Goal: Task Accomplishment & Management: Complete application form

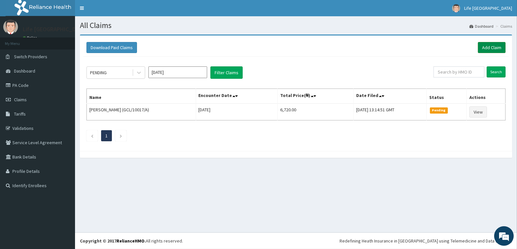
click at [500, 49] on link "Add Claim" at bounding box center [492, 47] width 28 height 11
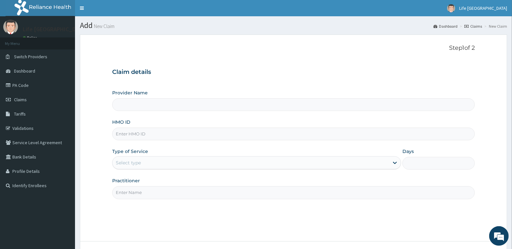
type input "Life [GEOGRAPHIC_DATA]"
click at [198, 137] on input "HMO ID" at bounding box center [293, 134] width 363 height 13
type input "WBS/10133/A"
click at [230, 157] on div "Select type" at bounding box center [256, 163] width 289 height 13
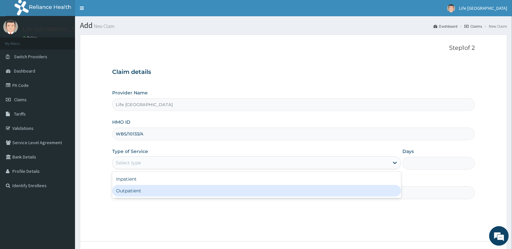
click at [242, 188] on div "Outpatient" at bounding box center [256, 191] width 289 height 12
type input "1"
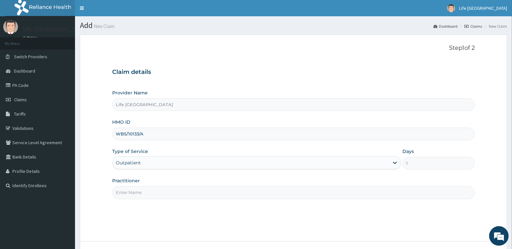
click at [302, 189] on input "Practitioner" at bounding box center [293, 193] width 363 height 13
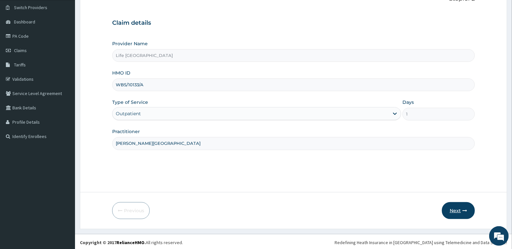
scroll to position [51, 0]
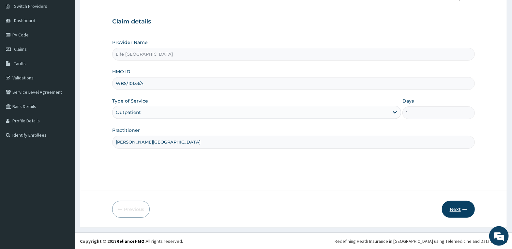
type input "[PERSON_NAME][GEOGRAPHIC_DATA]"
click at [465, 211] on icon "button" at bounding box center [464, 209] width 5 height 5
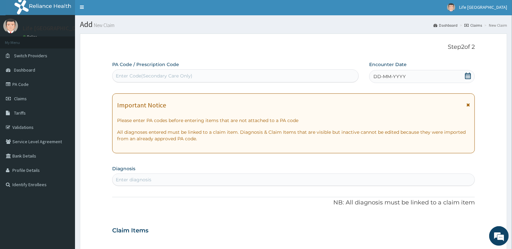
scroll to position [0, 0]
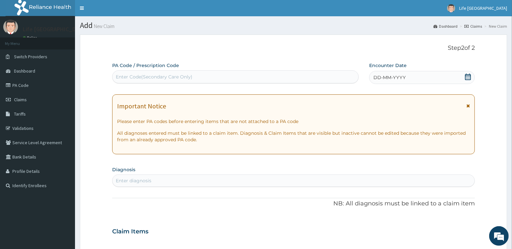
click at [396, 75] on span "DD-MM-YYYY" at bounding box center [389, 77] width 32 height 7
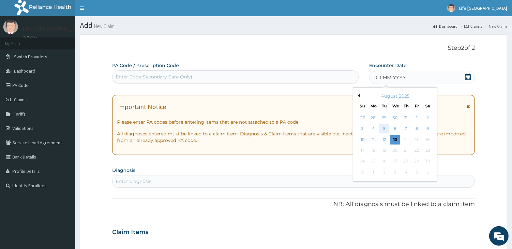
click at [384, 128] on div "5" at bounding box center [384, 129] width 10 height 10
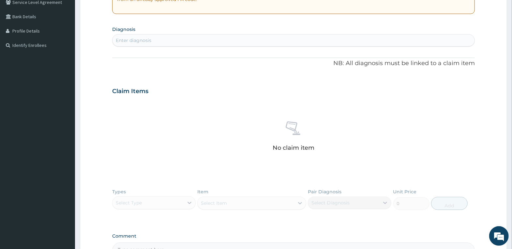
scroll to position [163, 0]
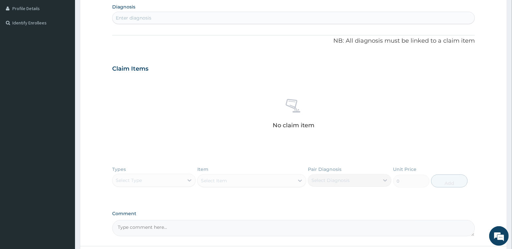
click at [242, 14] on div "Enter diagnosis" at bounding box center [294, 18] width 362 height 10
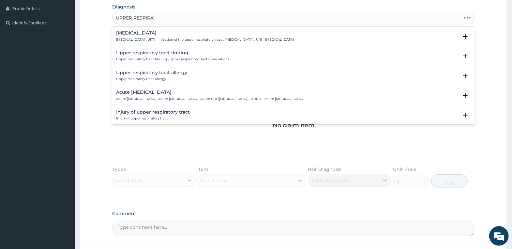
type input "UPPER RESPIRATO"
click at [192, 95] on div "Acute upper respiratory infection Acute upper respiratory infection , Acute upp…" at bounding box center [210, 95] width 188 height 11
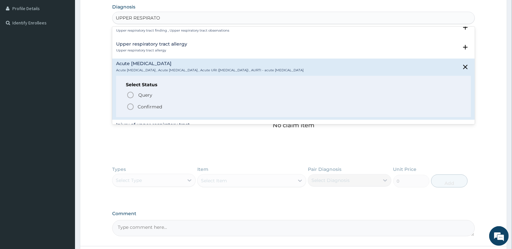
scroll to position [65, 0]
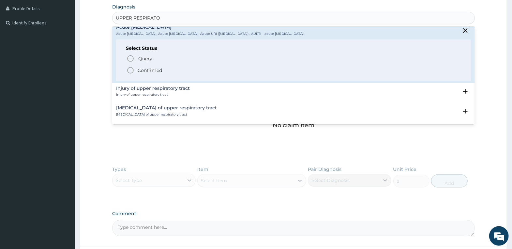
click at [147, 68] on p "Confirmed" at bounding box center [150, 70] width 24 height 7
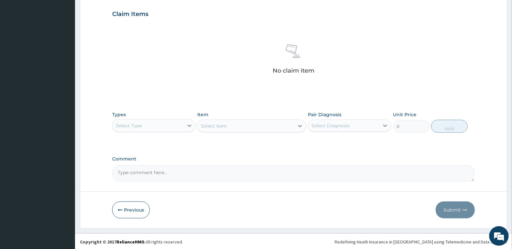
scroll to position [220, 0]
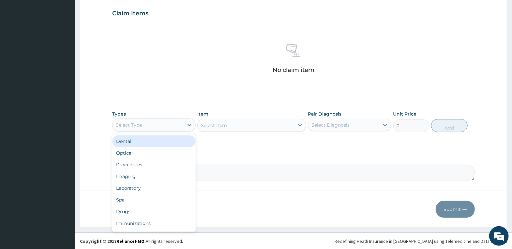
click at [167, 125] on div "Select Type" at bounding box center [148, 125] width 71 height 10
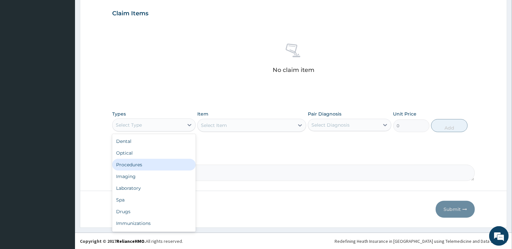
click at [167, 162] on div "Procedures" at bounding box center [153, 165] width 83 height 12
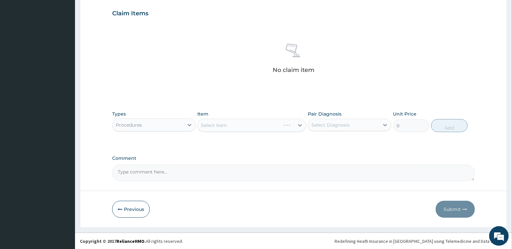
click at [230, 124] on div "Select Item" at bounding box center [251, 125] width 109 height 13
click at [219, 127] on div "Select Item" at bounding box center [214, 125] width 26 height 7
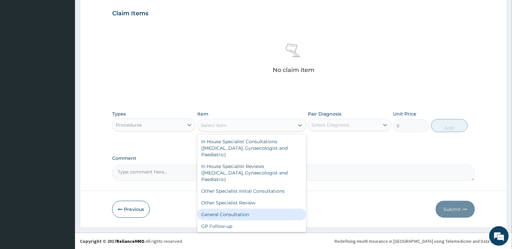
drag, startPoint x: 242, startPoint y: 216, endPoint x: 264, endPoint y: 190, distance: 33.5
click at [244, 215] on div "General Consultation" at bounding box center [251, 215] width 109 height 12
type input "4000"
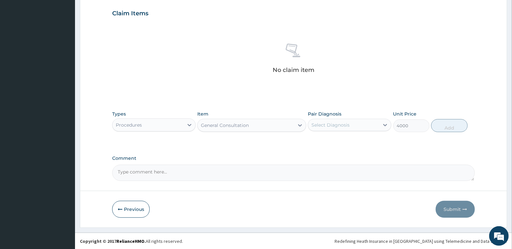
drag, startPoint x: 368, startPoint y: 125, endPoint x: 369, endPoint y: 129, distance: 4.4
click at [369, 128] on div "Select Diagnosis" at bounding box center [343, 125] width 71 height 10
click at [368, 144] on label "Acute upper respiratory infection" at bounding box center [346, 141] width 55 height 7
checkbox input "true"
click at [440, 128] on button "Add" at bounding box center [449, 125] width 36 height 13
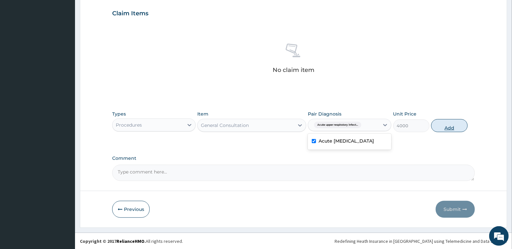
type input "0"
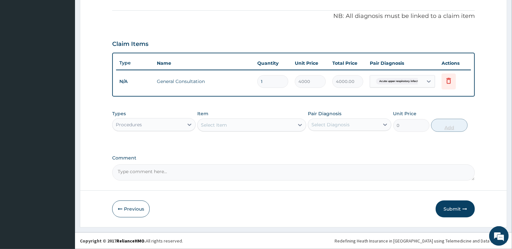
scroll to position [189, 0]
click at [174, 126] on div "Procedures" at bounding box center [148, 125] width 71 height 10
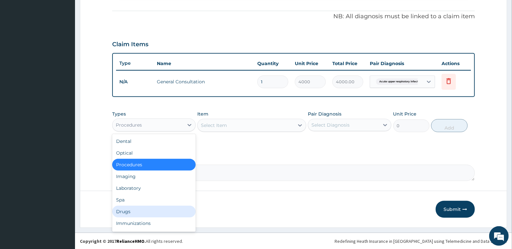
click at [176, 208] on div "Drugs" at bounding box center [153, 212] width 83 height 12
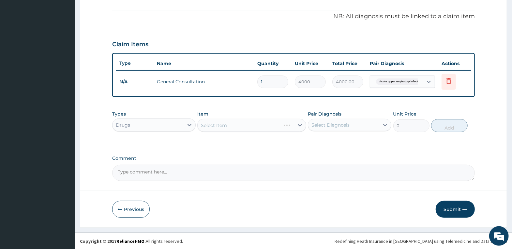
click at [230, 126] on div "Select Item" at bounding box center [251, 125] width 109 height 13
click at [230, 126] on div "Select Item" at bounding box center [246, 125] width 97 height 10
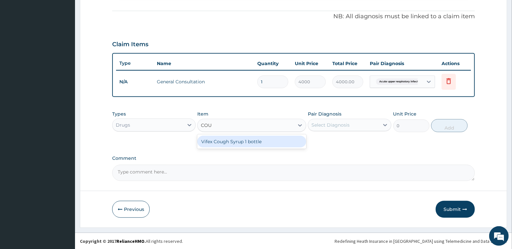
type input "COUG"
click at [232, 142] on div "Vifex Cough Syrup 1 bottle" at bounding box center [251, 142] width 109 height 12
type input "1000"
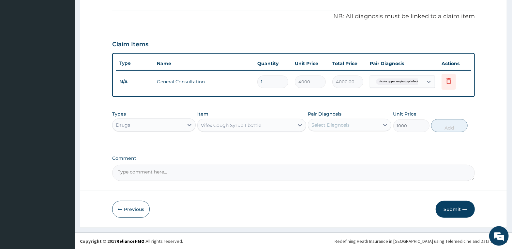
click at [337, 122] on div "Select Diagnosis" at bounding box center [330, 125] width 38 height 7
click at [339, 144] on label "Acute upper respiratory infection" at bounding box center [346, 141] width 55 height 7
checkbox input "true"
click at [456, 123] on button "Add" at bounding box center [449, 125] width 36 height 13
type input "0"
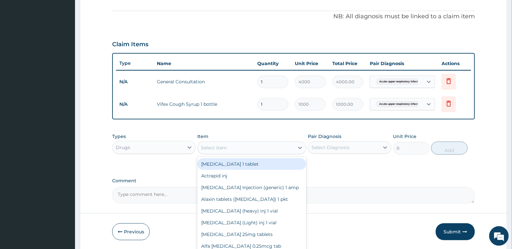
click at [277, 151] on div "Select Item" at bounding box center [246, 148] width 97 height 10
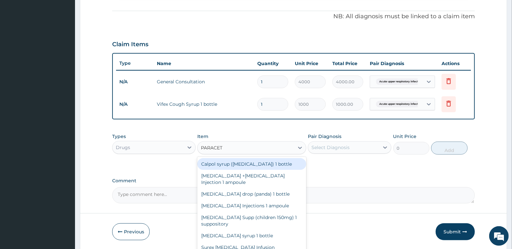
type input "PARACETA"
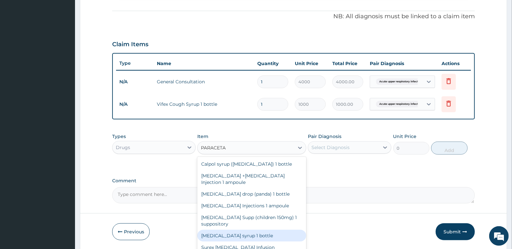
scroll to position [11, 0]
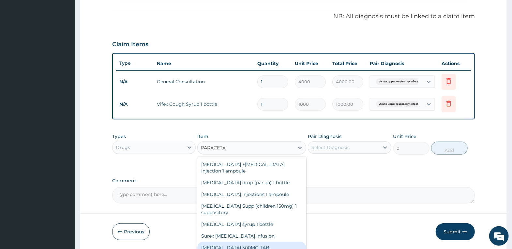
click at [267, 244] on div "PARACETAMOL 500MG TAB" at bounding box center [251, 248] width 109 height 12
type input "20"
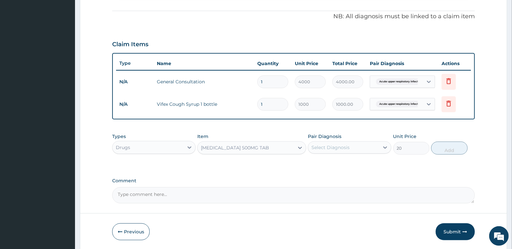
click at [348, 147] on div "Select Diagnosis" at bounding box center [330, 147] width 38 height 7
click at [346, 166] on label "Acute upper respiratory infection" at bounding box center [346, 163] width 55 height 7
checkbox input "true"
click at [445, 148] on button "Add" at bounding box center [449, 148] width 36 height 13
type input "0"
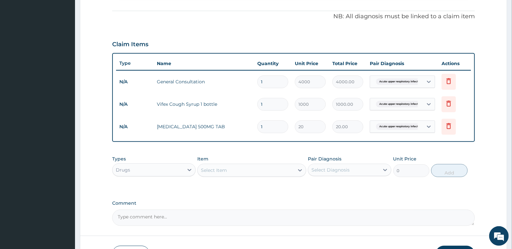
drag, startPoint x: 230, startPoint y: 119, endPoint x: 221, endPoint y: 118, distance: 9.5
click at [222, 118] on tr "N/A PARACETAMOL 500MG TAB 1 20 20.00 Acute upper respiratory infect... Delete" at bounding box center [293, 127] width 355 height 23
type input "3"
type input "60.00"
type input "36"
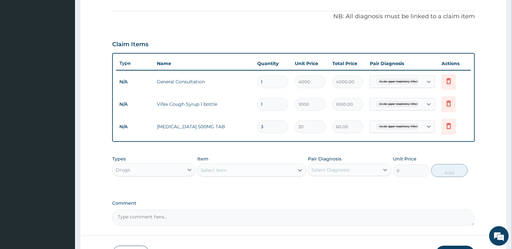
type input "720.00"
type input "36"
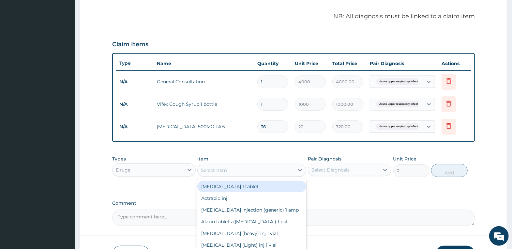
click at [268, 167] on div "Select Item" at bounding box center [246, 170] width 97 height 10
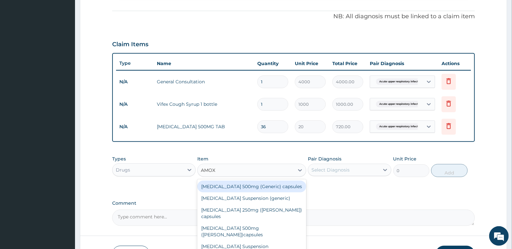
type input "AMOXI"
click at [268, 189] on div "Amoxicillin 500mg (Generic) capsules" at bounding box center [251, 187] width 109 height 12
type input "150"
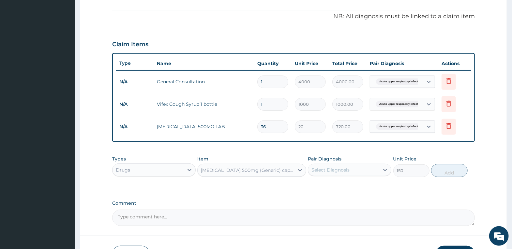
click at [338, 166] on div "Select Diagnosis" at bounding box center [343, 170] width 71 height 10
click at [347, 188] on label "Acute upper respiratory infection" at bounding box center [346, 186] width 55 height 7
checkbox input "true"
click at [452, 172] on button "Add" at bounding box center [449, 170] width 36 height 13
type input "0"
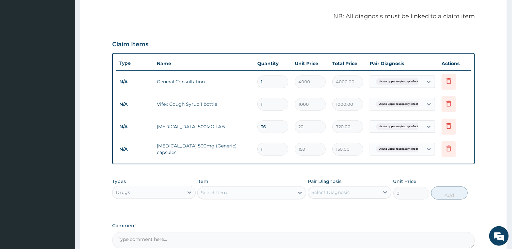
type input "15"
type input "2250.00"
type input "15"
click at [460, 166] on div "PA Code / Prescription Code Enter Code(Secondary Care Only) Encounter Date 05-0…" at bounding box center [293, 61] width 363 height 376
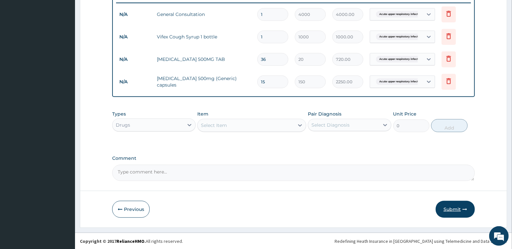
click at [460, 205] on button "Submit" at bounding box center [455, 209] width 39 height 17
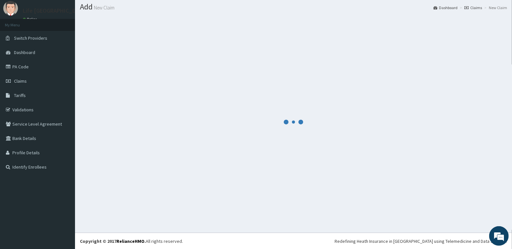
scroll to position [257, 0]
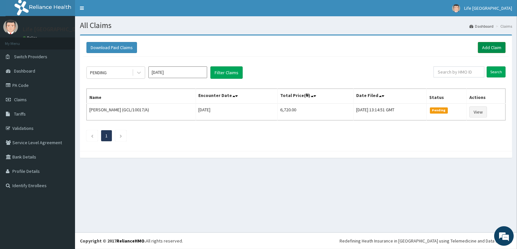
click at [484, 45] on link "Add Claim" at bounding box center [492, 47] width 28 height 11
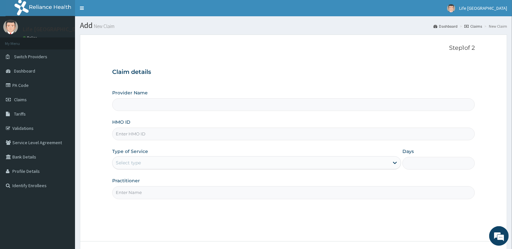
click at [196, 133] on input "HMO ID" at bounding box center [293, 134] width 363 height 13
type input "WFL/100"
type input "Life [GEOGRAPHIC_DATA]"
type input "WFL/10025/A"
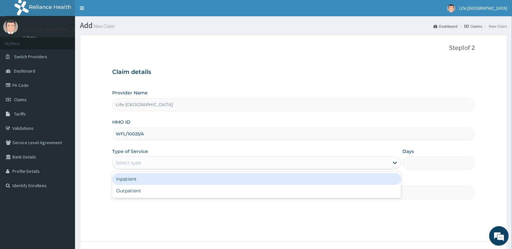
click at [220, 163] on div "Select type" at bounding box center [251, 163] width 277 height 10
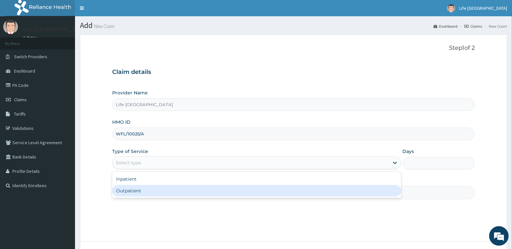
click at [231, 189] on div "Outpatient" at bounding box center [256, 191] width 289 height 12
type input "1"
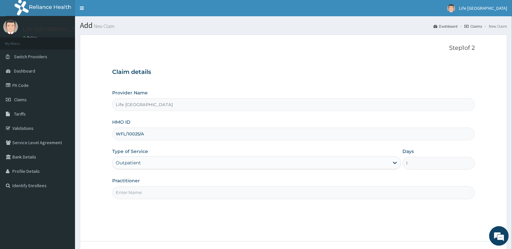
click at [225, 193] on input "Practitioner" at bounding box center [293, 193] width 363 height 13
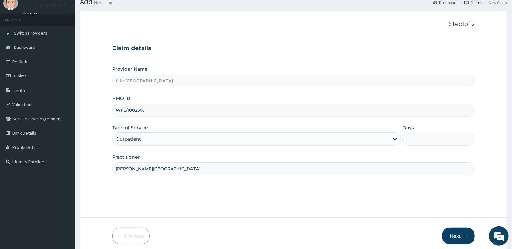
scroll to position [51, 0]
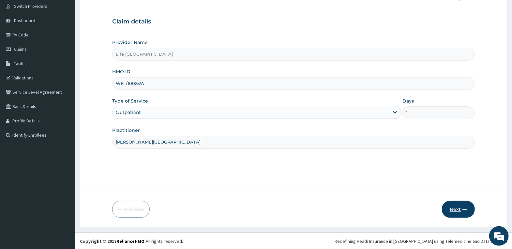
type input "DR. AGBOOLA"
click at [462, 207] on icon "button" at bounding box center [464, 209] width 5 height 5
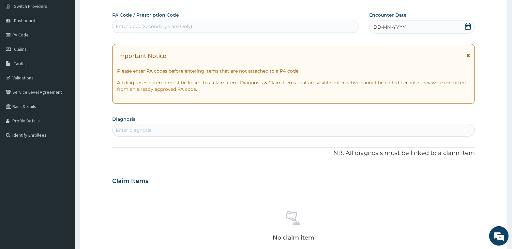
click at [421, 26] on div "DD-MM-YYYY" at bounding box center [422, 27] width 106 height 13
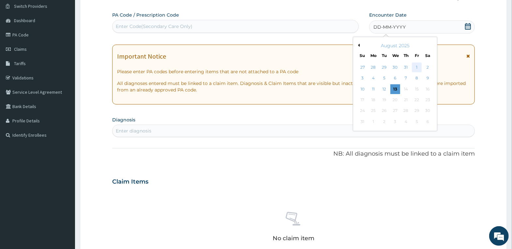
click at [418, 66] on div "1" at bounding box center [417, 68] width 10 height 10
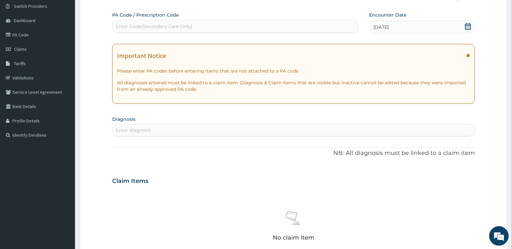
click at [177, 131] on div "Enter diagnosis" at bounding box center [294, 130] width 362 height 10
type input "MALARIA"
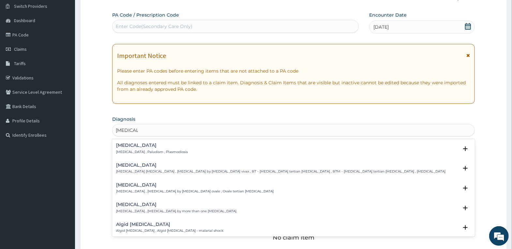
click at [146, 150] on p "Malaria , Paludism , Plasmodiosis" at bounding box center [152, 152] width 72 height 5
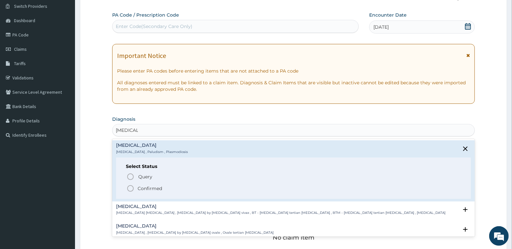
click at [158, 188] on p "Confirmed" at bounding box center [150, 189] width 24 height 7
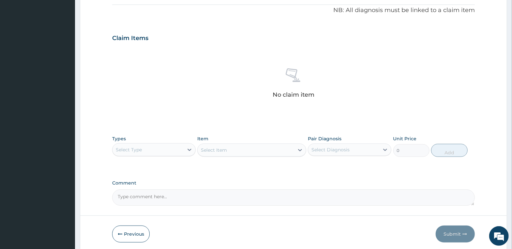
scroll to position [220, 0]
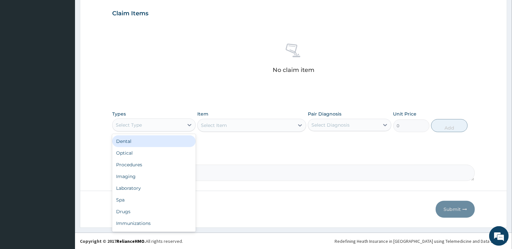
click at [179, 122] on div "Select Type" at bounding box center [148, 125] width 71 height 10
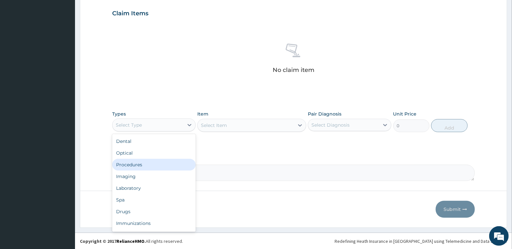
click at [185, 164] on div "Procedures" at bounding box center [153, 165] width 83 height 12
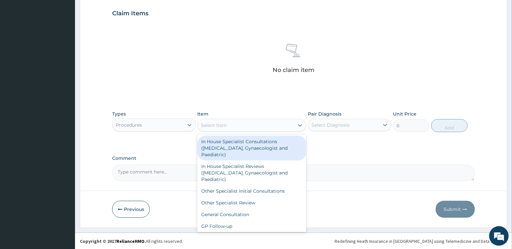
click at [232, 126] on div "Select Item" at bounding box center [246, 125] width 97 height 10
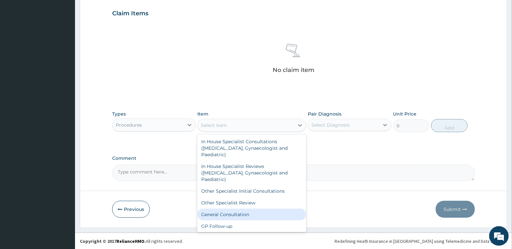
click at [248, 214] on div "General Consultation" at bounding box center [251, 215] width 109 height 12
type input "4000"
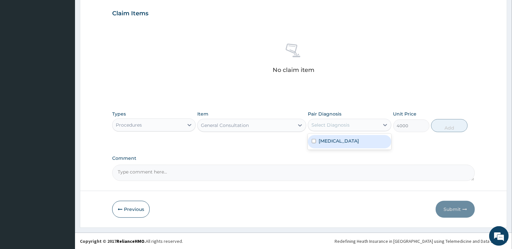
click at [330, 128] on div "Select Diagnosis" at bounding box center [343, 125] width 71 height 10
click at [335, 143] on label "Malaria" at bounding box center [339, 141] width 40 height 7
checkbox input "true"
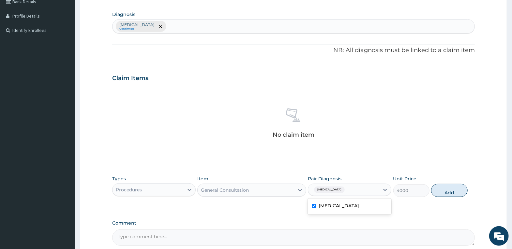
scroll to position [155, 0]
click at [256, 28] on div "Malaria Confirmed" at bounding box center [294, 27] width 362 height 14
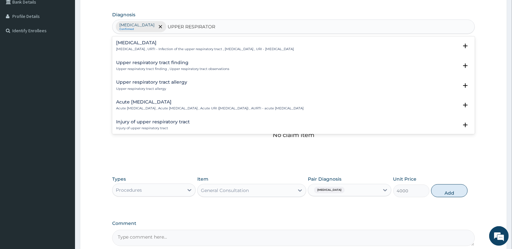
type input "UPPER RESPIRATORY"
click at [248, 102] on h4 "Acute upper respiratory infection" at bounding box center [210, 102] width 188 height 5
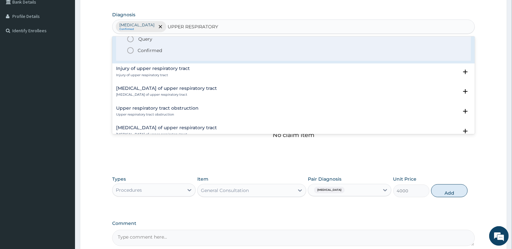
scroll to position [98, 0]
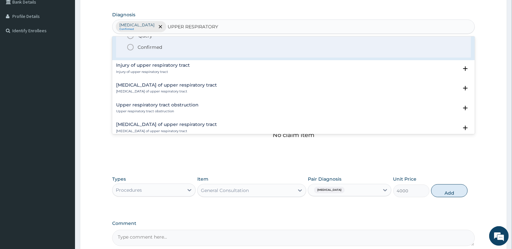
click at [153, 45] on p "Confirmed" at bounding box center [150, 47] width 24 height 7
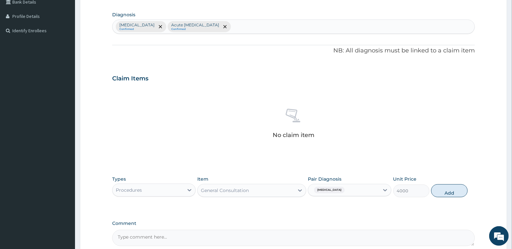
click at [237, 190] on div "General Consultation" at bounding box center [225, 191] width 48 height 7
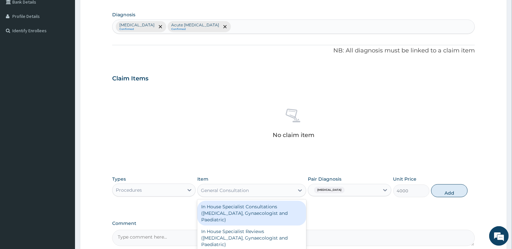
click at [346, 188] on div "Malaria" at bounding box center [343, 190] width 71 height 11
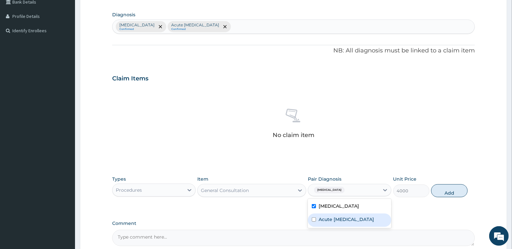
click at [348, 223] on label "Acute upper respiratory infection" at bounding box center [346, 220] width 55 height 7
checkbox input "true"
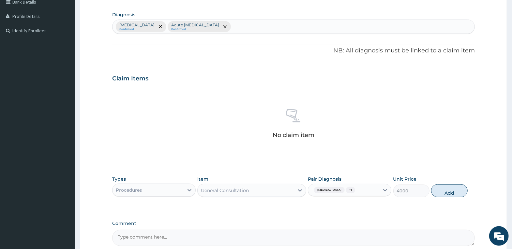
drag, startPoint x: 451, startPoint y: 190, endPoint x: 300, endPoint y: 208, distance: 152.3
click at [451, 191] on button "Add" at bounding box center [449, 191] width 36 height 13
type input "0"
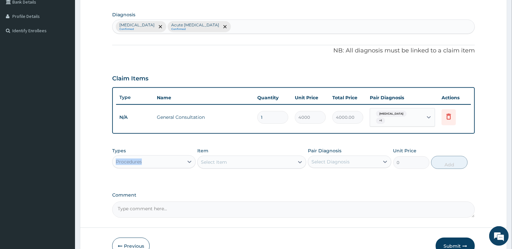
click at [168, 155] on div "Types Procedures" at bounding box center [153, 159] width 83 height 22
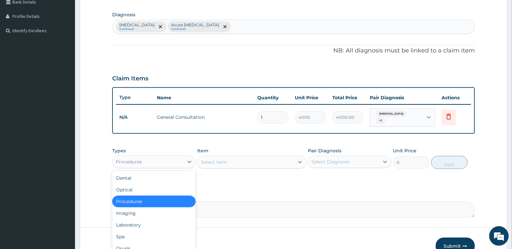
click at [165, 160] on div "Procedures" at bounding box center [148, 162] width 71 height 10
drag, startPoint x: 156, startPoint y: 221, endPoint x: 181, endPoint y: 210, distance: 27.3
click at [158, 221] on div "Laboratory" at bounding box center [153, 225] width 83 height 12
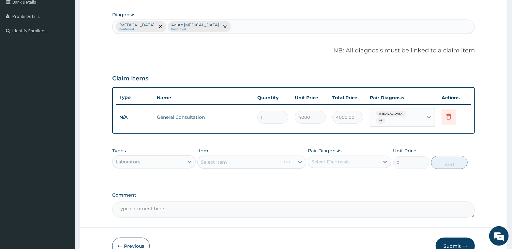
click at [256, 159] on div "Select Item" at bounding box center [251, 162] width 109 height 13
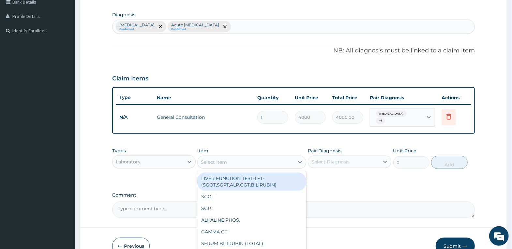
click at [256, 159] on div "Select Item" at bounding box center [246, 162] width 97 height 10
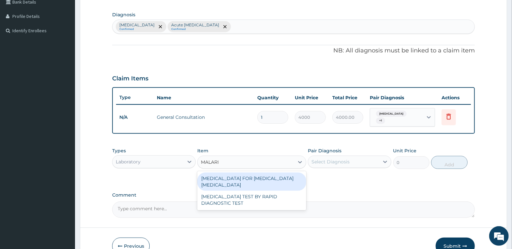
type input "[MEDICAL_DATA]"
drag, startPoint x: 279, startPoint y: 175, endPoint x: 328, endPoint y: 164, distance: 50.5
click at [279, 174] on div "[MEDICAL_DATA] FOR [MEDICAL_DATA] [MEDICAL_DATA]" at bounding box center [251, 182] width 109 height 18
type input "2500"
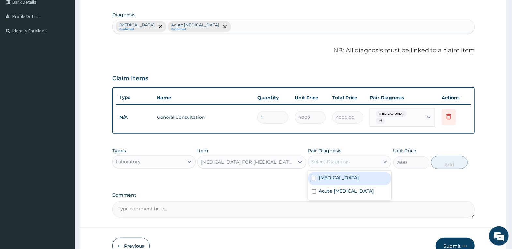
click at [341, 157] on div "Select Diagnosis" at bounding box center [343, 162] width 71 height 10
click at [345, 175] on div "[MEDICAL_DATA]" at bounding box center [349, 178] width 83 height 13
checkbox input "true"
click at [442, 159] on button "Add" at bounding box center [449, 162] width 36 height 13
type input "0"
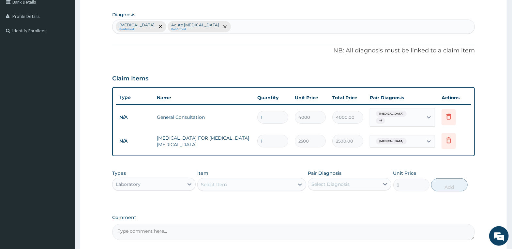
click at [178, 181] on div "Laboratory" at bounding box center [148, 184] width 71 height 10
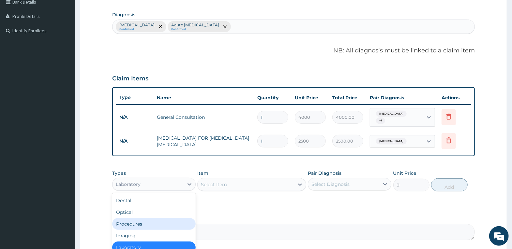
scroll to position [22, 0]
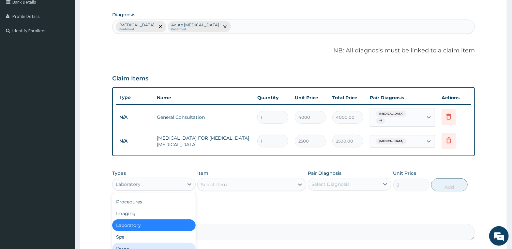
click at [150, 243] on div "Drugs" at bounding box center [153, 249] width 83 height 12
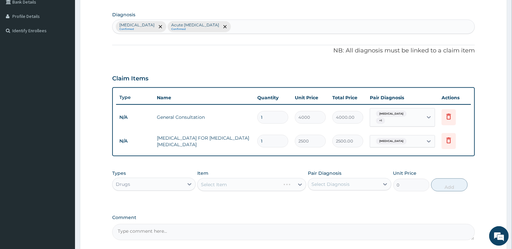
drag, startPoint x: 238, startPoint y: 177, endPoint x: 238, endPoint y: 180, distance: 3.6
click at [238, 179] on div "Select Item" at bounding box center [251, 184] width 109 height 13
click at [237, 181] on div "Select Item" at bounding box center [251, 184] width 109 height 13
click at [237, 183] on div "Select Item" at bounding box center [246, 185] width 97 height 10
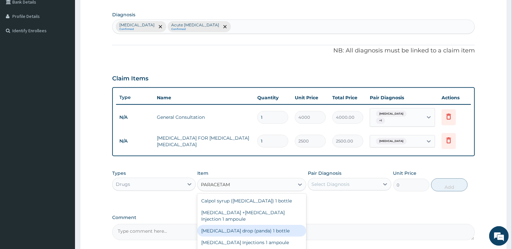
scroll to position [11, 0]
type input "PARACET"
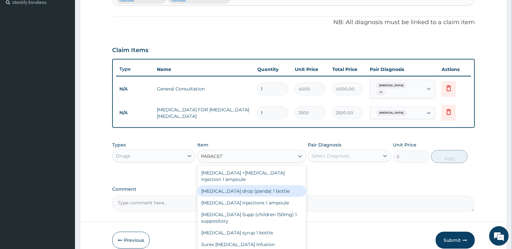
scroll to position [212, 0]
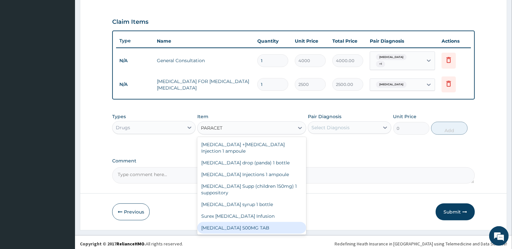
click at [250, 226] on div "PARACETAMOL 500MG TAB" at bounding box center [251, 228] width 109 height 12
type input "20"
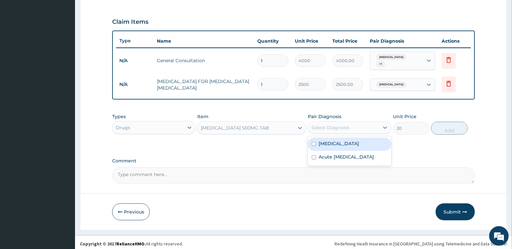
click at [349, 123] on div "Select Diagnosis" at bounding box center [343, 128] width 71 height 10
click at [344, 156] on label "Acute upper respiratory infection" at bounding box center [346, 157] width 55 height 7
checkbox input "true"
click at [334, 145] on div "Malaria" at bounding box center [349, 144] width 83 height 13
checkbox input "true"
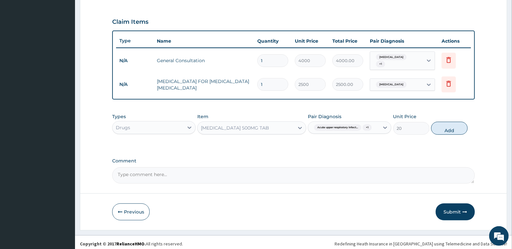
drag, startPoint x: 399, startPoint y: 124, endPoint x: 468, endPoint y: 109, distance: 69.9
click at [468, 110] on div "Types Drugs Item PARACETAMOL 500MG TAB Pair Diagnosis Acute upper respiratory i…" at bounding box center [293, 124] width 363 height 28
drag, startPoint x: 459, startPoint y: 128, endPoint x: 436, endPoint y: 129, distance: 23.5
click at [459, 128] on button "Add" at bounding box center [449, 128] width 36 height 13
type input "0"
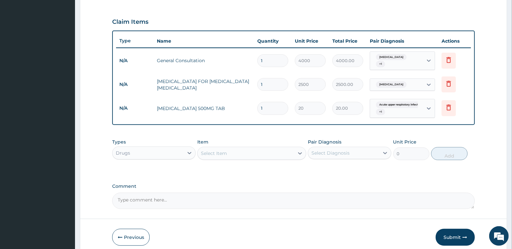
drag, startPoint x: 271, startPoint y: 105, endPoint x: 237, endPoint y: 108, distance: 34.4
click at [237, 108] on tr "N/A PARACETAMOL 500MG TAB 1 20 20.00 Acute upper respiratory infect... + 1 Dele…" at bounding box center [293, 108] width 355 height 25
type input "3"
type input "60.00"
type input "36"
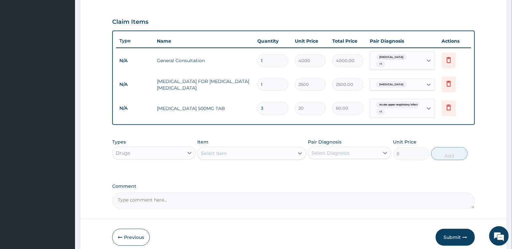
type input "720.00"
type input "36"
click at [256, 152] on div "Select Item" at bounding box center [246, 153] width 97 height 10
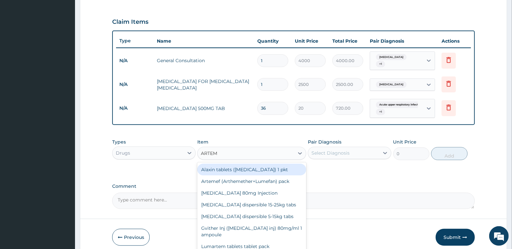
type input "ARTEME"
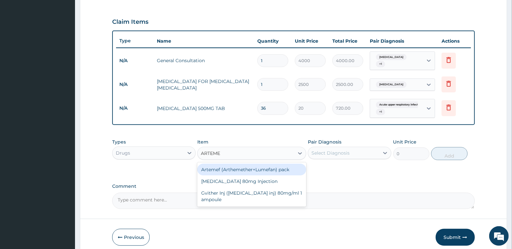
click at [269, 167] on div "Artemef (Arthemether+Lumefan) pack" at bounding box center [251, 170] width 109 height 12
type input "2500"
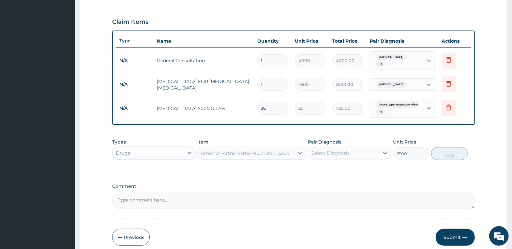
click at [364, 152] on div "Select Diagnosis" at bounding box center [343, 153] width 71 height 10
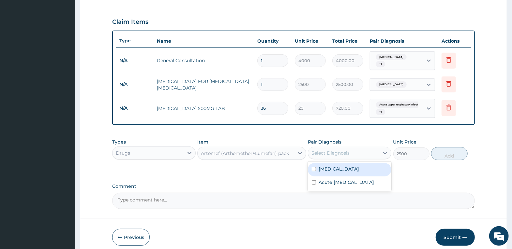
click at [342, 167] on div "Malaria" at bounding box center [349, 169] width 83 height 13
checkbox input "true"
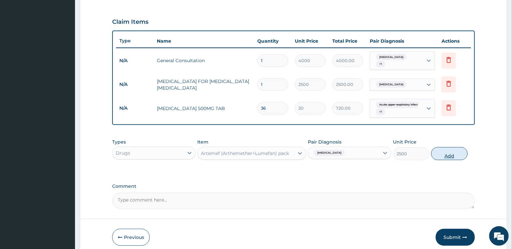
click at [447, 152] on button "Add" at bounding box center [449, 153] width 36 height 13
type input "0"
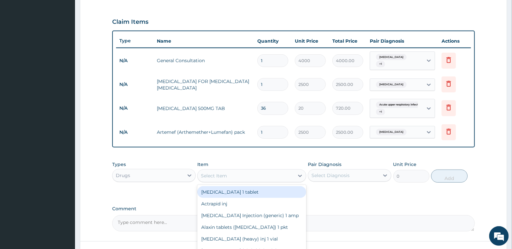
click at [262, 175] on div "Select Item" at bounding box center [246, 176] width 97 height 10
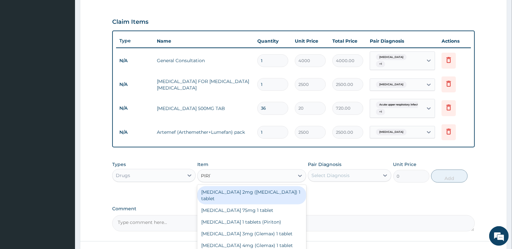
type input "PIRITO"
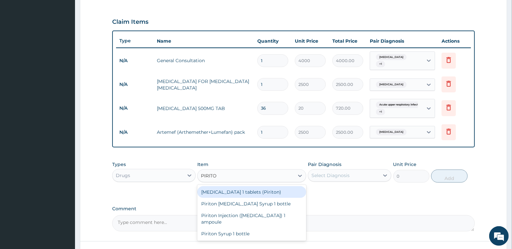
click at [267, 187] on div "Chlorpheniramine 1 tablets (Piriton)" at bounding box center [251, 193] width 109 height 12
type input "80"
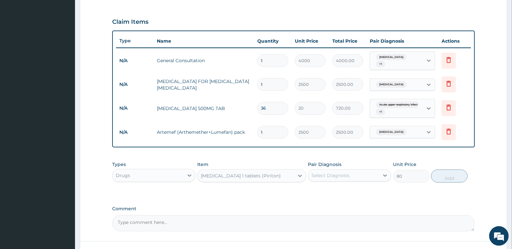
click at [323, 173] on div "Select Diagnosis" at bounding box center [330, 176] width 38 height 7
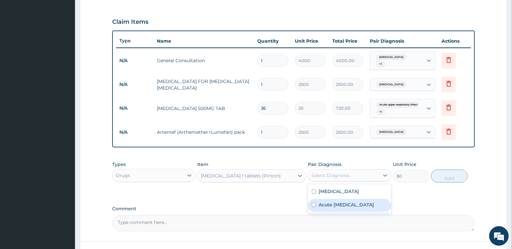
click at [335, 204] on label "Acute upper respiratory infection" at bounding box center [346, 205] width 55 height 7
checkbox input "true"
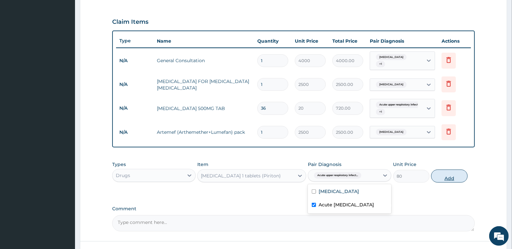
click at [441, 172] on button "Add" at bounding box center [449, 176] width 36 height 13
type input "0"
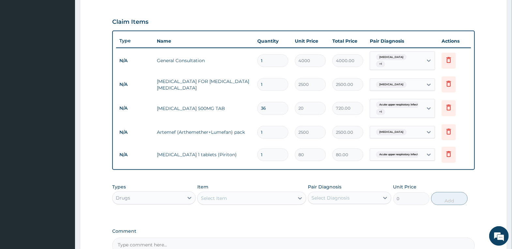
drag, startPoint x: 280, startPoint y: 153, endPoint x: 250, endPoint y: 157, distance: 30.5
click at [250, 157] on tr "N/A Chlorpheniramine 1 tablets (Piriton) 1 80 80.00 Acute upper respiratory inf…" at bounding box center [293, 155] width 355 height 23
type input "5"
type input "400.00"
type input "5"
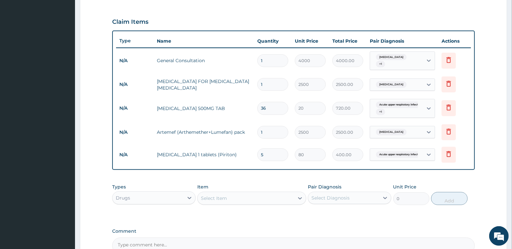
click at [269, 193] on div "Select Item" at bounding box center [246, 198] width 97 height 10
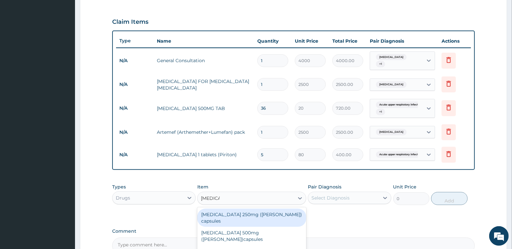
type input "AMOXI"
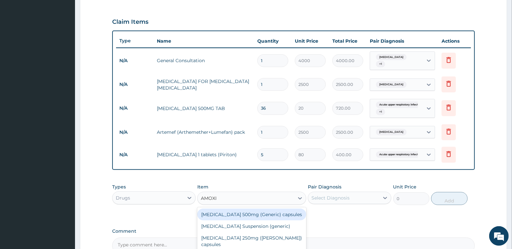
click at [280, 210] on div "Amoxicillin 500mg (Generic) capsules" at bounding box center [251, 215] width 109 height 12
type input "150"
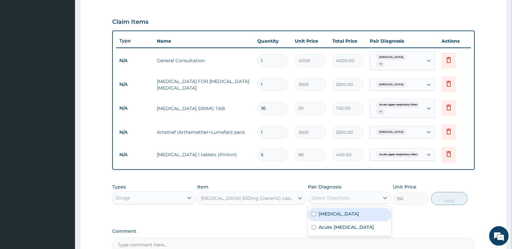
click at [336, 195] on div "Select Diagnosis" at bounding box center [330, 198] width 38 height 7
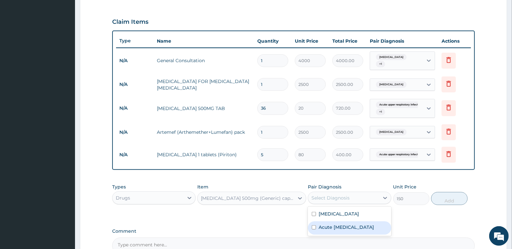
click at [342, 228] on label "Acute upper respiratory infection" at bounding box center [346, 227] width 55 height 7
checkbox input "true"
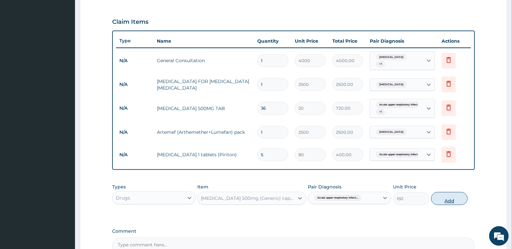
click at [452, 193] on button "Add" at bounding box center [449, 198] width 36 height 13
type input "0"
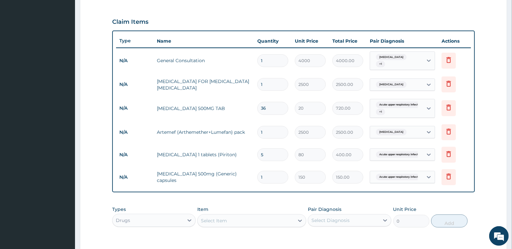
click at [277, 171] on input "1" at bounding box center [272, 177] width 31 height 13
type input "15"
type input "2250.00"
type input "15"
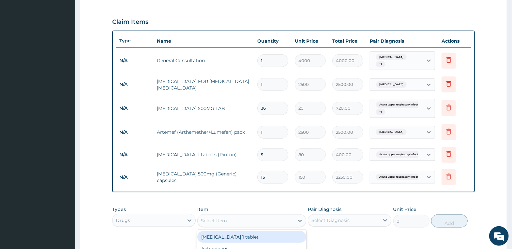
click at [262, 221] on div "Select Item" at bounding box center [246, 221] width 97 height 10
type input "LORAT"
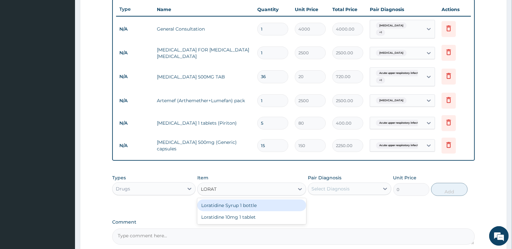
scroll to position [305, 0]
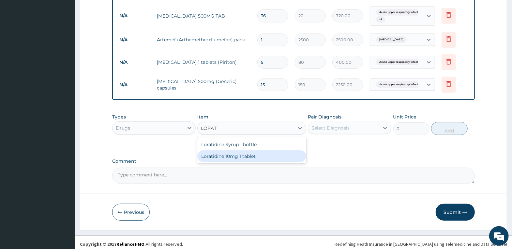
click at [250, 156] on div "Loratidine 10mg 1 tablet" at bounding box center [251, 157] width 109 height 12
type input "80"
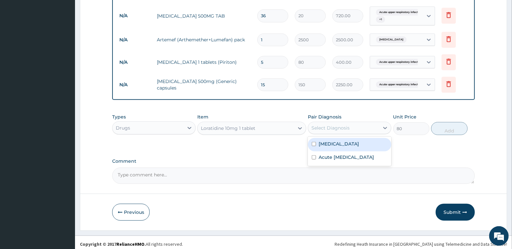
click at [348, 125] on div "Select Diagnosis" at bounding box center [330, 128] width 38 height 7
click at [344, 161] on label "Acute upper respiratory infection" at bounding box center [346, 157] width 55 height 7
checkbox input "true"
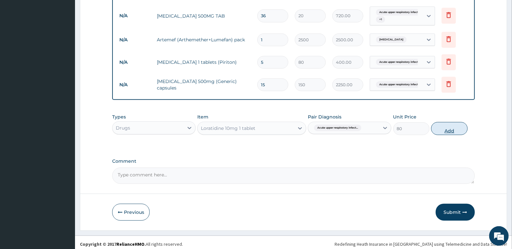
click at [452, 125] on button "Add" at bounding box center [449, 128] width 36 height 13
type input "0"
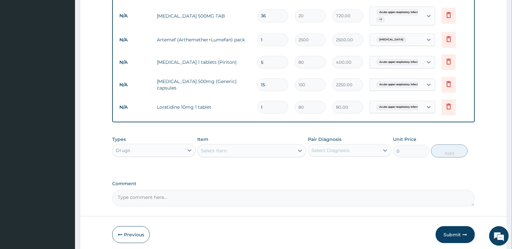
drag, startPoint x: 277, startPoint y: 101, endPoint x: 218, endPoint y: 115, distance: 59.6
click at [228, 116] on div "Type Name Quantity Unit Price Total Price Pair Diagnosis Actions N/A General Co…" at bounding box center [293, 30] width 363 height 185
type input "5"
type input "400.00"
type input "5"
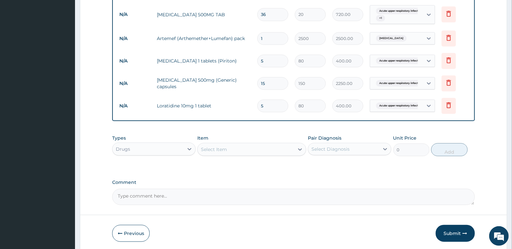
scroll to position [327, 0]
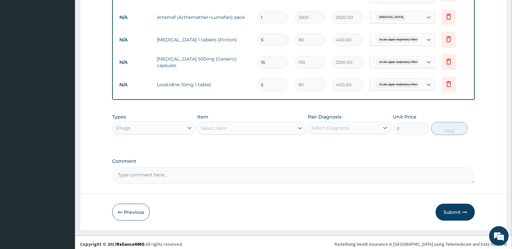
drag, startPoint x: 459, startPoint y: 210, endPoint x: 355, endPoint y: 167, distance: 111.7
click at [458, 210] on button "Submit" at bounding box center [455, 212] width 39 height 17
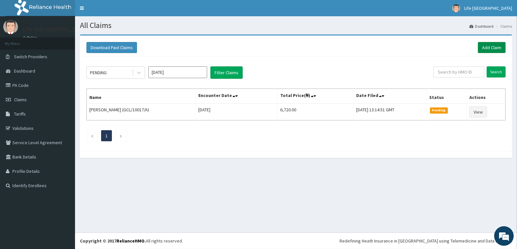
click at [492, 46] on link "Add Claim" at bounding box center [492, 47] width 28 height 11
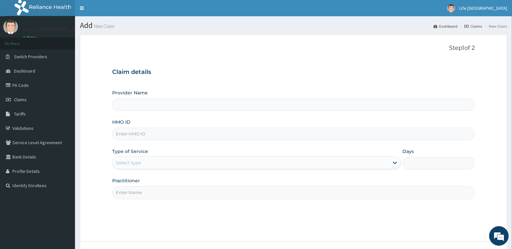
click at [301, 138] on input "HMO ID" at bounding box center [293, 134] width 363 height 13
type input "BHT"
type input "Life [GEOGRAPHIC_DATA]"
type input "BHT/10268/A"
click at [353, 164] on div "Select type" at bounding box center [251, 163] width 277 height 10
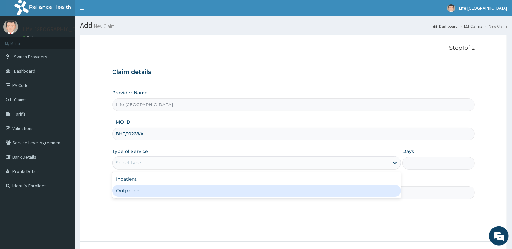
click at [332, 192] on div "Outpatient" at bounding box center [256, 191] width 289 height 12
type input "1"
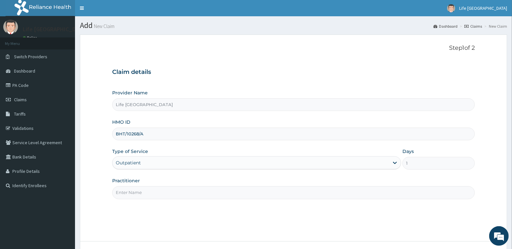
click at [334, 193] on input "Practitioner" at bounding box center [293, 193] width 363 height 13
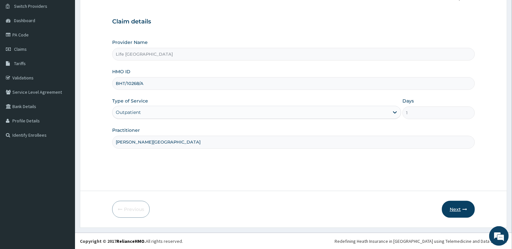
type input "DR. AGBOOLA"
click at [458, 204] on button "Next" at bounding box center [458, 209] width 33 height 17
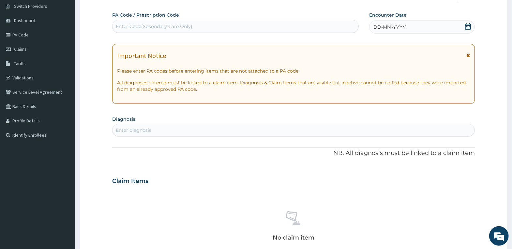
click at [424, 28] on div "DD-MM-YYYY" at bounding box center [422, 27] width 106 height 13
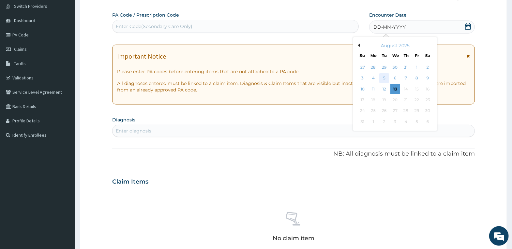
click at [384, 78] on div "5" at bounding box center [384, 79] width 10 height 10
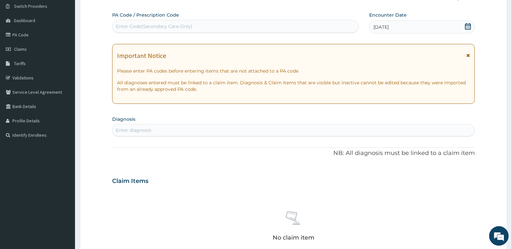
click at [193, 131] on div "Enter diagnosis" at bounding box center [294, 130] width 362 height 10
type input "MALARIA"
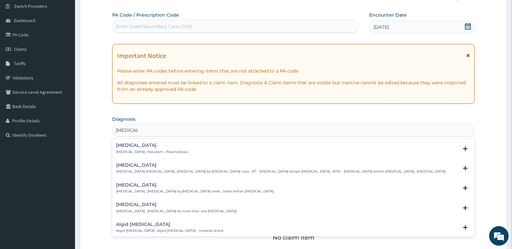
click at [189, 148] on div "Malaria Malaria , Paludism , Plasmodiosis" at bounding box center [293, 148] width 355 height 11
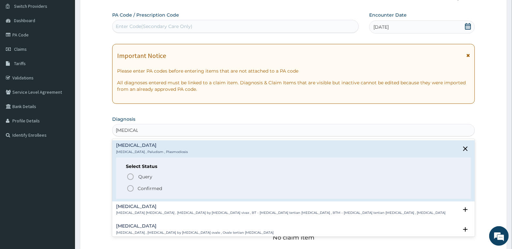
click at [153, 188] on p "Confirmed" at bounding box center [150, 189] width 24 height 7
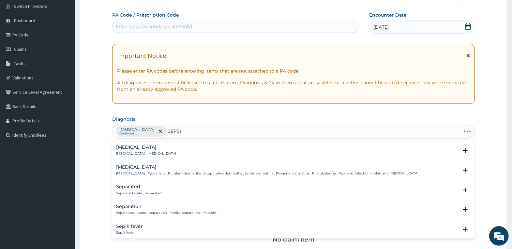
type input "SEPSIS"
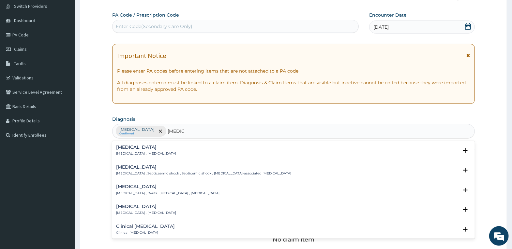
click at [128, 147] on h4 "Sepsis" at bounding box center [146, 147] width 60 height 5
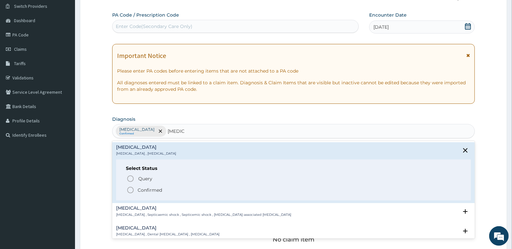
click at [155, 192] on p "Confirmed" at bounding box center [150, 190] width 24 height 7
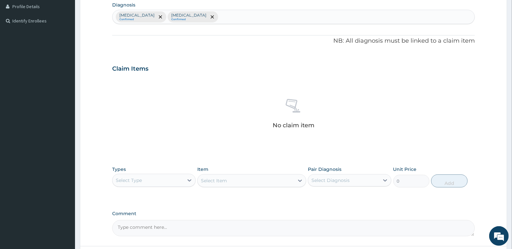
scroll to position [181, 0]
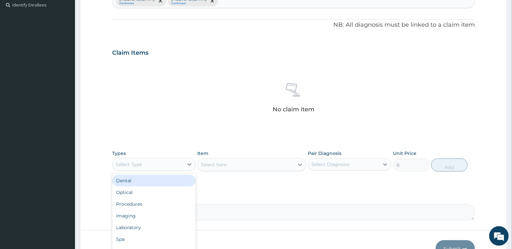
click at [167, 166] on div "Select Type" at bounding box center [148, 164] width 71 height 10
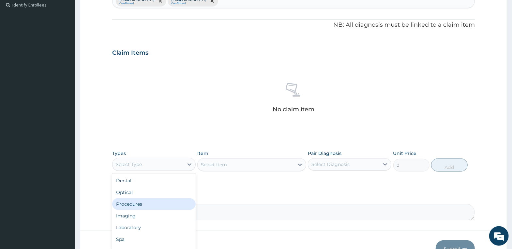
click at [167, 204] on div "Procedures" at bounding box center [153, 205] width 83 height 12
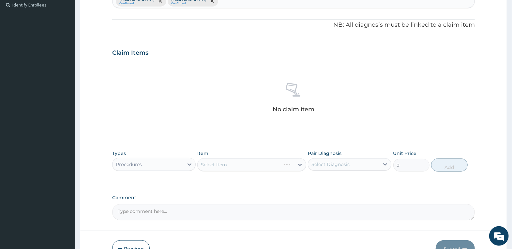
click at [227, 163] on div "Select Item" at bounding box center [251, 164] width 109 height 13
click at [231, 166] on div "Select Item" at bounding box center [246, 165] width 97 height 10
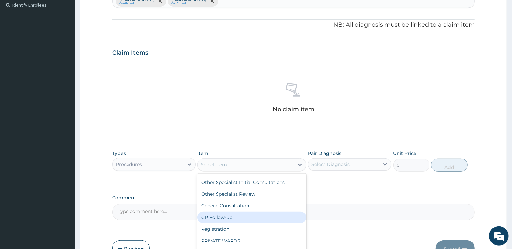
scroll to position [65, 0]
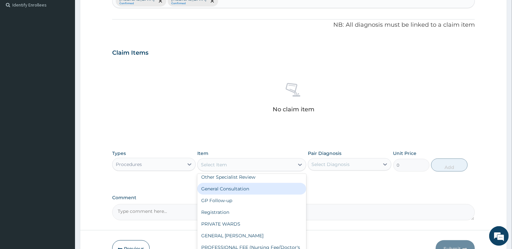
click at [234, 190] on div "General Consultation" at bounding box center [251, 189] width 109 height 12
type input "4000"
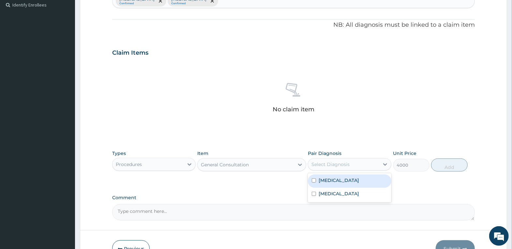
click at [358, 164] on div "Select Diagnosis" at bounding box center [343, 164] width 71 height 10
click at [345, 178] on div "Malaria" at bounding box center [349, 181] width 83 height 13
checkbox input "true"
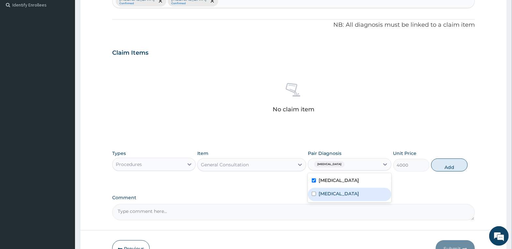
click at [343, 195] on div "Sepsis" at bounding box center [349, 194] width 83 height 13
checkbox input "true"
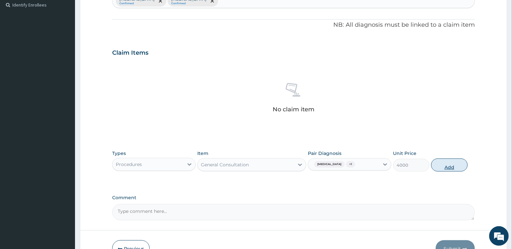
click at [443, 162] on button "Add" at bounding box center [449, 165] width 36 height 13
type input "0"
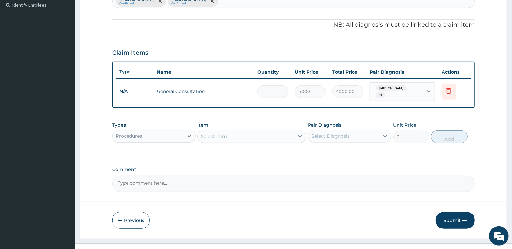
click at [169, 131] on div "Procedures" at bounding box center [148, 136] width 71 height 10
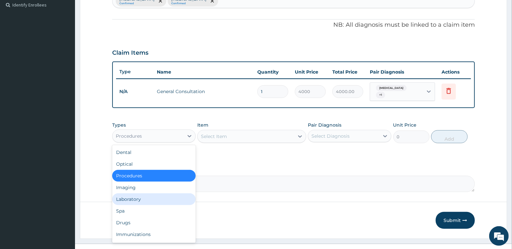
click at [162, 194] on div "Laboratory" at bounding box center [153, 200] width 83 height 12
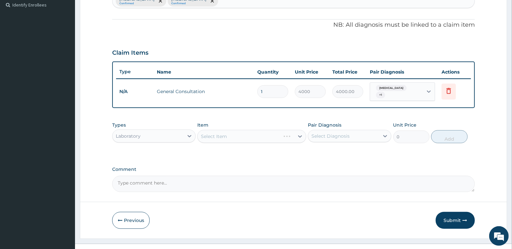
click at [219, 134] on div "Select Item" at bounding box center [251, 136] width 109 height 13
click at [228, 134] on div "Select Item" at bounding box center [246, 136] width 97 height 10
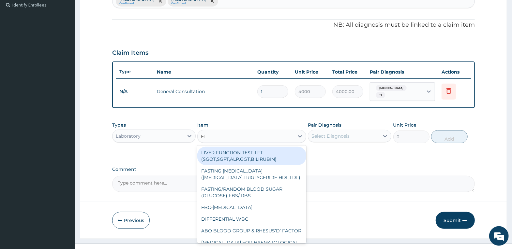
type input "FBC"
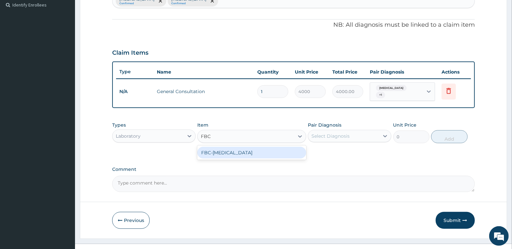
click at [247, 149] on div "FBC-FULL BLOOD COUNT" at bounding box center [251, 153] width 109 height 12
type input "4000"
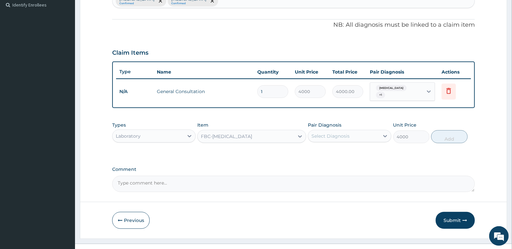
click at [336, 133] on div "Select Diagnosis" at bounding box center [330, 136] width 38 height 7
click at [333, 151] on label "Malaria" at bounding box center [339, 152] width 40 height 7
click at [330, 149] on label "Malaria" at bounding box center [339, 152] width 40 height 7
checkbox input "false"
click at [333, 166] on div "Sepsis" at bounding box center [349, 166] width 83 height 13
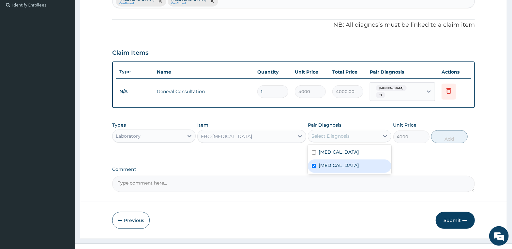
checkbox input "true"
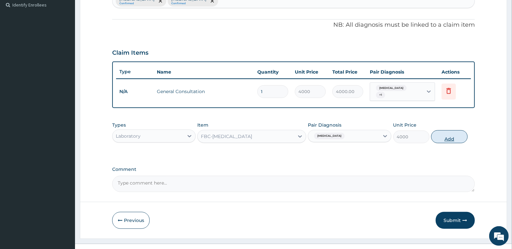
click at [445, 135] on button "Add" at bounding box center [449, 136] width 36 height 13
type input "0"
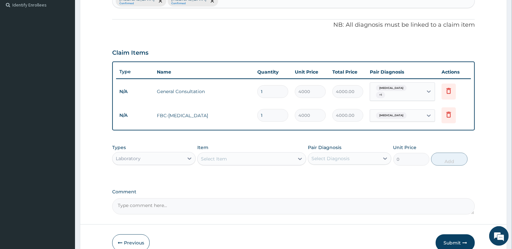
click at [284, 154] on div "Select Item" at bounding box center [246, 159] width 97 height 10
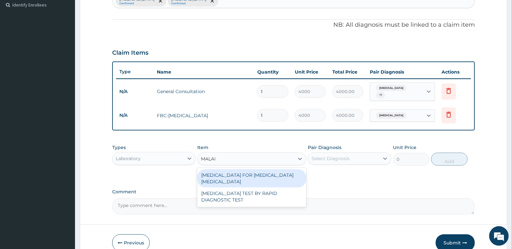
type input "MALARI"
click at [279, 174] on div "BLOOD FILM FOR MALARIA PARASITE" at bounding box center [251, 179] width 109 height 18
type input "2500"
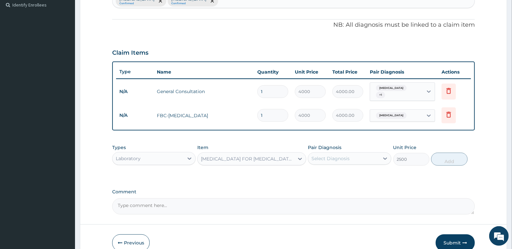
click at [345, 154] on div "Select Diagnosis" at bounding box center [343, 159] width 71 height 10
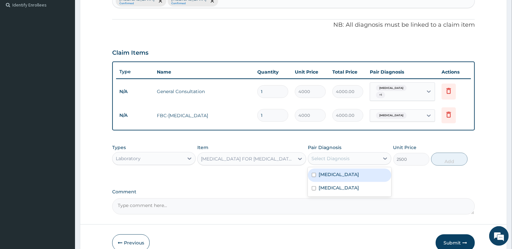
drag, startPoint x: 348, startPoint y: 173, endPoint x: 388, endPoint y: 169, distance: 40.0
click at [348, 173] on div "Malaria" at bounding box center [349, 175] width 83 height 13
checkbox input "true"
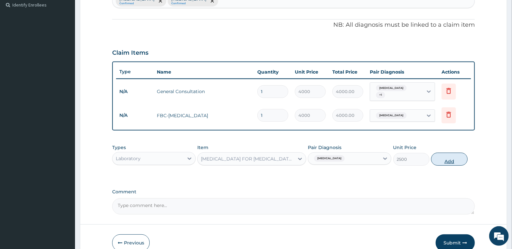
click at [450, 157] on button "Add" at bounding box center [449, 159] width 36 height 13
type input "0"
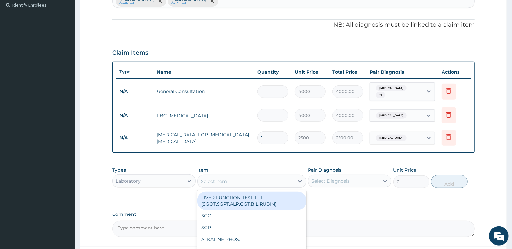
click at [216, 179] on div "Select Item" at bounding box center [214, 181] width 26 height 7
type input "PREGN"
click at [241, 194] on div "PREGNANCY TEST -QUANTITATIVE" at bounding box center [251, 198] width 109 height 12
type input "3500"
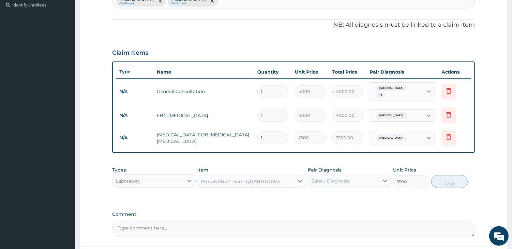
click at [344, 178] on div "Select Diagnosis" at bounding box center [330, 181] width 38 height 7
click at [379, 193] on div "Malaria" at bounding box center [349, 197] width 83 height 13
checkbox input "true"
click at [452, 178] on button "Add" at bounding box center [449, 181] width 36 height 13
type input "0"
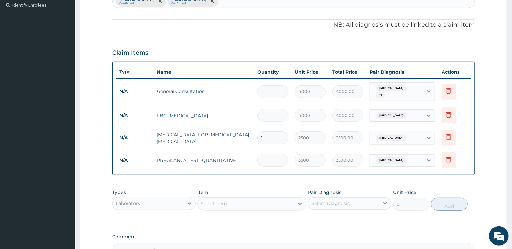
click at [166, 201] on div "Laboratory" at bounding box center [148, 204] width 71 height 10
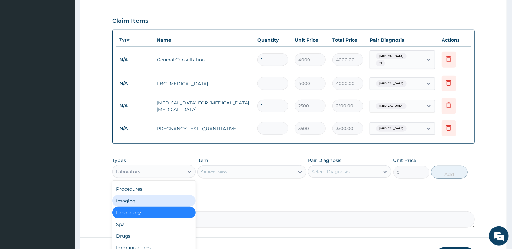
scroll to position [257, 0]
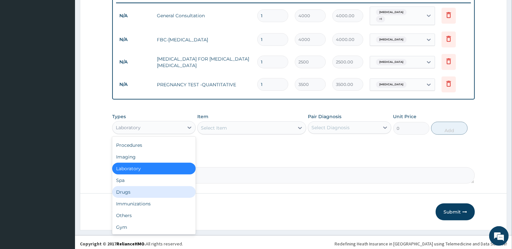
drag, startPoint x: 154, startPoint y: 193, endPoint x: 164, endPoint y: 187, distance: 11.7
click at [154, 193] on div "Drugs" at bounding box center [153, 193] width 83 height 12
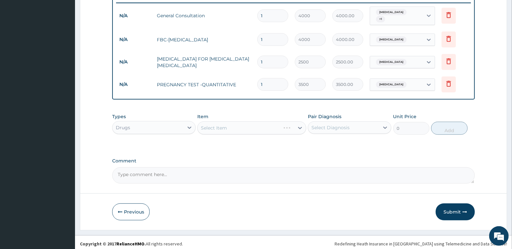
click at [229, 122] on div "Select Item" at bounding box center [251, 128] width 109 height 13
click at [234, 127] on div "Select Item" at bounding box center [246, 128] width 97 height 10
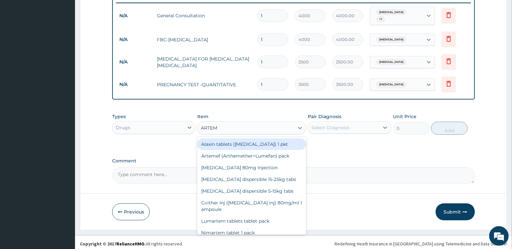
type input "ARTEME"
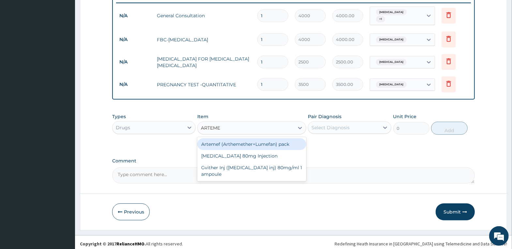
drag, startPoint x: 260, startPoint y: 141, endPoint x: 339, endPoint y: 125, distance: 80.9
click at [261, 141] on div "Artemef (Arthemether+Lumefan) pack" at bounding box center [251, 145] width 109 height 12
type input "2500"
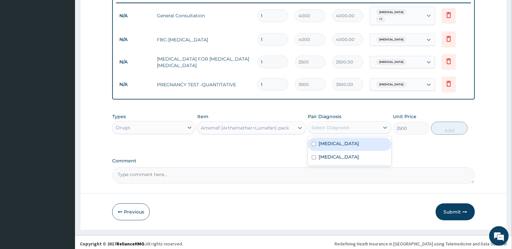
click at [355, 126] on div "Select Diagnosis" at bounding box center [343, 128] width 71 height 10
click at [354, 142] on div "Malaria" at bounding box center [349, 144] width 83 height 13
checkbox input "true"
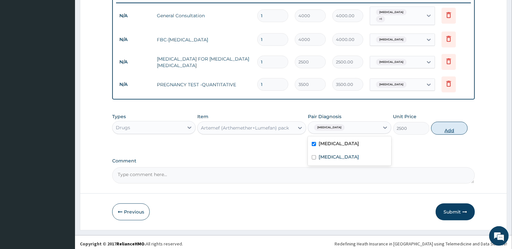
click at [444, 130] on button "Add" at bounding box center [449, 128] width 36 height 13
type input "0"
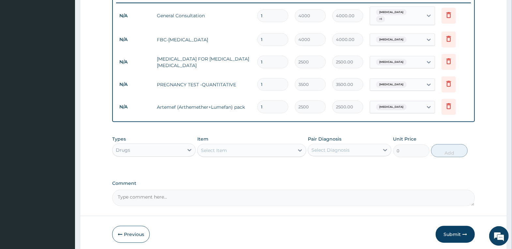
click at [283, 149] on div "Select Item" at bounding box center [246, 150] width 97 height 10
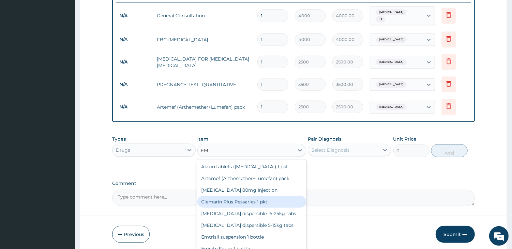
type input "E"
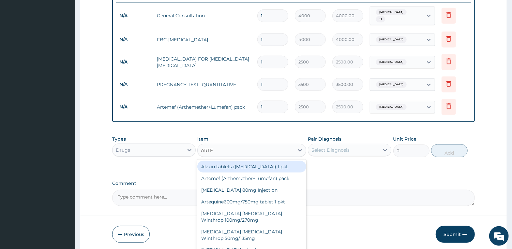
type input "ARTEM"
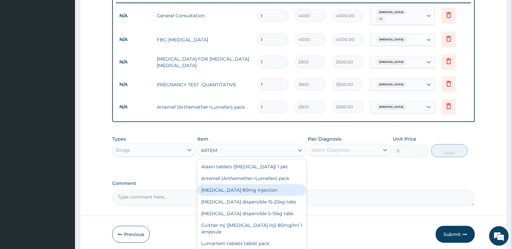
click at [247, 186] on div "Artemether 80mg Injection" at bounding box center [251, 191] width 109 height 12
type input "1600"
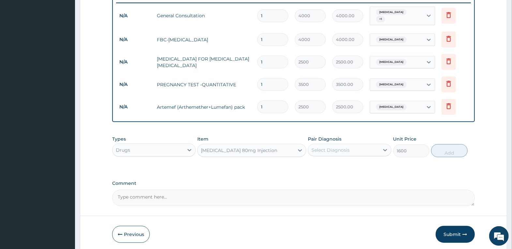
click at [343, 149] on div "Select Diagnosis" at bounding box center [330, 150] width 38 height 7
click at [349, 164] on div "Malaria" at bounding box center [349, 166] width 83 height 13
checkbox input "true"
click at [447, 147] on button "Add" at bounding box center [449, 150] width 36 height 13
type input "0"
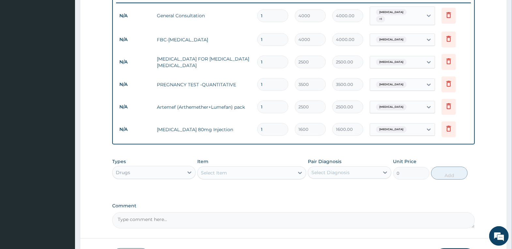
drag, startPoint x: 276, startPoint y: 123, endPoint x: 189, endPoint y: 130, distance: 86.7
click at [194, 130] on tr "N/A Artemether 80mg Injection 1 1600 1600.00 Malaria Delete" at bounding box center [293, 129] width 355 height 23
type input "3"
type input "4800.00"
type input "3"
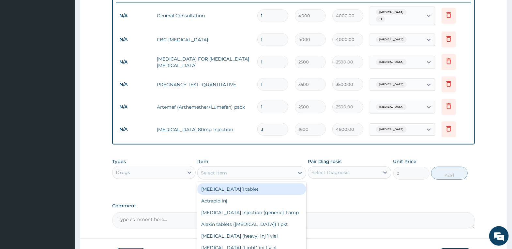
click at [255, 172] on div "Select Item" at bounding box center [246, 173] width 97 height 10
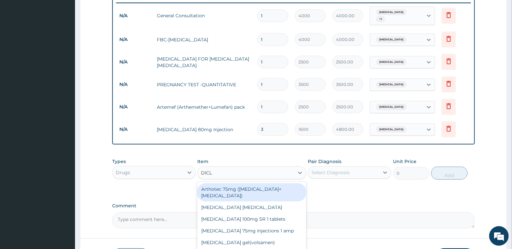
type input "DICLO"
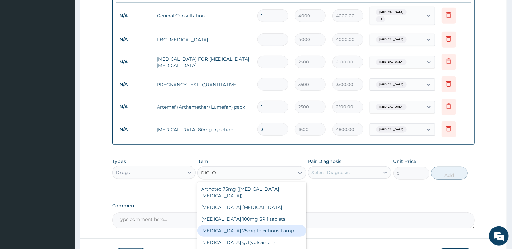
click at [258, 225] on div "Diclofenac 75mg Injections 1 amp" at bounding box center [251, 231] width 109 height 12
type input "1600"
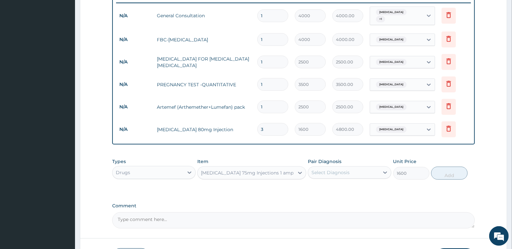
click at [344, 170] on div "Select Diagnosis" at bounding box center [330, 173] width 38 height 7
drag, startPoint x: 349, startPoint y: 200, endPoint x: 350, endPoint y: 189, distance: 10.8
click at [350, 189] on div "Malaria Sepsis" at bounding box center [349, 196] width 83 height 29
click at [347, 188] on div "Malaria" at bounding box center [349, 189] width 83 height 13
checkbox input "true"
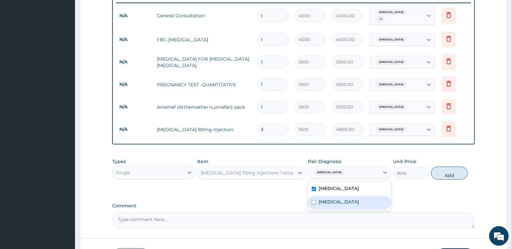
click at [350, 197] on div "Sepsis" at bounding box center [349, 202] width 83 height 13
checkbox input "true"
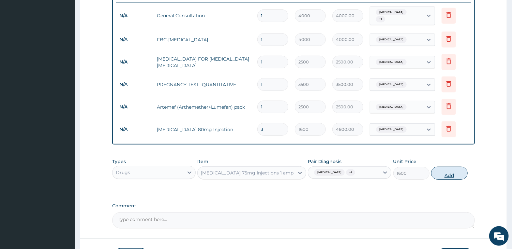
click at [440, 169] on button "Add" at bounding box center [449, 173] width 36 height 13
type input "0"
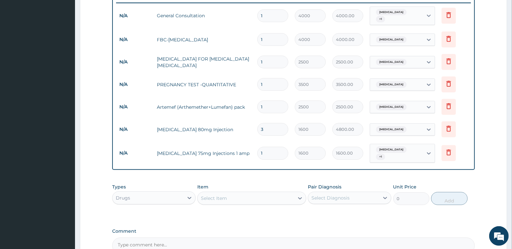
click at [224, 195] on div "Select Item" at bounding box center [214, 198] width 26 height 7
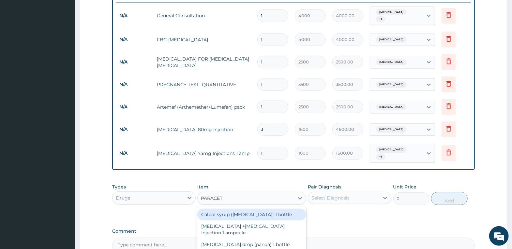
type input "PARACETA"
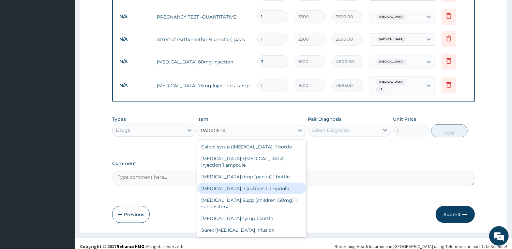
scroll to position [11, 0]
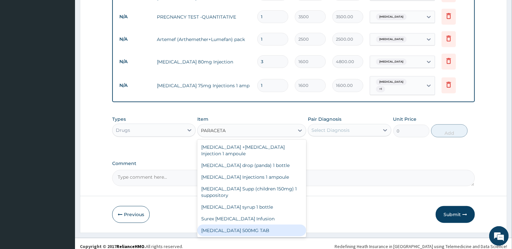
click at [267, 227] on div "PARACETAMOL 500MG TAB" at bounding box center [251, 231] width 109 height 12
type input "20"
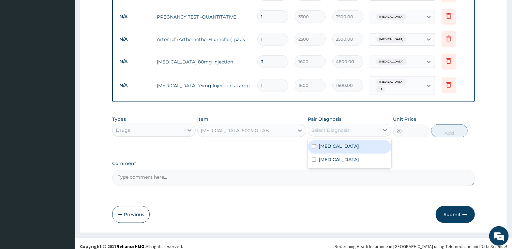
click at [345, 127] on div "Select Diagnosis" at bounding box center [330, 130] width 38 height 7
click at [345, 141] on div "Malaria" at bounding box center [349, 147] width 83 height 13
checkbox input "true"
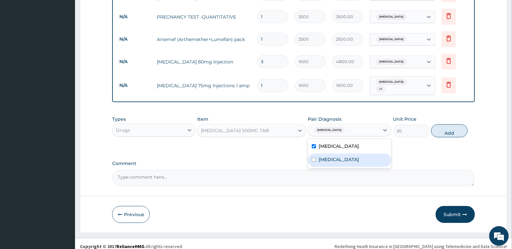
drag, startPoint x: 347, startPoint y: 155, endPoint x: 399, endPoint y: 137, distance: 55.1
click at [350, 155] on div "Sepsis" at bounding box center [349, 160] width 83 height 13
checkbox input "true"
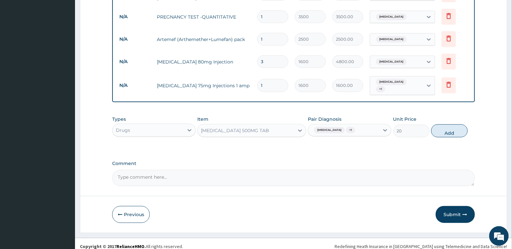
drag, startPoint x: 448, startPoint y: 126, endPoint x: 327, endPoint y: 129, distance: 121.0
click at [434, 129] on button "Add" at bounding box center [449, 131] width 36 height 13
type input "0"
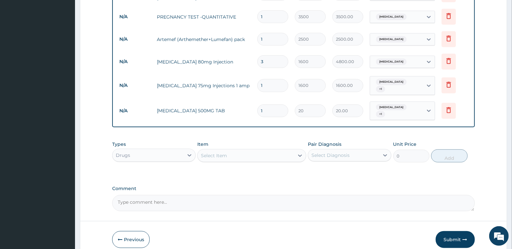
drag, startPoint x: 274, startPoint y: 104, endPoint x: 203, endPoint y: 104, distance: 70.4
click at [206, 104] on tr "N/A PARACETAMOL 500MG TAB 1 20 20.00 Malaria + 1 Delete" at bounding box center [293, 110] width 355 height 25
type input "3"
type input "60.00"
type input "36"
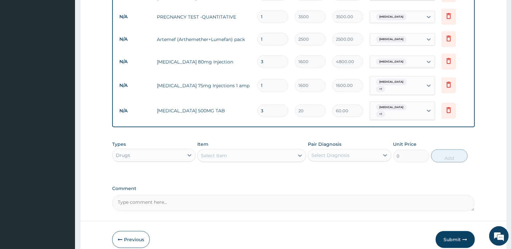
type input "720.00"
type input "36"
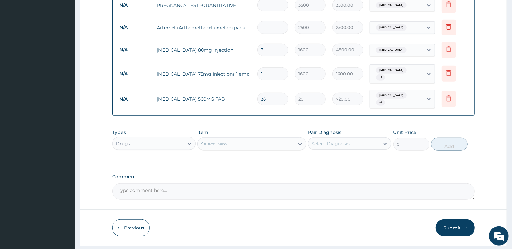
scroll to position [347, 0]
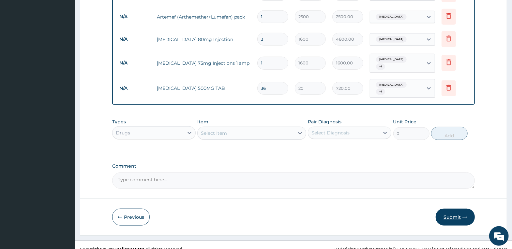
click at [459, 209] on button "Submit" at bounding box center [455, 217] width 39 height 17
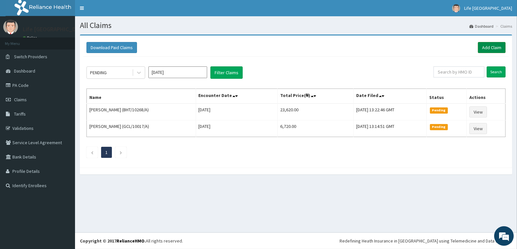
click at [497, 47] on link "Add Claim" at bounding box center [492, 47] width 28 height 11
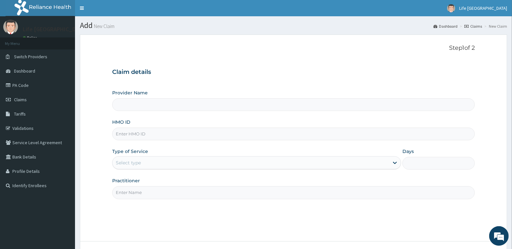
click at [161, 137] on input "HMO ID" at bounding box center [293, 134] width 363 height 13
type input "BHT/10070/A"
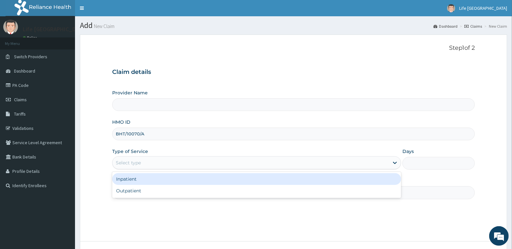
click at [258, 159] on div "Select type" at bounding box center [251, 163] width 277 height 10
type input "Life [GEOGRAPHIC_DATA]"
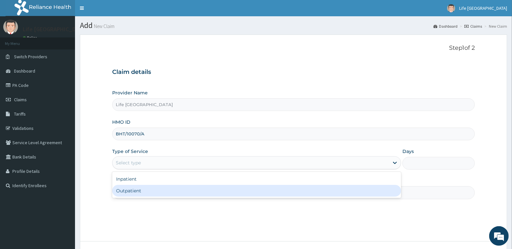
click at [260, 195] on div "Outpatient" at bounding box center [256, 191] width 289 height 12
type input "1"
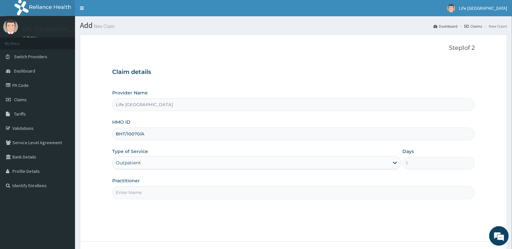
click at [360, 195] on input "Practitioner" at bounding box center [293, 193] width 363 height 13
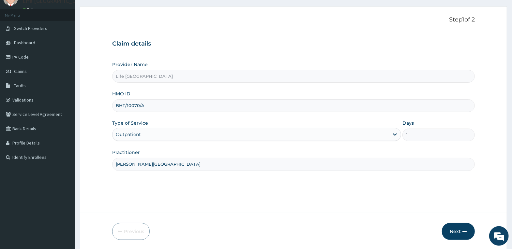
scroll to position [51, 0]
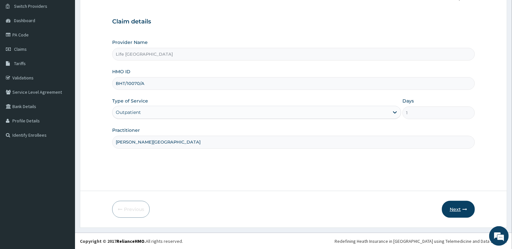
type input "[PERSON_NAME][GEOGRAPHIC_DATA]"
click at [456, 207] on button "Next" at bounding box center [458, 209] width 33 height 17
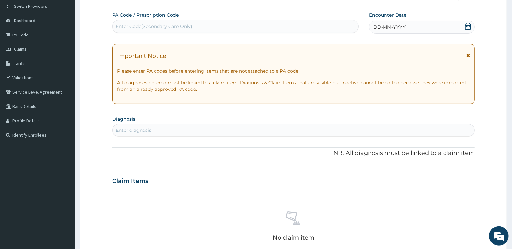
click at [379, 20] on div "Encounter Date DD-MM-YYYY" at bounding box center [422, 23] width 106 height 22
click at [379, 25] on span "DD-MM-YYYY" at bounding box center [389, 27] width 32 height 7
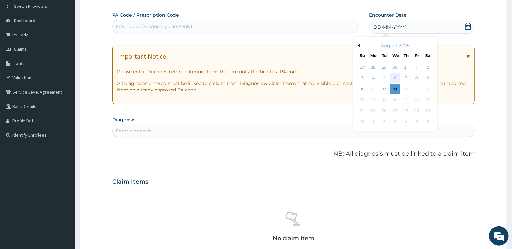
click at [392, 76] on div "6" at bounding box center [395, 79] width 10 height 10
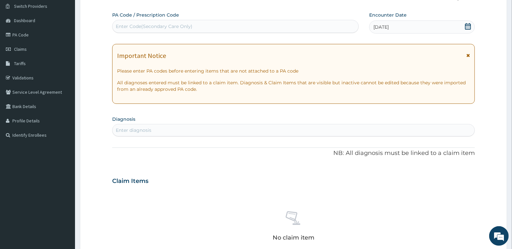
click at [192, 134] on div "Enter diagnosis" at bounding box center [294, 130] width 362 height 10
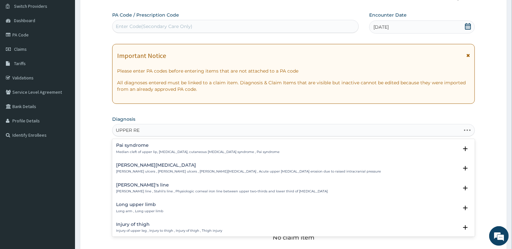
type input "UPPER RES"
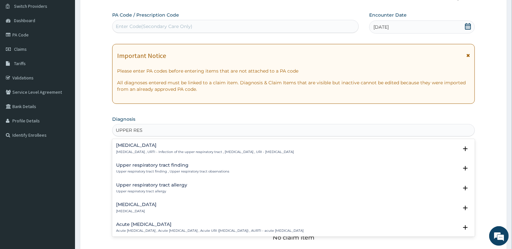
click at [185, 226] on h4 "Acute [MEDICAL_DATA]" at bounding box center [210, 224] width 188 height 5
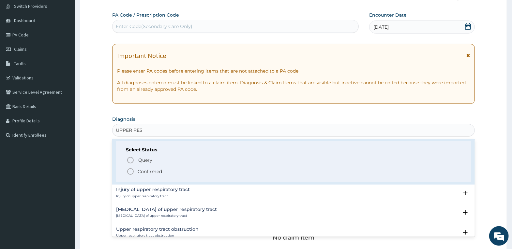
scroll to position [98, 0]
click at [142, 165] on div "Query Query covers suspected (?), Keep in view (kiv), Ruled out (r/o) Confirmed" at bounding box center [293, 164] width 335 height 20
click at [147, 173] on span "Confirmed" at bounding box center [294, 170] width 335 height 8
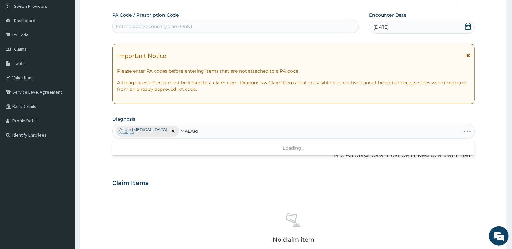
type input "MALARIA"
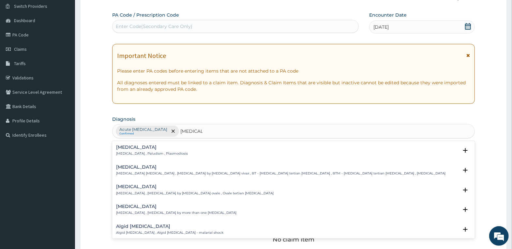
click at [143, 149] on h4 "Malaria" at bounding box center [152, 147] width 72 height 5
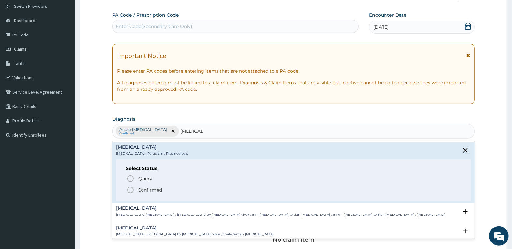
click at [152, 192] on p "Confirmed" at bounding box center [150, 190] width 24 height 7
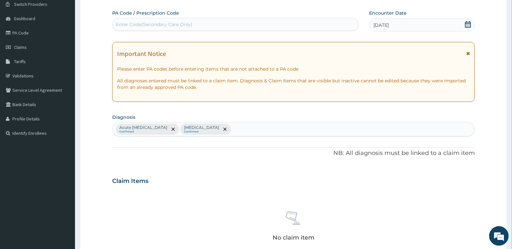
scroll to position [181, 0]
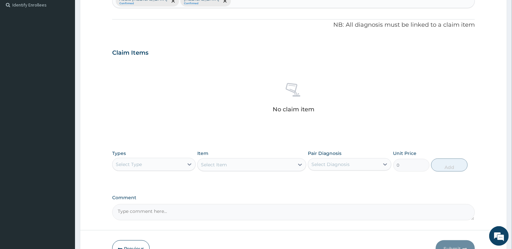
click at [176, 166] on div "Select Type" at bounding box center [148, 164] width 71 height 10
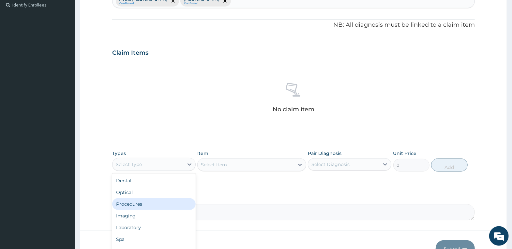
drag, startPoint x: 171, startPoint y: 202, endPoint x: 178, endPoint y: 196, distance: 9.0
click at [172, 202] on div "Procedures" at bounding box center [153, 205] width 83 height 12
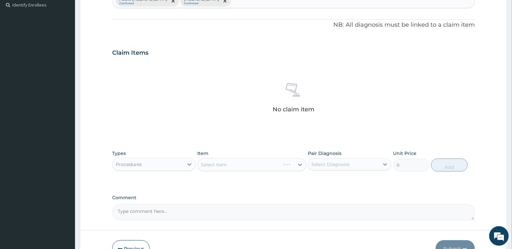
click at [221, 164] on div "Select Item" at bounding box center [251, 164] width 109 height 13
click at [221, 164] on div "Select Item" at bounding box center [214, 165] width 26 height 7
type input "G"
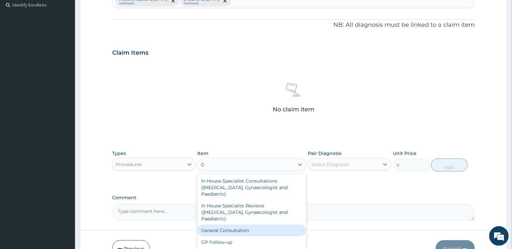
click at [252, 227] on div "General Consultation" at bounding box center [251, 231] width 109 height 12
type input "4000"
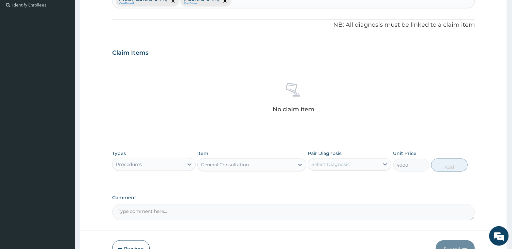
click at [357, 161] on div "Select Diagnosis" at bounding box center [343, 164] width 71 height 10
click at [355, 184] on label "Acute upper respiratory infection" at bounding box center [346, 180] width 55 height 7
checkbox input "true"
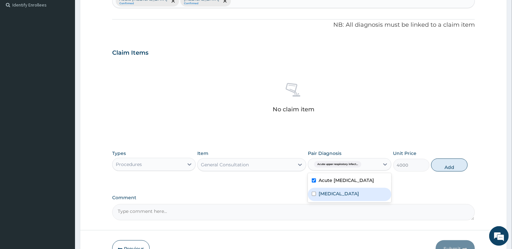
click at [354, 200] on div "Malaria" at bounding box center [349, 194] width 83 height 13
checkbox input "true"
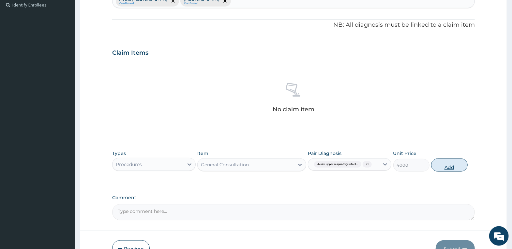
click at [452, 167] on button "Add" at bounding box center [449, 165] width 36 height 13
type input "0"
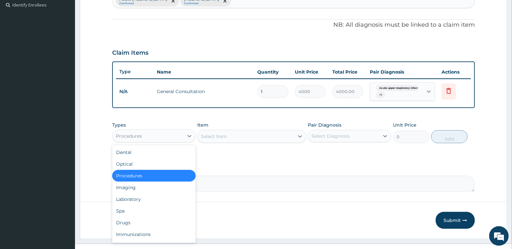
click at [177, 138] on div "Procedures" at bounding box center [148, 136] width 71 height 10
click at [176, 196] on div "Laboratory" at bounding box center [153, 200] width 83 height 12
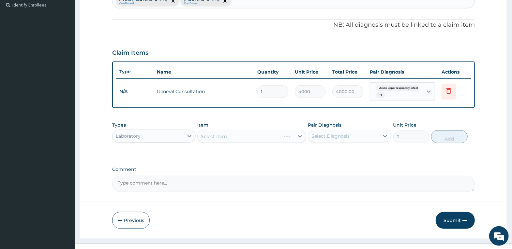
click at [232, 134] on div "Select Item" at bounding box center [251, 136] width 109 height 13
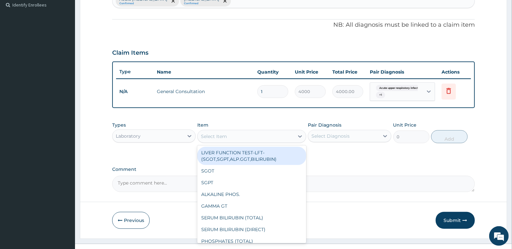
click at [233, 137] on div "Select Item" at bounding box center [246, 136] width 97 height 10
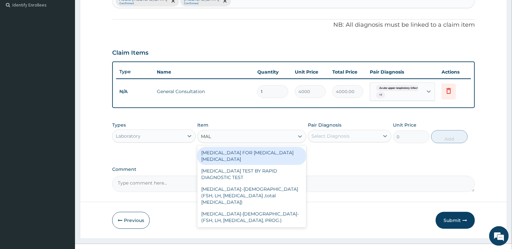
type input "MALA"
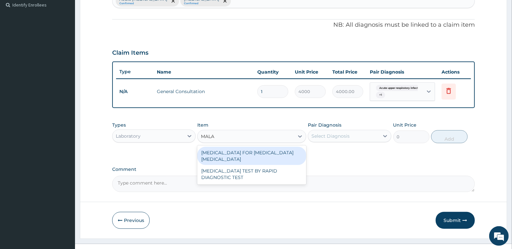
click at [270, 156] on div "BLOOD FILM FOR MALARIA PARASITE" at bounding box center [251, 156] width 109 height 18
type input "2500"
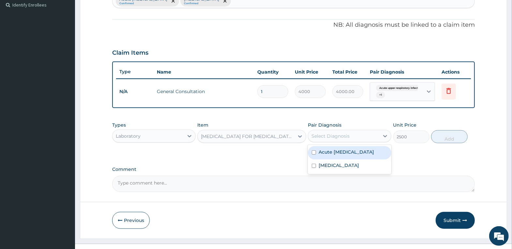
click at [352, 137] on div "Select Diagnosis" at bounding box center [343, 136] width 71 height 10
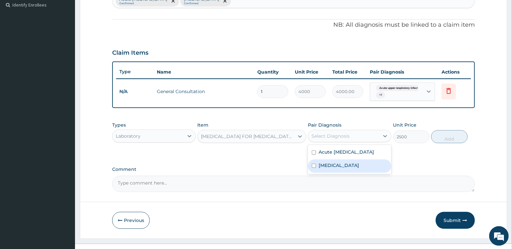
click at [351, 170] on div "Malaria" at bounding box center [349, 166] width 83 height 13
checkbox input "true"
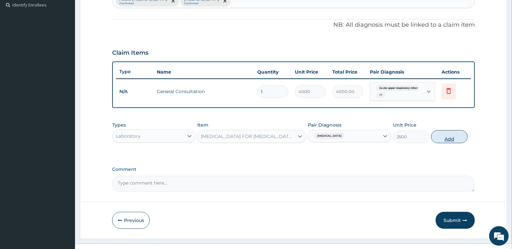
click at [447, 136] on button "Add" at bounding box center [449, 136] width 36 height 13
type input "0"
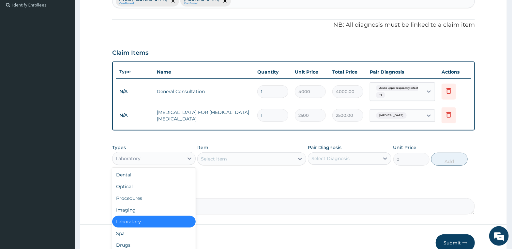
click at [183, 157] on div "Laboratory" at bounding box center [148, 159] width 71 height 10
drag, startPoint x: 165, startPoint y: 242, endPoint x: 184, endPoint y: 226, distance: 24.9
click at [165, 243] on div "Drugs" at bounding box center [153, 246] width 83 height 12
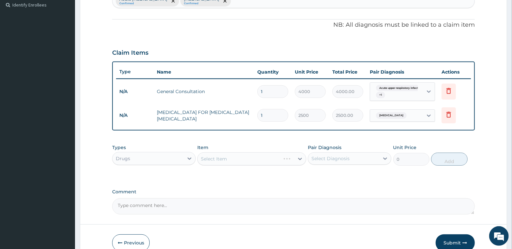
click at [250, 161] on div "Select Item" at bounding box center [251, 159] width 109 height 13
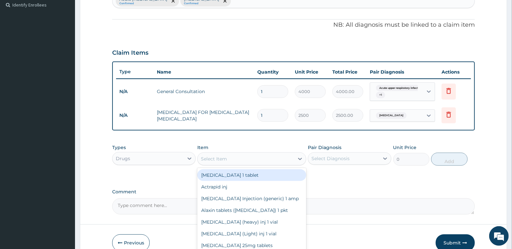
click at [255, 157] on div "Select Item" at bounding box center [246, 159] width 97 height 10
type input "ARTEM"
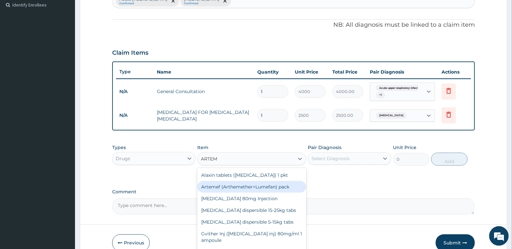
click at [284, 184] on div "Artemef (Arthemether+Lumefan) pack" at bounding box center [251, 187] width 109 height 12
type input "2500"
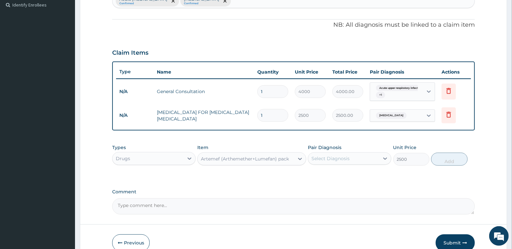
click at [355, 159] on div "Select Diagnosis" at bounding box center [343, 159] width 71 height 10
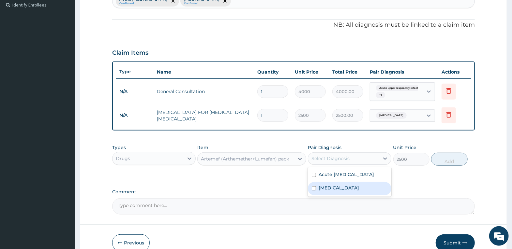
click at [354, 190] on div "Malaria" at bounding box center [349, 188] width 83 height 13
checkbox input "true"
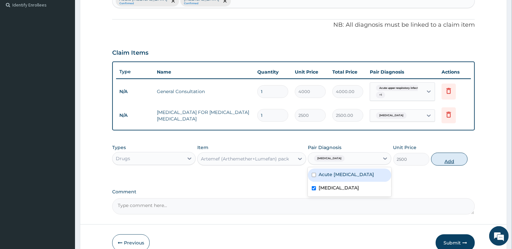
click at [450, 155] on button "Add" at bounding box center [449, 159] width 36 height 13
type input "0"
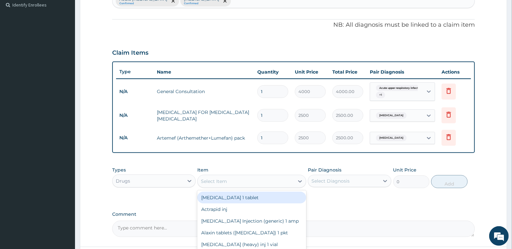
click at [275, 181] on div "Select Item" at bounding box center [246, 181] width 97 height 10
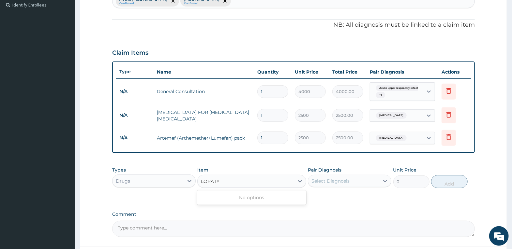
type input "LORAT"
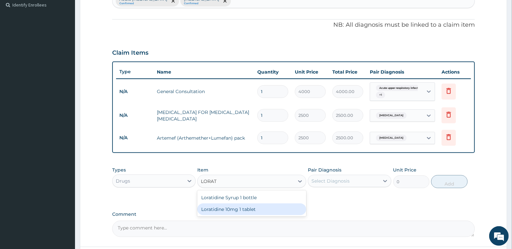
click at [289, 215] on div "Loratidine 10mg 1 tablet" at bounding box center [251, 210] width 109 height 12
type input "80"
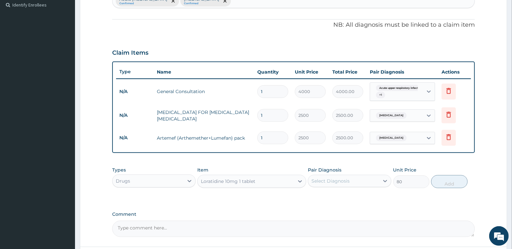
click at [339, 178] on div "Select Diagnosis" at bounding box center [330, 181] width 38 height 7
drag, startPoint x: 342, startPoint y: 216, endPoint x: 345, endPoint y: 200, distance: 16.1
click at [345, 200] on div "Acute upper respiratory infection Malaria" at bounding box center [349, 204] width 83 height 29
click at [345, 200] on label "Acute upper respiratory infection" at bounding box center [346, 197] width 55 height 7
checkbox input "true"
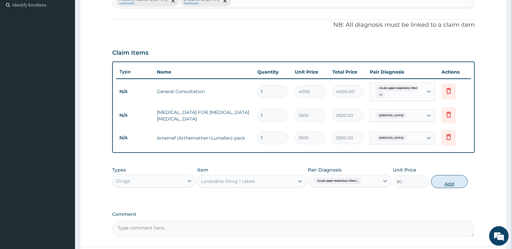
click at [442, 183] on button "Add" at bounding box center [449, 181] width 36 height 13
type input "0"
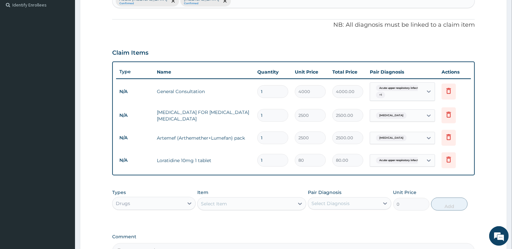
drag, startPoint x: 275, startPoint y: 160, endPoint x: 177, endPoint y: 144, distance: 98.5
click at [195, 152] on tr "N/A Loratidine 10mg 1 tablet 1 80 80.00 Acute upper respiratory infect... Delete" at bounding box center [293, 160] width 355 height 23
type input "5"
type input "400.00"
type input "5"
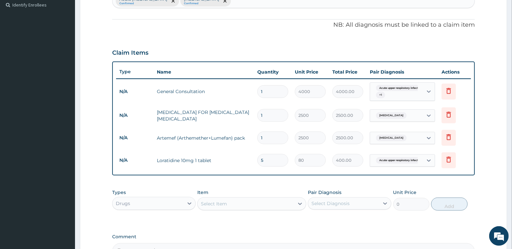
click at [284, 203] on div "Select Item" at bounding box center [246, 204] width 97 height 10
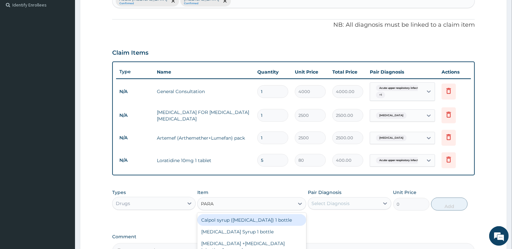
type input "PARAC"
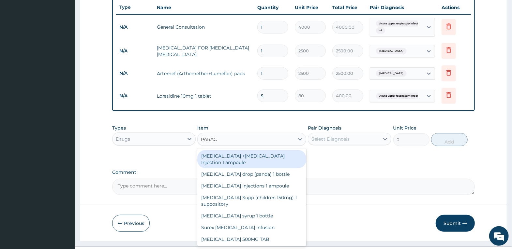
scroll to position [246, 0]
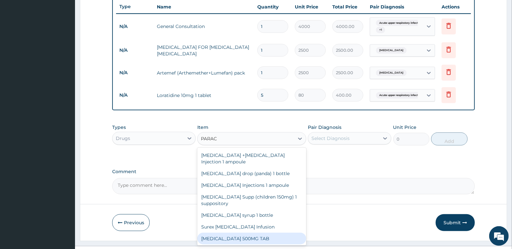
click at [268, 235] on div "PARACETAMOL 500MG TAB" at bounding box center [251, 239] width 109 height 12
type input "20"
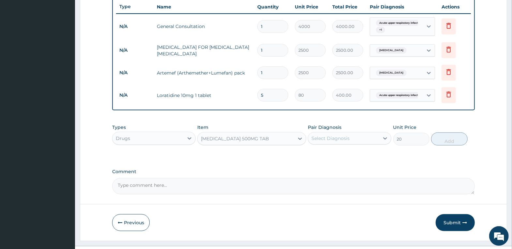
click at [349, 139] on div "Select Diagnosis" at bounding box center [330, 138] width 38 height 7
click at [349, 158] on label "Acute upper respiratory infection" at bounding box center [346, 154] width 55 height 7
checkbox input "true"
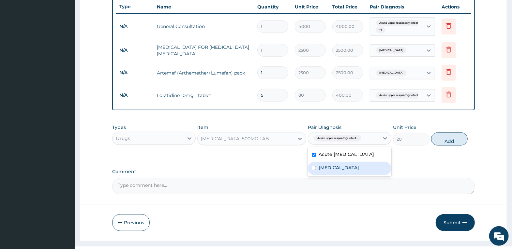
click at [347, 175] on div "Malaria" at bounding box center [349, 168] width 83 height 13
checkbox input "true"
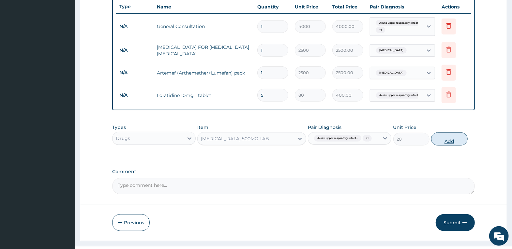
click at [450, 143] on button "Add" at bounding box center [449, 139] width 36 height 13
type input "0"
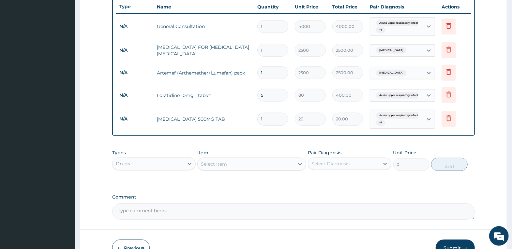
drag, startPoint x: 278, startPoint y: 115, endPoint x: 227, endPoint y: 117, distance: 50.6
click at [230, 117] on tr "N/A PARACETAMOL 500MG TAB 1 20 20.00 Acute upper respiratory infect... + 1 Dele…" at bounding box center [293, 119] width 355 height 25
type input "3"
type input "60.00"
type input "36"
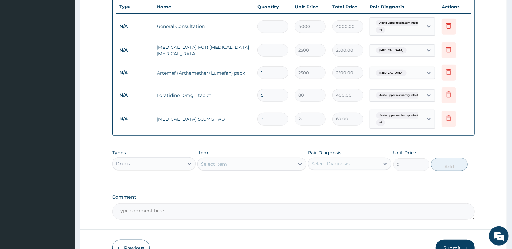
type input "720.00"
type input "36"
drag, startPoint x: 282, startPoint y: 136, endPoint x: 287, endPoint y: 145, distance: 10.2
click at [282, 137] on div "PA Code / Prescription Code Enter Code(Secondary Care Only) Encounter Date 06-0…" at bounding box center [293, 18] width 363 height 404
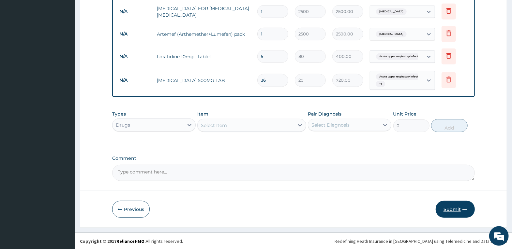
click at [455, 207] on button "Submit" at bounding box center [455, 209] width 39 height 17
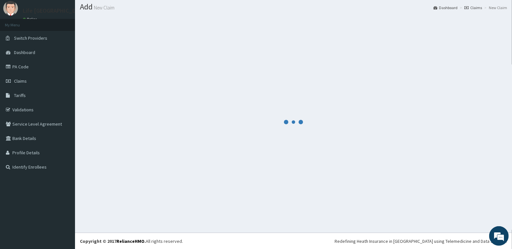
scroll to position [285, 0]
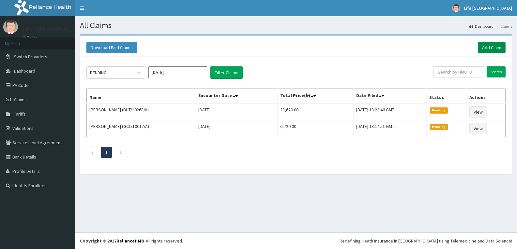
click at [493, 46] on link "Add Claim" at bounding box center [492, 47] width 28 height 11
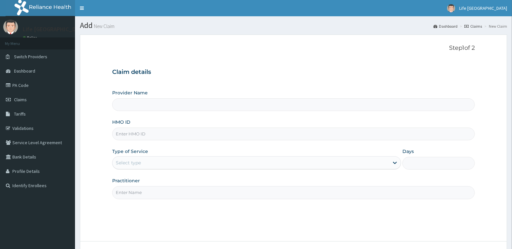
click at [215, 134] on input "HMO ID" at bounding box center [293, 134] width 363 height 13
type input "Life Fountain Medical Centre"
type input "CPA/10006/A"
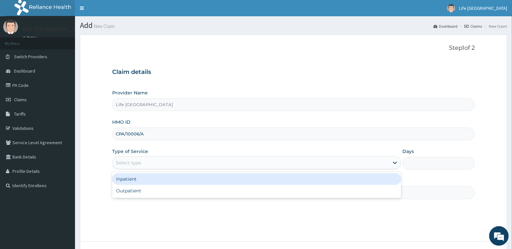
click at [291, 166] on div "Select type" at bounding box center [251, 163] width 277 height 10
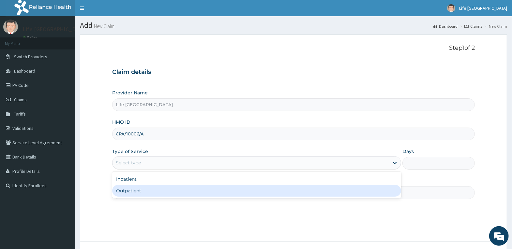
click at [293, 193] on div "Outpatient" at bounding box center [256, 191] width 289 height 12
type input "1"
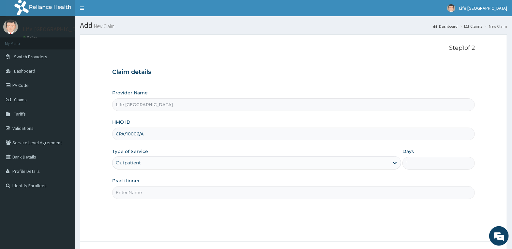
click at [143, 196] on input "Practitioner" at bounding box center [293, 193] width 363 height 13
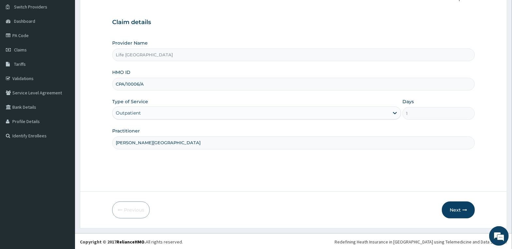
scroll to position [51, 0]
type input "DR. AGBOOLA"
click at [457, 208] on button "Next" at bounding box center [458, 209] width 33 height 17
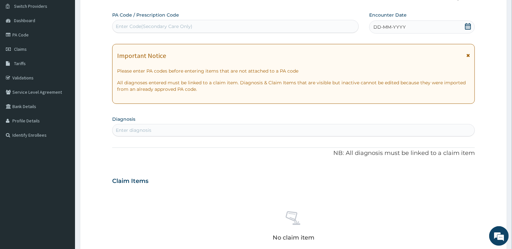
click at [401, 24] on span "DD-MM-YYYY" at bounding box center [389, 27] width 32 height 7
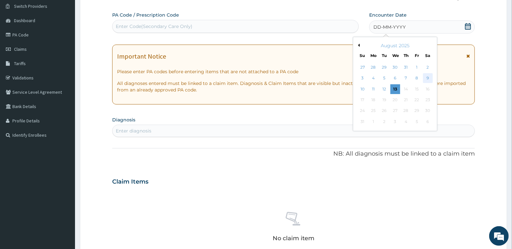
click at [427, 78] on div "9" at bounding box center [428, 79] width 10 height 10
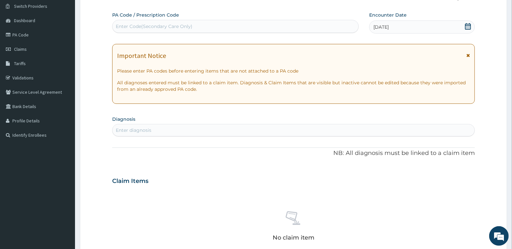
click at [219, 128] on div "Enter diagnosis" at bounding box center [294, 130] width 362 height 10
type input "MALARIA"
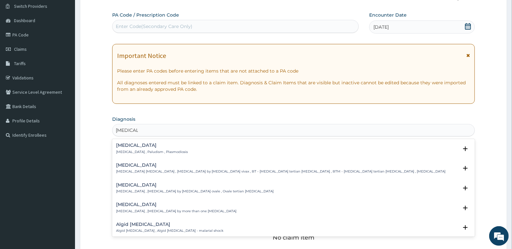
click at [144, 150] on p "Malaria , Paludism , Plasmodiosis" at bounding box center [152, 152] width 72 height 5
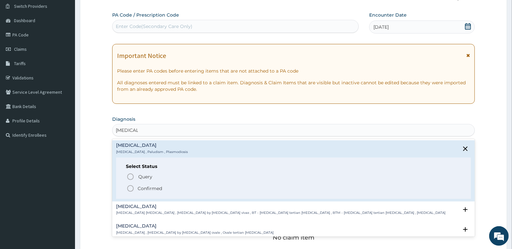
click at [149, 188] on p "Confirmed" at bounding box center [150, 189] width 24 height 7
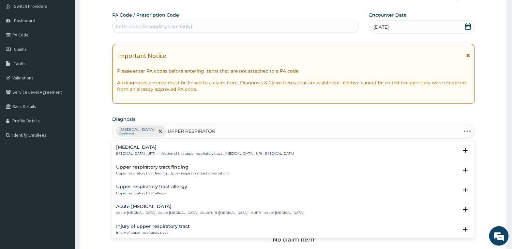
type input "UPPER RESPIRATORY"
click at [177, 206] on h4 "Acute upper respiratory infection" at bounding box center [210, 206] width 188 height 5
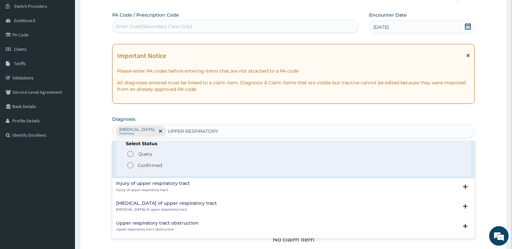
scroll to position [98, 0]
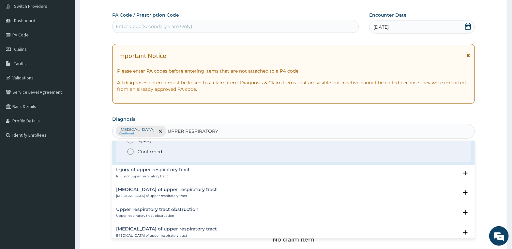
click at [147, 149] on p "Confirmed" at bounding box center [150, 152] width 24 height 7
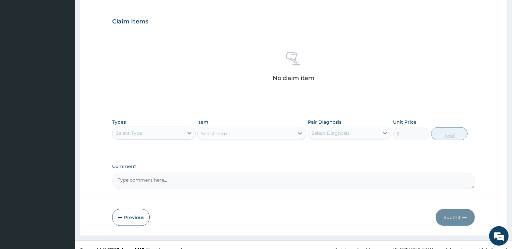
scroll to position [214, 0]
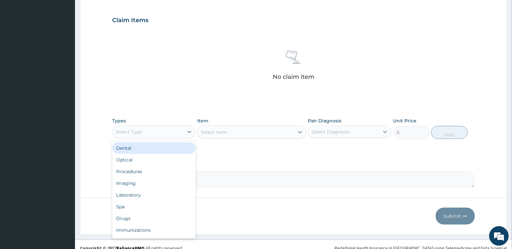
click at [158, 133] on div "Select Type" at bounding box center [148, 132] width 71 height 10
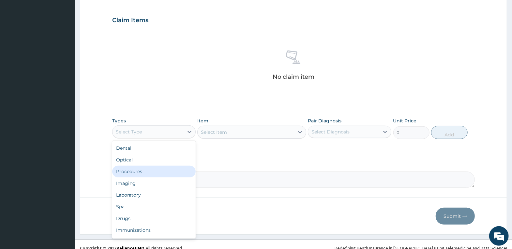
click at [157, 173] on div "Procedures" at bounding box center [153, 172] width 83 height 12
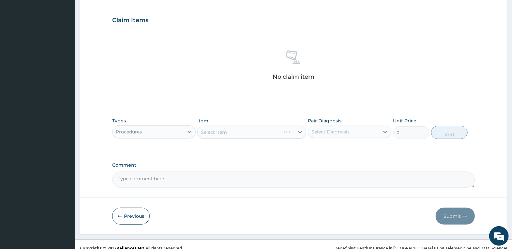
click at [240, 128] on div "Select Item" at bounding box center [251, 132] width 109 height 13
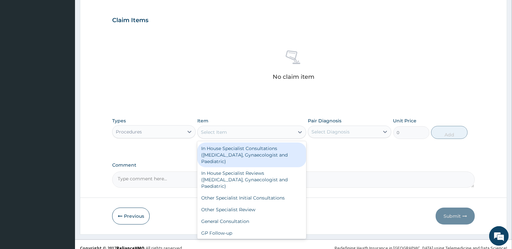
click at [248, 132] on div "Select Item" at bounding box center [246, 132] width 97 height 10
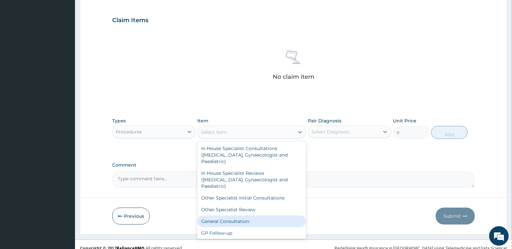
click at [247, 219] on div "General Consultation" at bounding box center [251, 222] width 109 height 12
type input "4000"
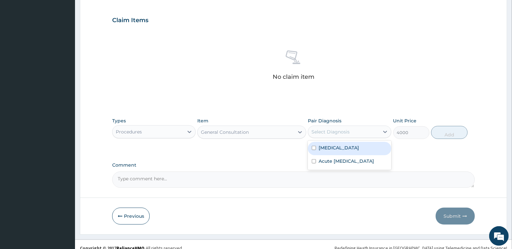
click at [362, 131] on div "Select Diagnosis" at bounding box center [343, 132] width 71 height 10
click at [356, 153] on div "Malaria" at bounding box center [349, 148] width 83 height 13
checkbox input "true"
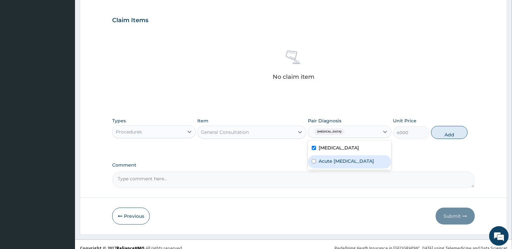
click at [357, 165] on label "Acute upper respiratory infection" at bounding box center [346, 161] width 55 height 7
checkbox input "true"
drag, startPoint x: 454, startPoint y: 131, endPoint x: 379, endPoint y: 141, distance: 76.0
click at [450, 132] on button "Add" at bounding box center [449, 132] width 36 height 13
type input "0"
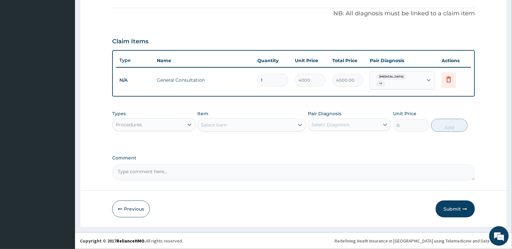
scroll to position [189, 0]
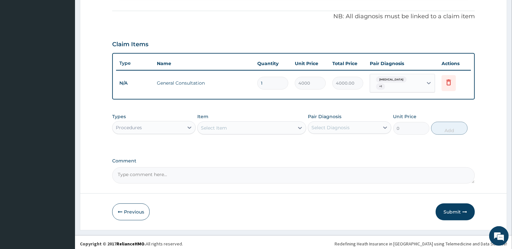
click at [245, 131] on div "Select Item" at bounding box center [251, 128] width 109 height 13
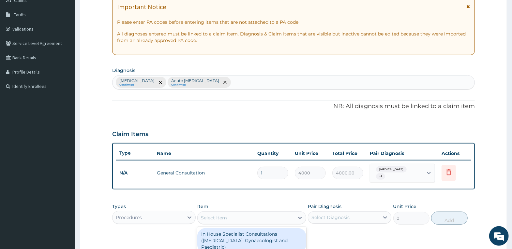
scroll to position [124, 0]
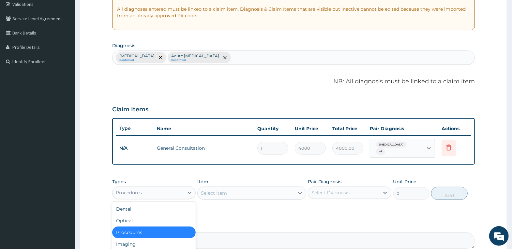
drag, startPoint x: 176, startPoint y: 194, endPoint x: 172, endPoint y: 193, distance: 4.0
click at [173, 193] on div "Procedures" at bounding box center [148, 193] width 71 height 10
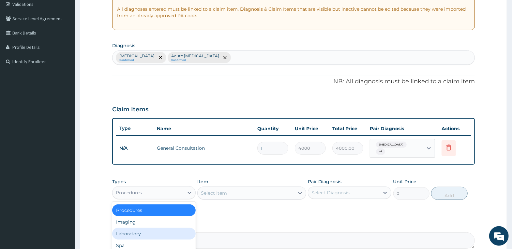
click at [159, 232] on div "Laboratory" at bounding box center [153, 234] width 83 height 12
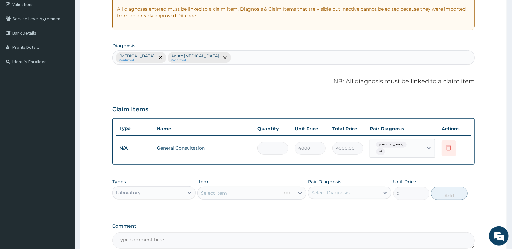
click at [231, 190] on div "Select Item" at bounding box center [251, 193] width 109 height 13
click at [231, 190] on div "Select Item" at bounding box center [246, 193] width 97 height 10
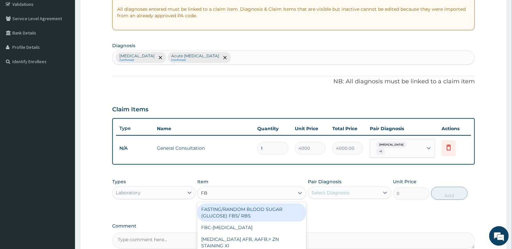
type input "FBC"
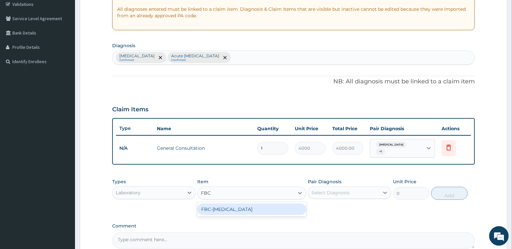
click at [236, 208] on div "FBC-FULL BLOOD COUNT" at bounding box center [251, 210] width 109 height 12
type input "4000"
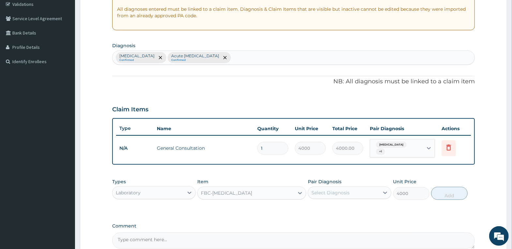
click at [348, 190] on div "Select Diagnosis" at bounding box center [330, 193] width 38 height 7
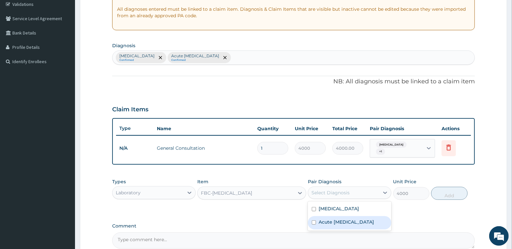
drag, startPoint x: 352, startPoint y: 219, endPoint x: 372, endPoint y: 215, distance: 20.8
click at [352, 220] on label "Acute upper respiratory infection" at bounding box center [346, 222] width 55 height 7
checkbox input "true"
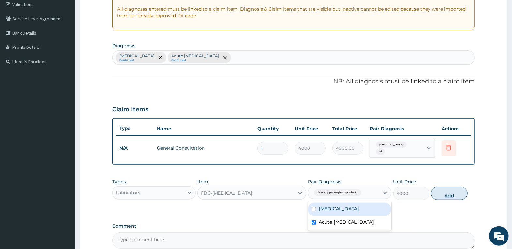
click at [445, 192] on button "Add" at bounding box center [449, 193] width 36 height 13
type input "0"
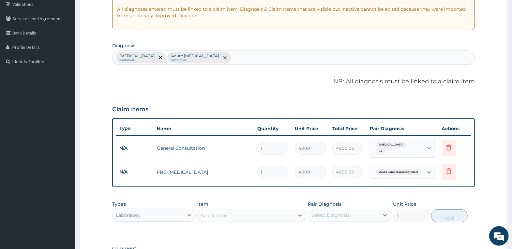
click at [252, 216] on div "Select Item" at bounding box center [246, 216] width 97 height 10
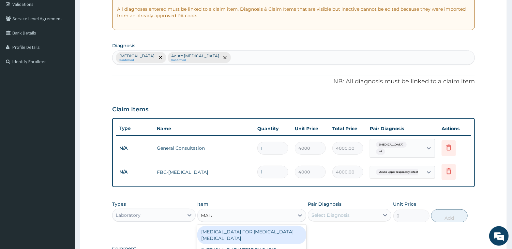
type input "MALAR"
drag, startPoint x: 261, startPoint y: 230, endPoint x: 303, endPoint y: 231, distance: 42.1
click at [265, 232] on div "BLOOD FILM FOR MALARIA PARASITE" at bounding box center [251, 235] width 109 height 18
type input "2500"
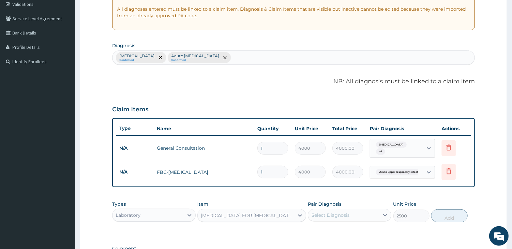
click at [342, 217] on div "Select Diagnosis" at bounding box center [343, 215] width 71 height 10
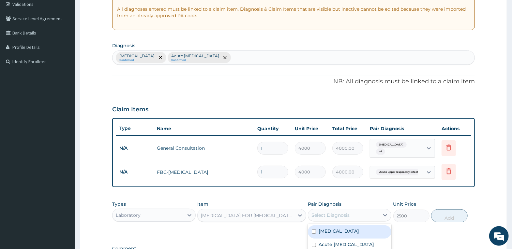
click at [346, 228] on div "Malaria" at bounding box center [349, 232] width 83 height 13
checkbox input "true"
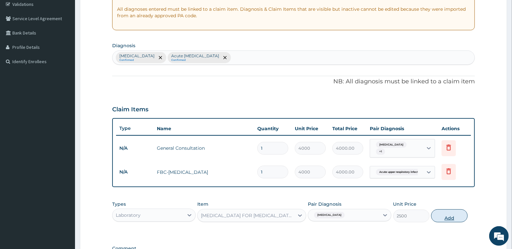
click at [451, 215] on button "Add" at bounding box center [449, 216] width 36 height 13
type input "0"
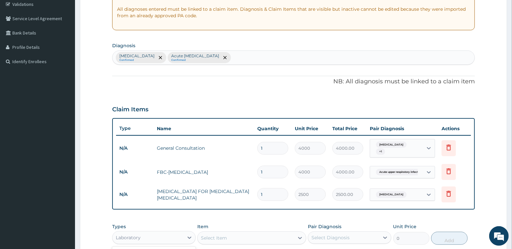
click at [172, 235] on div "Laboratory" at bounding box center [148, 238] width 71 height 10
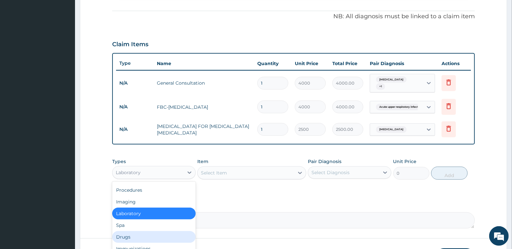
click at [145, 232] on div "Drugs" at bounding box center [153, 238] width 83 height 12
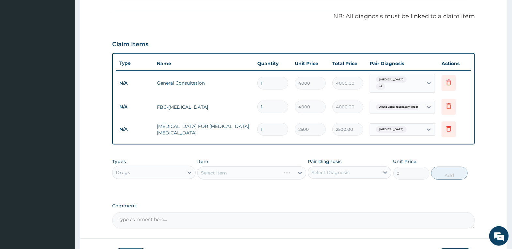
click at [243, 172] on div "Select Item" at bounding box center [251, 173] width 109 height 13
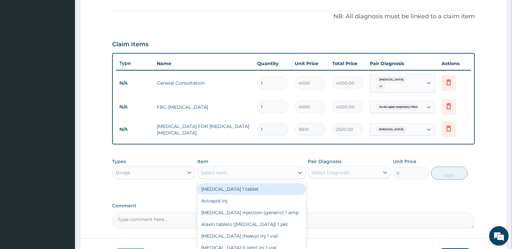
click at [243, 172] on div "Select Item" at bounding box center [246, 173] width 97 height 10
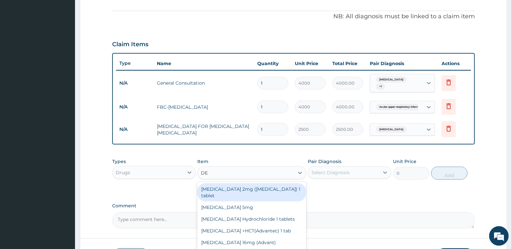
type input "DEQ"
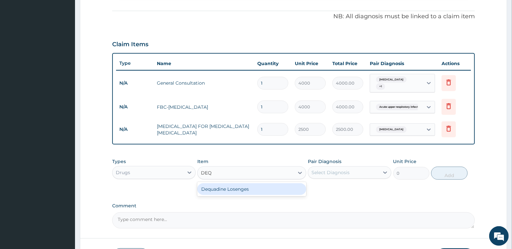
click at [263, 188] on div "Dequadine Losenges" at bounding box center [251, 190] width 109 height 12
type input "200"
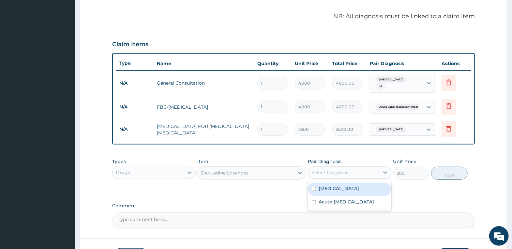
click at [374, 168] on div "Select Diagnosis" at bounding box center [343, 173] width 71 height 10
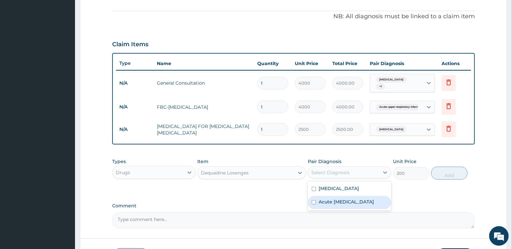
click at [369, 203] on label "Acute upper respiratory infection" at bounding box center [346, 202] width 55 height 7
checkbox input "true"
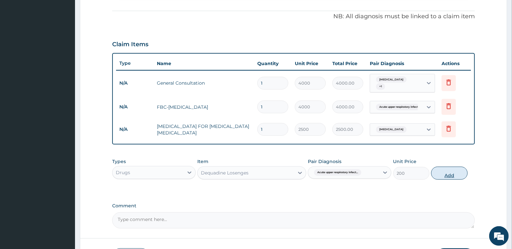
click at [456, 169] on button "Add" at bounding box center [449, 173] width 36 height 13
type input "0"
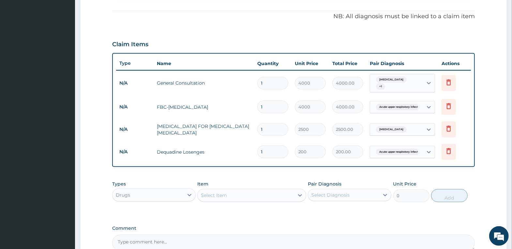
drag, startPoint x: 279, startPoint y: 145, endPoint x: 239, endPoint y: 146, distance: 40.1
click at [241, 146] on tr "N/A Dequadine Losenges 1 200 200.00 Acute upper respiratory infect... Delete" at bounding box center [293, 152] width 355 height 23
type input "12"
type input "2400.00"
type input "12"
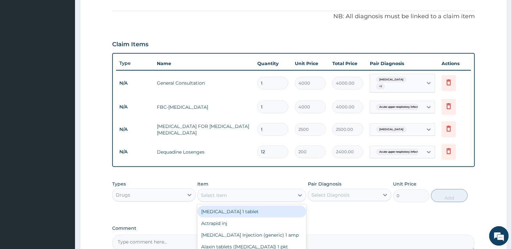
click at [271, 192] on div "Select Item" at bounding box center [246, 195] width 97 height 10
type input "LORAT"
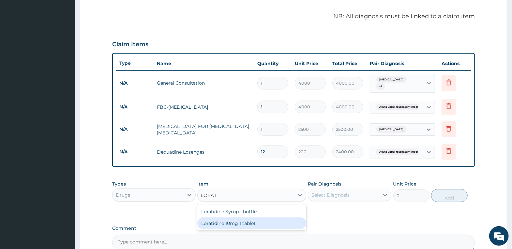
click at [287, 218] on div "Loratidine 10mg 1 tablet" at bounding box center [251, 224] width 109 height 12
type input "80"
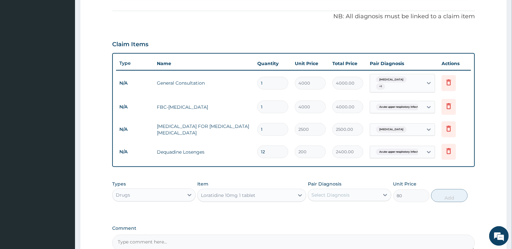
click at [341, 192] on div "Select Diagnosis" at bounding box center [330, 195] width 38 height 7
click at [347, 225] on label "Acute upper respiratory infection" at bounding box center [346, 224] width 55 height 7
checkbox input "true"
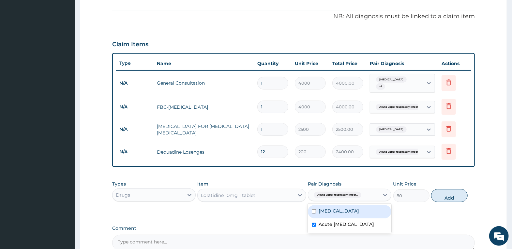
click at [446, 193] on button "Add" at bounding box center [449, 195] width 36 height 13
type input "0"
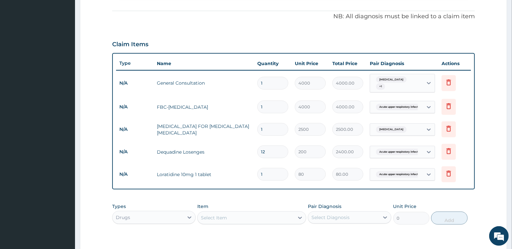
drag, startPoint x: 271, startPoint y: 171, endPoint x: 229, endPoint y: 161, distance: 43.2
click at [230, 163] on tr "N/A Loratidine 10mg 1 tablet 1 80 80.00 Acute upper respiratory infect... Delete" at bounding box center [293, 174] width 355 height 23
type input "5"
type input "400.00"
type input "5"
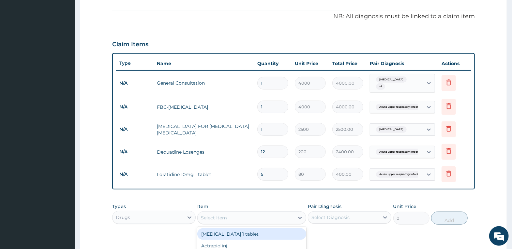
click at [248, 215] on div "Select Item" at bounding box center [246, 218] width 97 height 10
type input "COU"
click at [286, 234] on div "Vifex Cough Syrup 1 bottle" at bounding box center [251, 235] width 109 height 12
type input "1000"
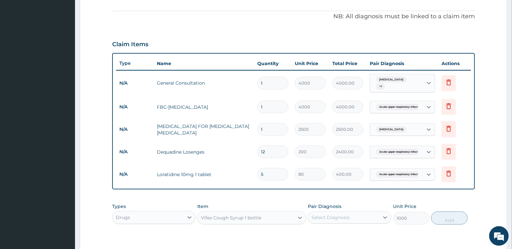
click at [326, 215] on div "Select Diagnosis" at bounding box center [330, 218] width 38 height 7
click at [345, 244] on label "Acute upper respiratory infection" at bounding box center [346, 247] width 55 height 7
click at [374, 244] on label "Acute upper respiratory infection" at bounding box center [346, 247] width 55 height 7
checkbox input "true"
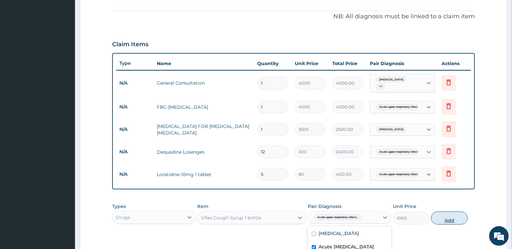
click at [445, 212] on button "Add" at bounding box center [449, 218] width 36 height 13
type input "0"
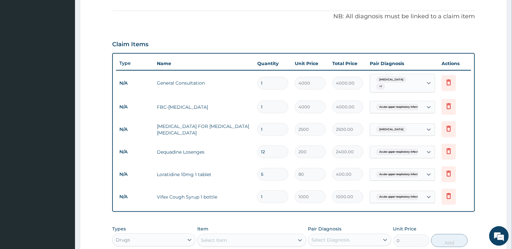
type input "0"
type input "0.00"
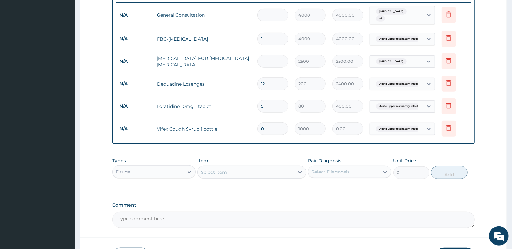
scroll to position [287, 0]
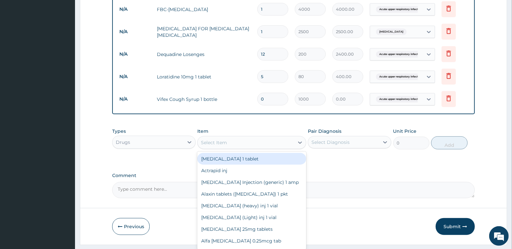
click at [260, 142] on div "Select Item" at bounding box center [246, 143] width 97 height 10
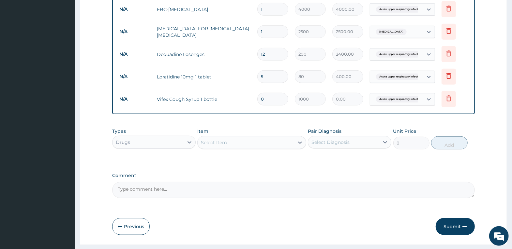
drag, startPoint x: 276, startPoint y: 96, endPoint x: 228, endPoint y: 94, distance: 47.3
click at [228, 94] on tr "N/A Vifex Cough Syrup 1 bottle 0 1000 0.00 Acute upper respiratory infect... De…" at bounding box center [293, 99] width 355 height 23
type input "1"
type input "1000.00"
type input "1"
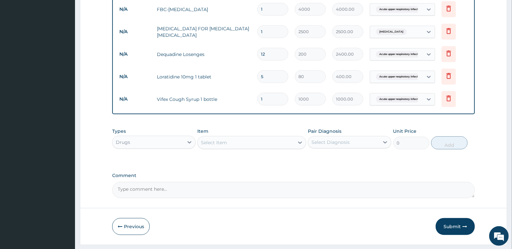
click at [270, 141] on div "Select Item" at bounding box center [246, 143] width 97 height 10
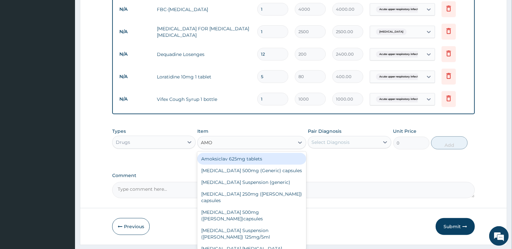
type input "AMOX"
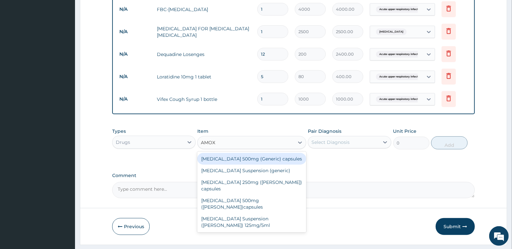
click at [258, 160] on div "[MEDICAL_DATA] 500mg (Generic) capsules" at bounding box center [251, 159] width 109 height 12
type input "150"
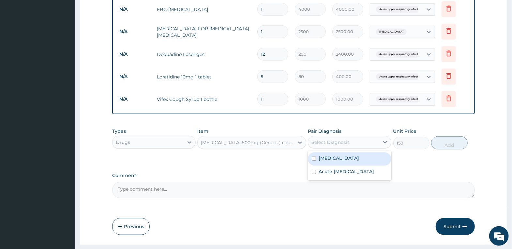
click at [347, 139] on div "Select Diagnosis" at bounding box center [330, 142] width 38 height 7
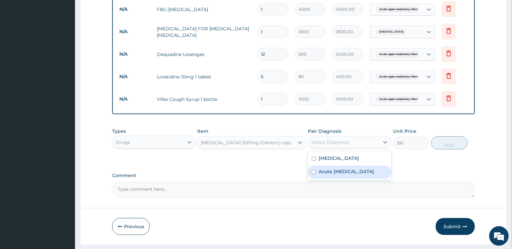
click at [347, 172] on label "Acute upper respiratory infection" at bounding box center [346, 172] width 55 height 7
checkbox input "true"
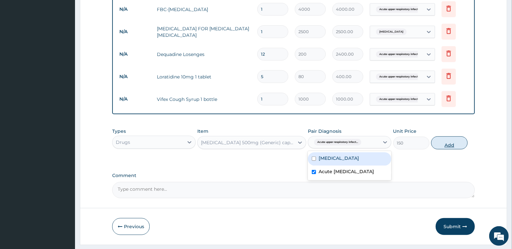
click at [442, 138] on button "Add" at bounding box center [449, 143] width 36 height 13
type input "0"
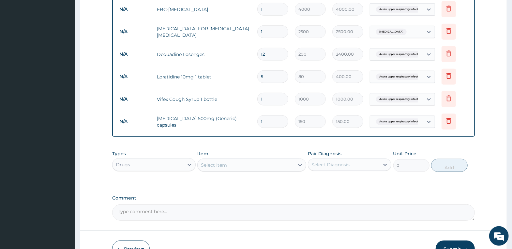
type input "15"
type input "2250.00"
type input "15"
click at [281, 161] on div "Select Item" at bounding box center [246, 165] width 97 height 10
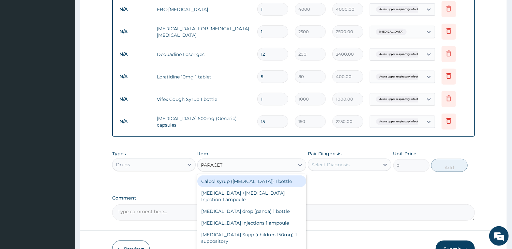
type input "PARACETA"
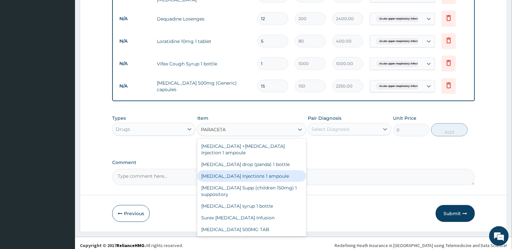
scroll to position [325, 0]
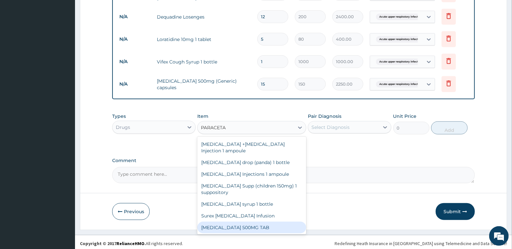
click at [259, 227] on div "PARACETAMOL 500MG TAB" at bounding box center [251, 228] width 109 height 12
type input "20"
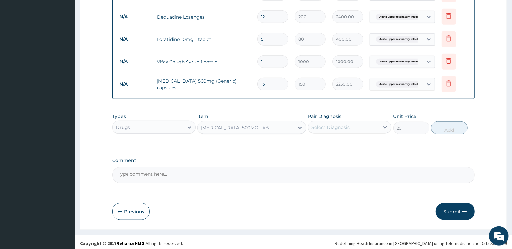
click at [370, 123] on div "Select Diagnosis" at bounding box center [343, 127] width 71 height 10
click at [365, 143] on div "Malaria" at bounding box center [349, 144] width 83 height 13
checkbox input "true"
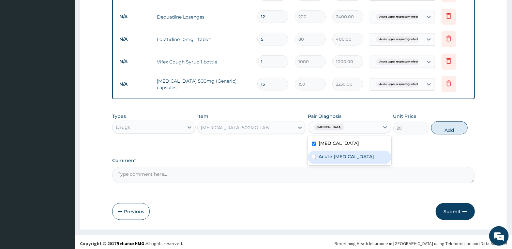
drag, startPoint x: 368, startPoint y: 156, endPoint x: 404, endPoint y: 140, distance: 39.1
click at [369, 156] on label "Acute upper respiratory infection" at bounding box center [346, 157] width 55 height 7
checkbox input "true"
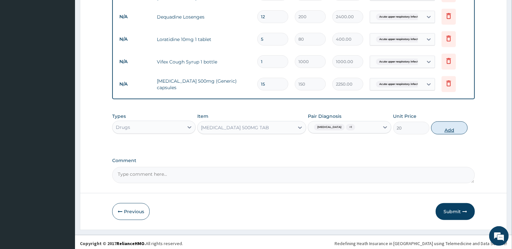
click at [444, 130] on button "Add" at bounding box center [449, 128] width 36 height 13
type input "0"
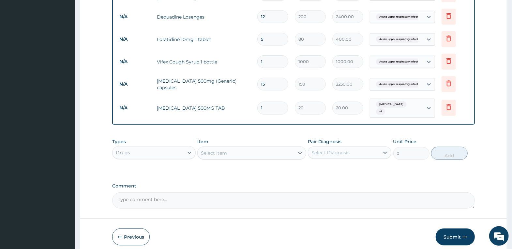
type input "18"
type input "360.00"
drag, startPoint x: 276, startPoint y: 104, endPoint x: 227, endPoint y: 105, distance: 48.9
click at [231, 105] on tr "N/A PARACETAMOL 500MG TAB 18 20 360.00 Malaria + 1 Delete" at bounding box center [293, 108] width 355 height 25
type input "3"
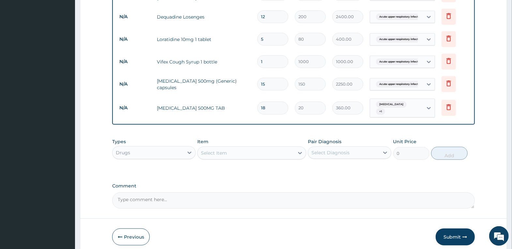
type input "60.00"
type input "36"
type input "720.00"
type input "36"
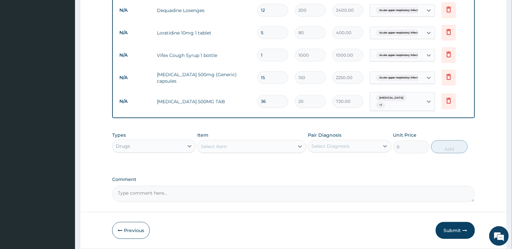
scroll to position [347, 0]
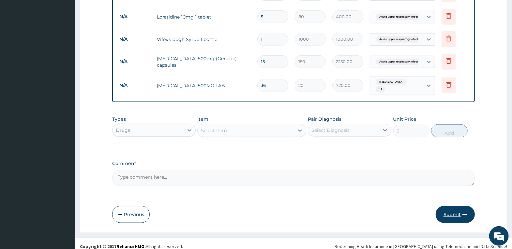
click at [453, 208] on button "Submit" at bounding box center [455, 214] width 39 height 17
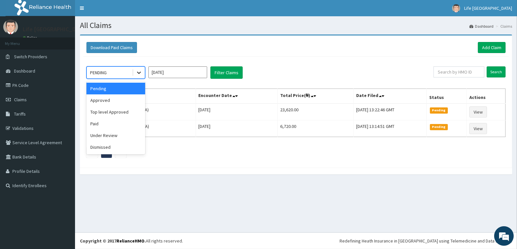
click at [140, 71] on icon at bounding box center [139, 72] width 7 height 7
click at [135, 101] on div "Approved" at bounding box center [115, 101] width 59 height 12
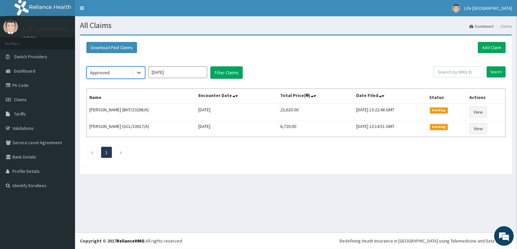
click at [237, 79] on div "option Approved, selected. Select is focused ,type to refine list, press Down t…" at bounding box center [296, 111] width 426 height 108
click at [231, 74] on button "Filter Claims" at bounding box center [226, 73] width 32 height 12
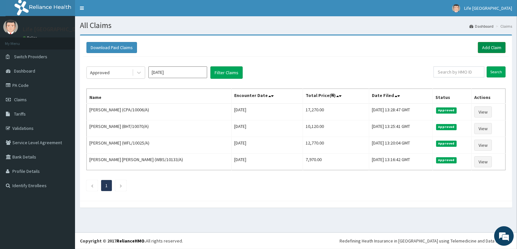
click at [493, 46] on link "Add Claim" at bounding box center [492, 47] width 28 height 11
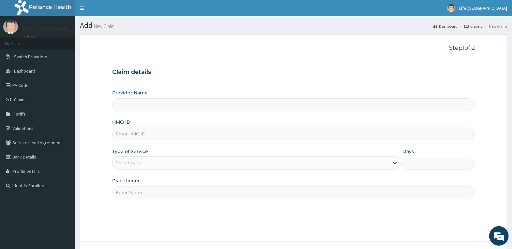
click at [193, 135] on input "HMO ID" at bounding box center [293, 134] width 363 height 13
type input "Life Fountain Medical Centre"
type input "GCL/10005/A"
click at [213, 160] on div "Select type" at bounding box center [251, 163] width 277 height 10
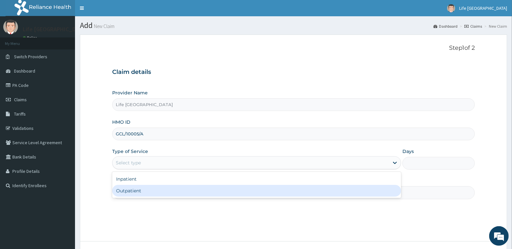
click at [207, 195] on div "Outpatient" at bounding box center [256, 191] width 289 height 12
type input "1"
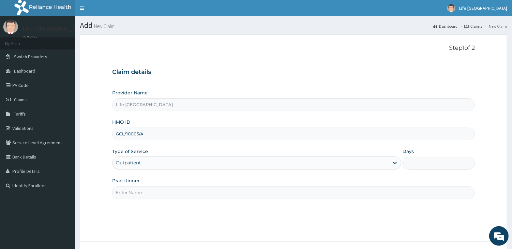
click at [207, 194] on input "Practitioner" at bounding box center [293, 193] width 363 height 13
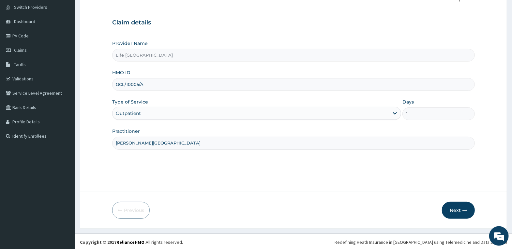
scroll to position [51, 0]
type input "[PERSON_NAME][GEOGRAPHIC_DATA]"
click at [461, 211] on button "Next" at bounding box center [458, 209] width 33 height 17
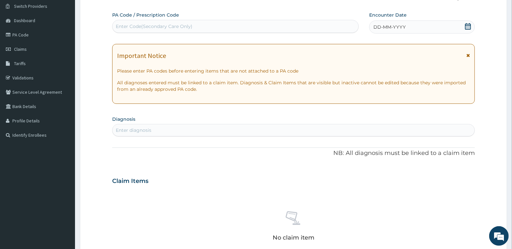
click at [408, 24] on div "DD-MM-YYYY" at bounding box center [422, 27] width 106 height 13
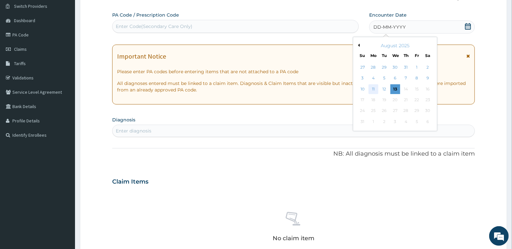
click at [374, 88] on div "11" at bounding box center [374, 89] width 10 height 10
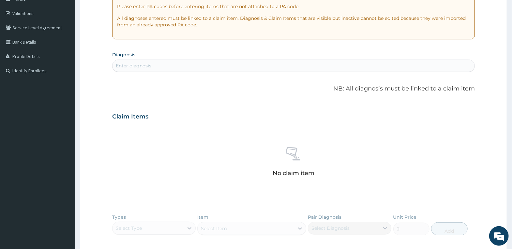
scroll to position [116, 0]
click at [306, 69] on div "Enter diagnosis" at bounding box center [294, 65] width 362 height 10
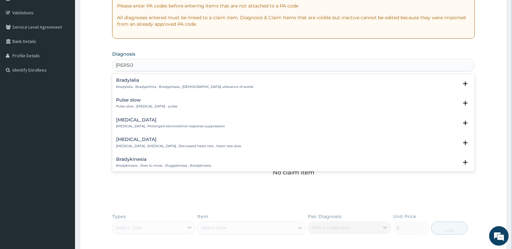
type input "BRADYC"
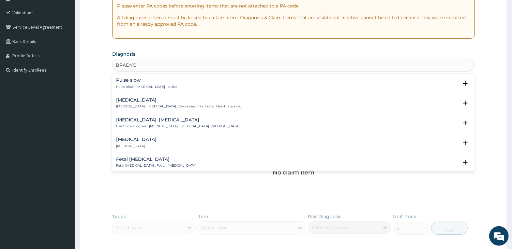
click at [195, 105] on p "Bradycardia , Slow heart beat , Decreased heart rate , Heart rate slow" at bounding box center [178, 106] width 125 height 5
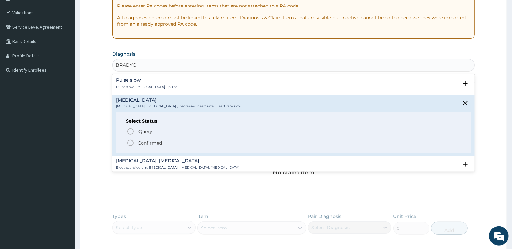
click at [138, 144] on p "Confirmed" at bounding box center [150, 143] width 24 height 7
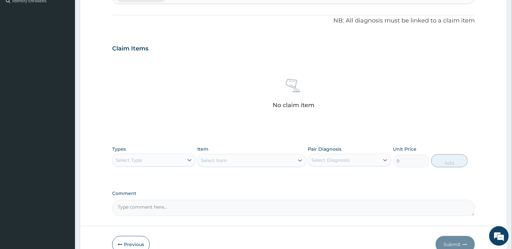
scroll to position [220, 0]
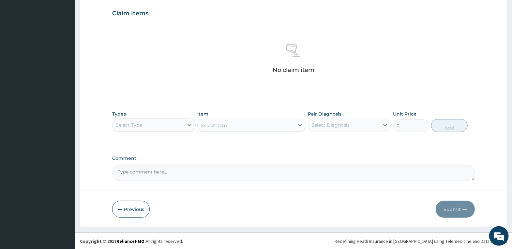
click at [148, 121] on div "Select Type" at bounding box center [148, 125] width 71 height 10
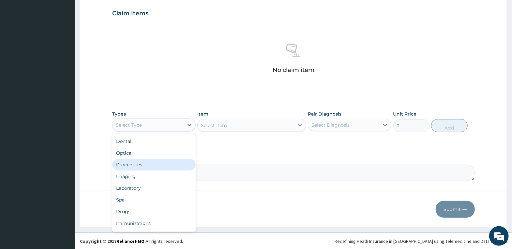
click at [157, 166] on div "Procedures" at bounding box center [153, 165] width 83 height 12
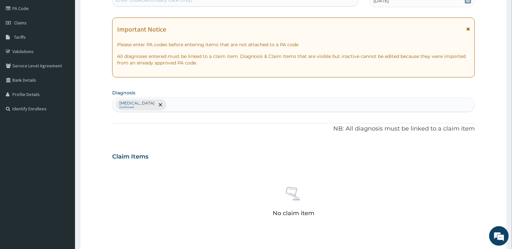
scroll to position [57, 0]
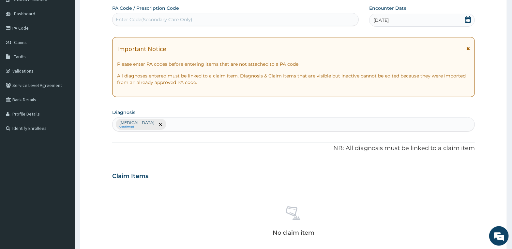
click at [219, 125] on div "Bradycardia Confirmed" at bounding box center [294, 125] width 362 height 14
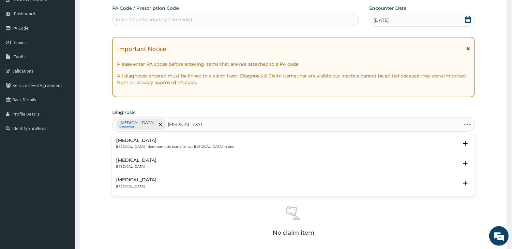
type input "FISSURE IN ANO"
click at [190, 146] on p "Anal fissure , Nontraumatic tear of anus , Fissure in ano" at bounding box center [175, 147] width 118 height 5
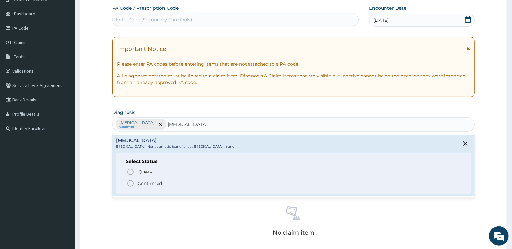
click at [154, 181] on p "Confirmed" at bounding box center [150, 183] width 24 height 7
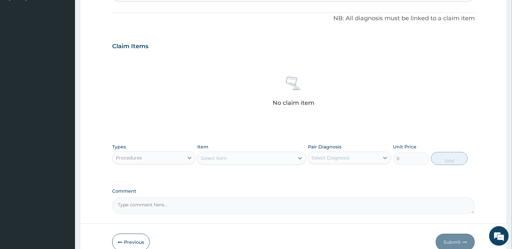
scroll to position [188, 0]
click at [217, 159] on div "Select Item" at bounding box center [214, 158] width 26 height 7
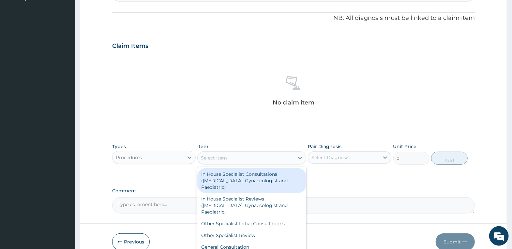
type input "G"
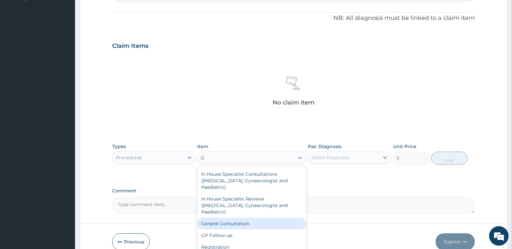
click at [246, 220] on div "General Consultation" at bounding box center [251, 224] width 109 height 12
type input "4000"
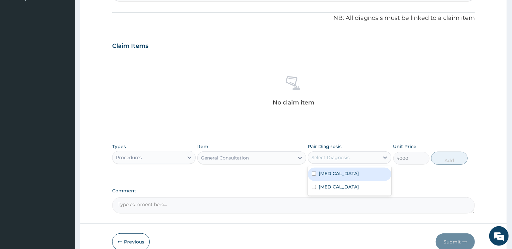
click at [362, 155] on div "Select Diagnosis" at bounding box center [343, 158] width 71 height 10
drag, startPoint x: 355, startPoint y: 175, endPoint x: 349, endPoint y: 188, distance: 13.9
click at [355, 177] on div "Bradycardia" at bounding box center [349, 174] width 83 height 13
checkbox input "true"
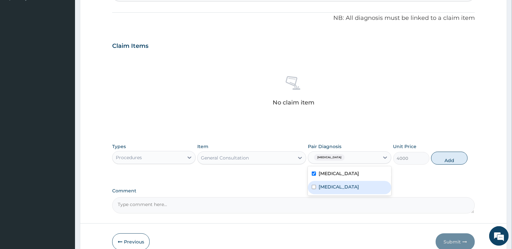
click at [348, 190] on div "Anal fissure" at bounding box center [349, 187] width 83 height 13
checkbox input "true"
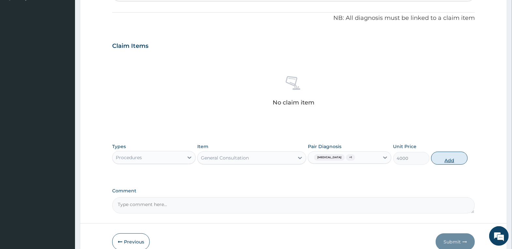
click at [446, 159] on button "Add" at bounding box center [449, 158] width 36 height 13
type input "0"
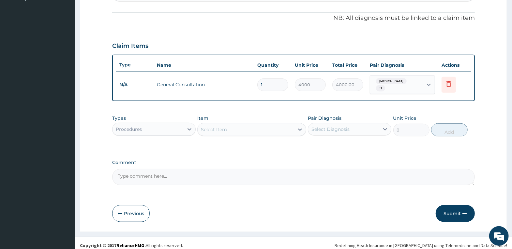
click at [246, 129] on div "Select Item" at bounding box center [246, 130] width 97 height 10
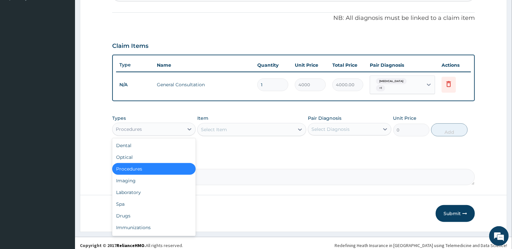
click at [175, 127] on div "Procedures" at bounding box center [148, 129] width 71 height 10
drag, startPoint x: 148, startPoint y: 215, endPoint x: 153, endPoint y: 206, distance: 9.3
click at [149, 215] on div "Drugs" at bounding box center [153, 216] width 83 height 12
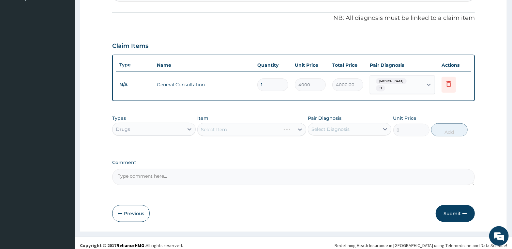
click at [231, 126] on div "Select Item" at bounding box center [251, 129] width 109 height 13
click at [246, 126] on div "Select Item" at bounding box center [246, 130] width 97 height 10
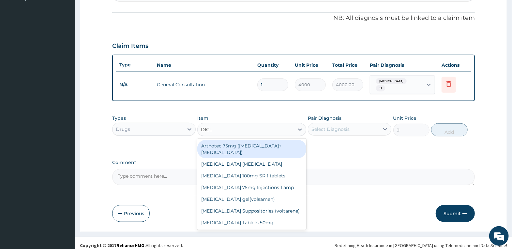
type input "DICLO"
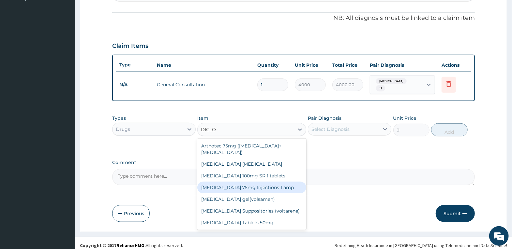
click at [276, 182] on div "Diclofenac 75mg Injections 1 amp" at bounding box center [251, 188] width 109 height 12
type input "1600"
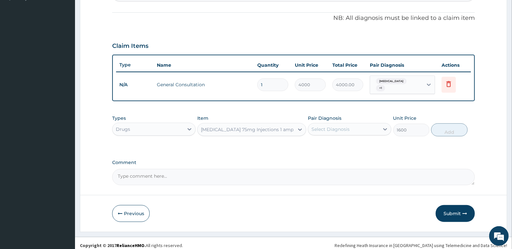
click at [341, 130] on div "Select Diagnosis" at bounding box center [343, 129] width 71 height 10
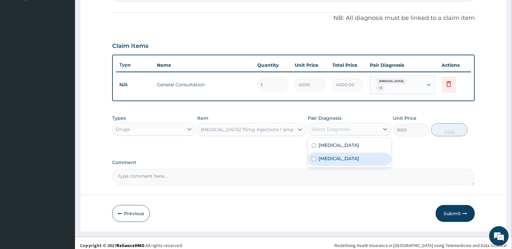
click at [347, 155] on div "Anal fissure" at bounding box center [349, 159] width 83 height 13
checkbox input "true"
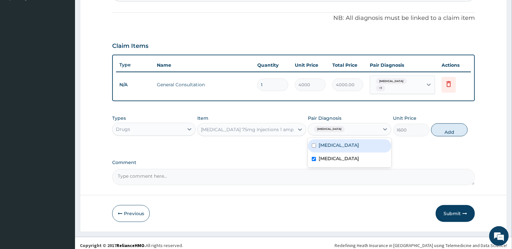
click at [346, 145] on label "Bradycardia" at bounding box center [339, 145] width 40 height 7
checkbox input "true"
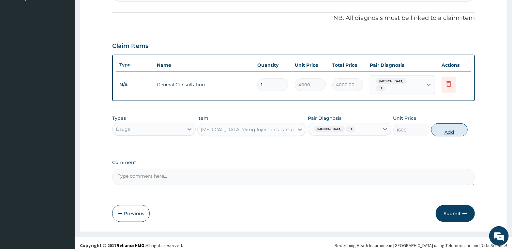
click at [447, 127] on button "Add" at bounding box center [449, 130] width 36 height 13
type input "0"
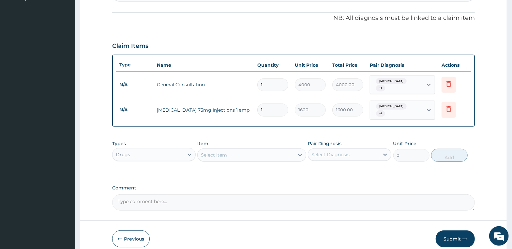
click at [253, 152] on div "Select Item" at bounding box center [246, 155] width 97 height 10
type input "LIQU"
click at [265, 166] on div "Liquid Paraffin Syrup 1 bottle" at bounding box center [251, 172] width 109 height 12
type input "2000"
click at [340, 152] on div "Select Diagnosis" at bounding box center [330, 155] width 38 height 7
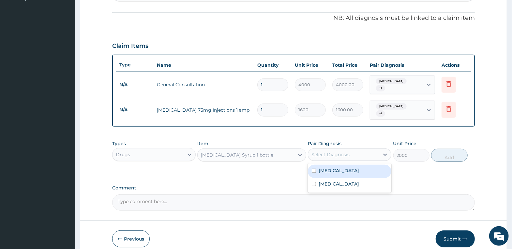
drag, startPoint x: 348, startPoint y: 169, endPoint x: 349, endPoint y: 179, distance: 10.2
click at [349, 169] on div "Bradycardia" at bounding box center [349, 171] width 83 height 13
checkbox input "true"
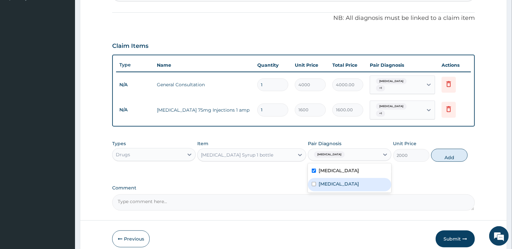
click at [350, 179] on div "Anal fissure" at bounding box center [349, 184] width 83 height 13
checkbox input "true"
click at [453, 151] on button "Add" at bounding box center [449, 155] width 36 height 13
type input "0"
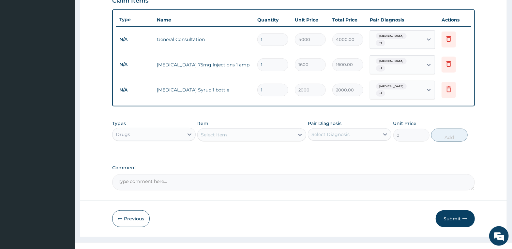
scroll to position [234, 0]
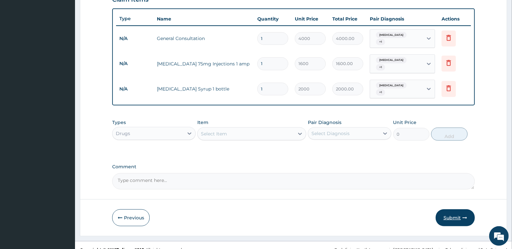
click at [460, 210] on button "Submit" at bounding box center [455, 218] width 39 height 17
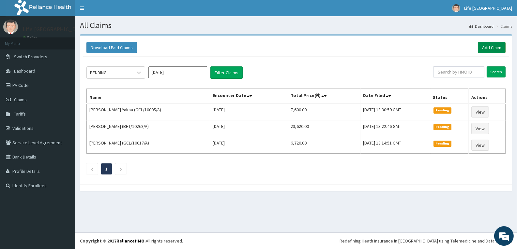
click at [489, 44] on link "Add Claim" at bounding box center [492, 47] width 28 height 11
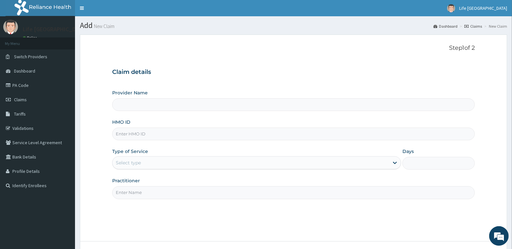
type input "Life [GEOGRAPHIC_DATA]"
click at [150, 136] on input "HMO ID" at bounding box center [293, 134] width 363 height 13
type input "FIE/10048/E"
click at [179, 156] on div "Type of Service Select type" at bounding box center [256, 159] width 289 height 22
click at [181, 163] on div "Select type" at bounding box center [251, 163] width 277 height 10
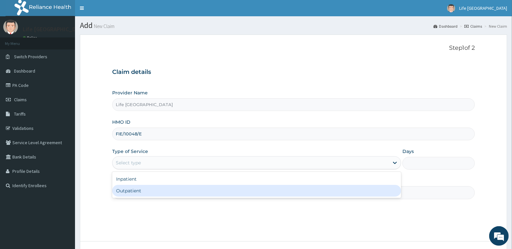
click at [183, 188] on div "Outpatient" at bounding box center [256, 191] width 289 height 12
type input "1"
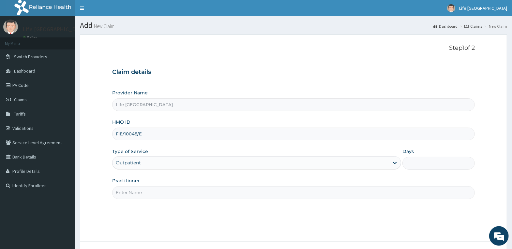
click at [353, 197] on input "Practitioner" at bounding box center [293, 193] width 363 height 13
drag, startPoint x: 151, startPoint y: 194, endPoint x: 45, endPoint y: 179, distance: 106.8
click at [45, 179] on div "R EL Toggle navigation Life Fountain Hospital Life Fountain Hospital - lifefoun…" at bounding box center [256, 150] width 512 height 300
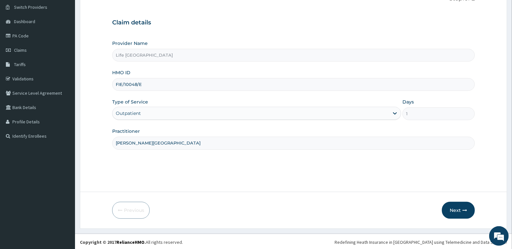
scroll to position [51, 0]
type input "DR. AGBOOLA"
click at [458, 207] on button "Next" at bounding box center [458, 209] width 33 height 17
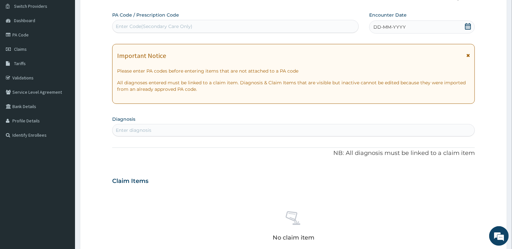
click at [403, 28] on span "DD-MM-YYYY" at bounding box center [389, 27] width 32 height 7
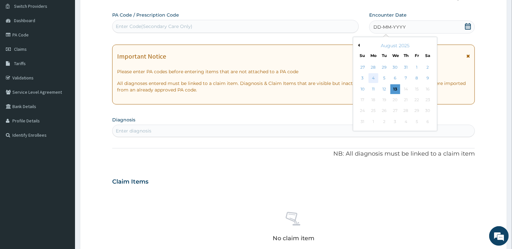
click at [372, 76] on div "4" at bounding box center [374, 79] width 10 height 10
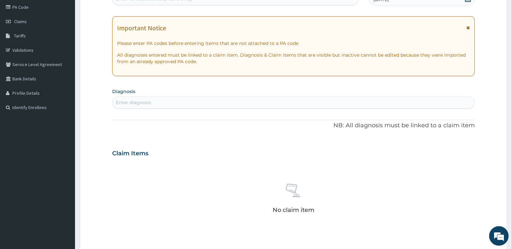
scroll to position [116, 0]
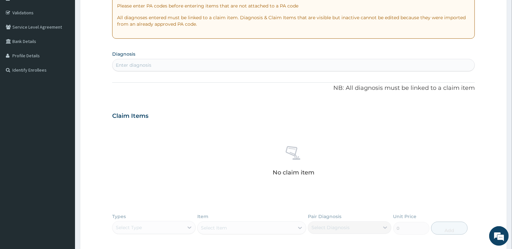
click at [340, 68] on div "Enter diagnosis" at bounding box center [294, 65] width 362 height 10
type input "CARBUNCLE"
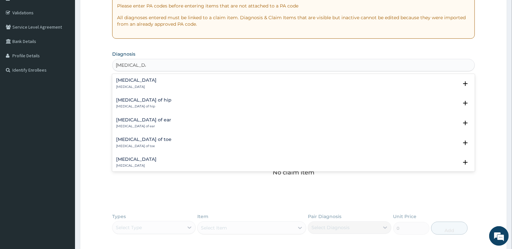
click at [130, 83] on div "Carbuncle Carbuncle" at bounding box center [136, 83] width 40 height 11
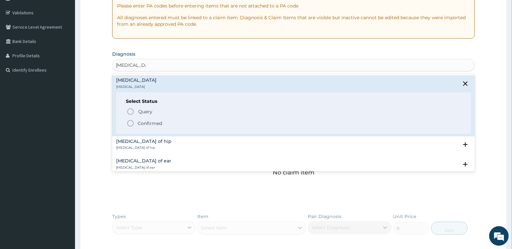
click at [157, 123] on p "Confirmed" at bounding box center [150, 123] width 24 height 7
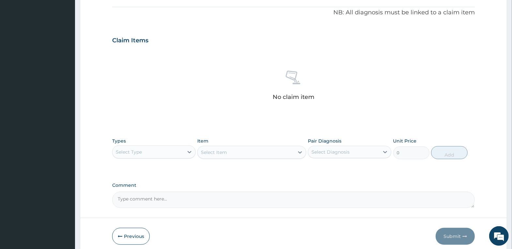
scroll to position [214, 0]
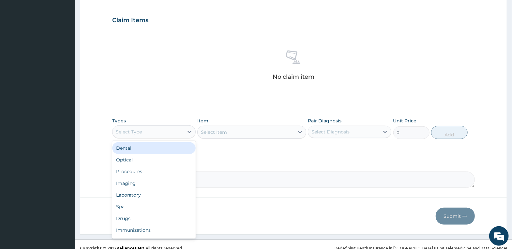
click at [158, 131] on div "Select Type" at bounding box center [148, 132] width 71 height 10
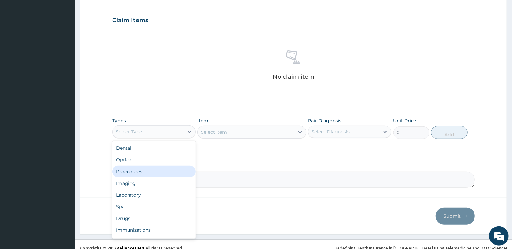
drag, startPoint x: 155, startPoint y: 168, endPoint x: 161, endPoint y: 164, distance: 7.3
click at [156, 168] on div "Procedures" at bounding box center [153, 172] width 83 height 12
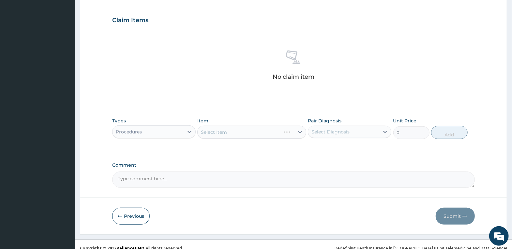
click at [234, 130] on div "Select Item" at bounding box center [251, 132] width 109 height 13
click at [236, 130] on div "Select Item" at bounding box center [246, 132] width 97 height 10
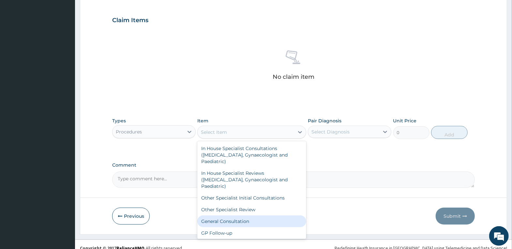
drag, startPoint x: 262, startPoint y: 226, endPoint x: 267, endPoint y: 217, distance: 10.1
click at [262, 225] on div "General Consultation" at bounding box center [251, 222] width 109 height 12
type input "4000"
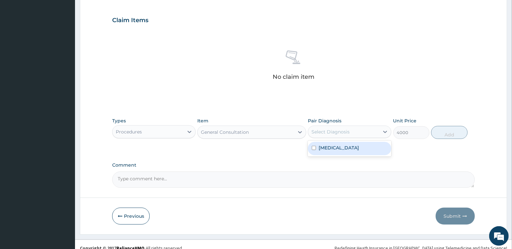
click at [332, 129] on div "Select Diagnosis" at bounding box center [330, 132] width 38 height 7
click at [336, 152] on div "Carbuncle" at bounding box center [349, 148] width 83 height 13
checkbox input "true"
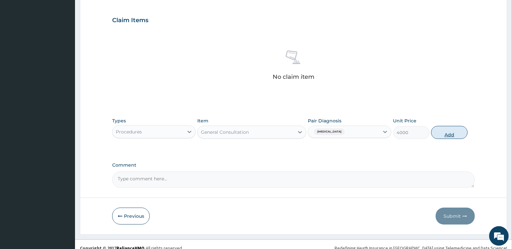
click at [454, 131] on button "Add" at bounding box center [449, 132] width 36 height 13
type input "0"
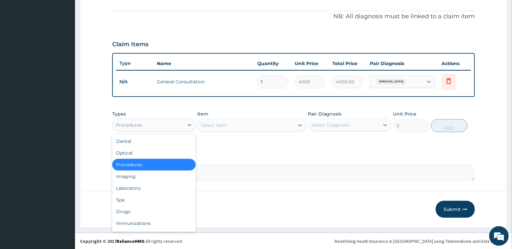
click at [178, 123] on div "Procedures" at bounding box center [148, 125] width 71 height 10
drag, startPoint x: 145, startPoint y: 208, endPoint x: 204, endPoint y: 155, distance: 79.2
click at [145, 208] on div "Drugs" at bounding box center [153, 212] width 83 height 12
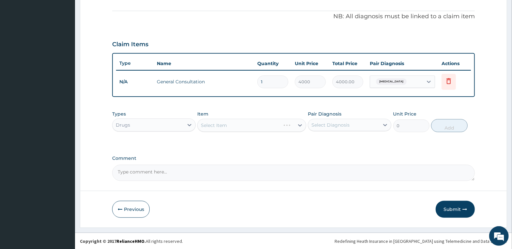
click at [234, 126] on div "Select Item" at bounding box center [251, 125] width 109 height 13
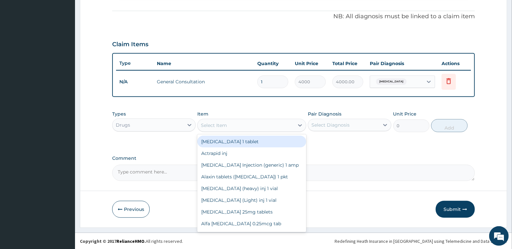
click at [234, 126] on div "Select Item" at bounding box center [246, 125] width 97 height 10
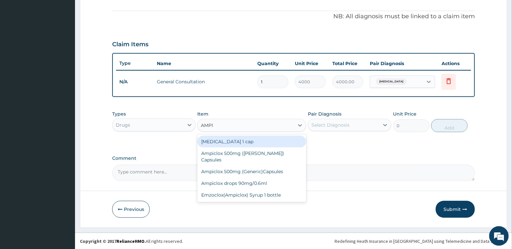
type input "AMPIC"
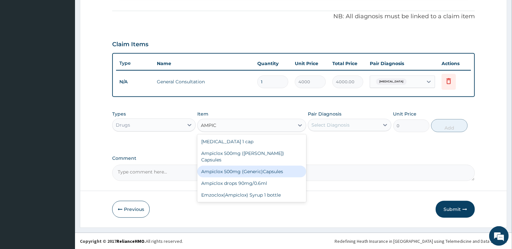
click at [252, 166] on div "Ampiclox 500mg (Generic)Capsules" at bounding box center [251, 172] width 109 height 12
type input "150"
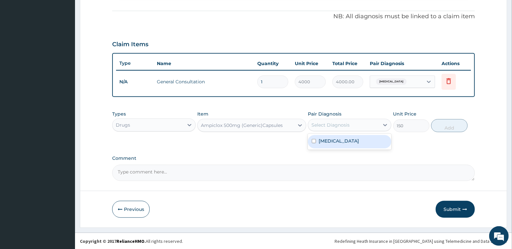
click at [326, 127] on div "Select Diagnosis" at bounding box center [330, 125] width 38 height 7
type input "15"
click at [348, 123] on div "15" at bounding box center [343, 125] width 71 height 10
click at [348, 123] on div "Select Diagnosis" at bounding box center [330, 125] width 38 height 7
click at [348, 142] on div "Carbuncle" at bounding box center [349, 141] width 83 height 13
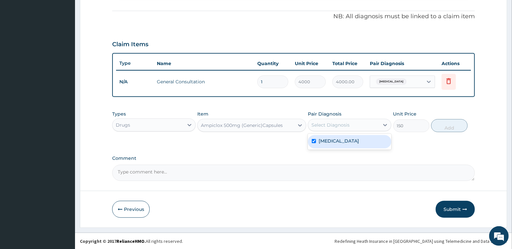
checkbox input "true"
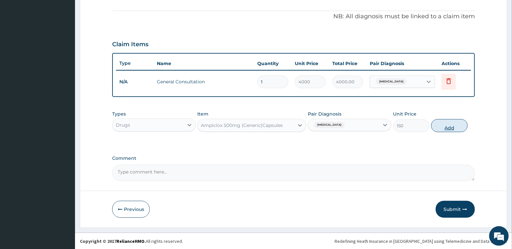
click at [452, 125] on button "Add" at bounding box center [449, 125] width 36 height 13
type input "0"
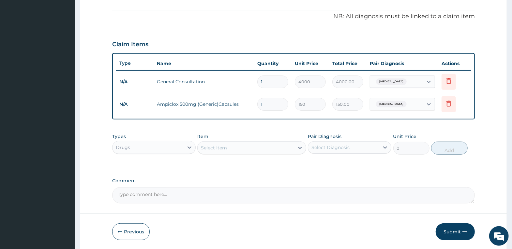
type input "15"
type input "2250.00"
type input "15"
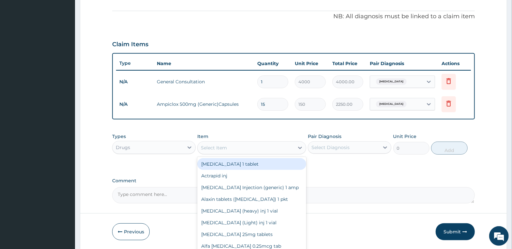
click at [259, 151] on div "Select Item" at bounding box center [246, 148] width 97 height 10
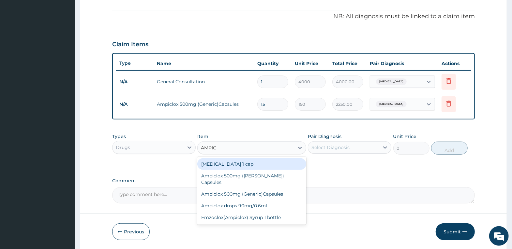
type input "AMPICL"
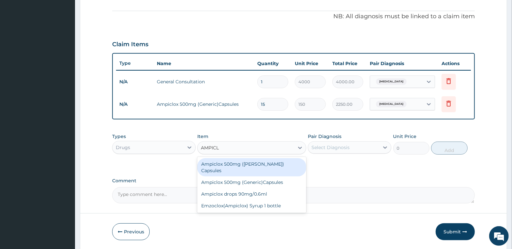
drag, startPoint x: 275, startPoint y: 176, endPoint x: 278, endPoint y: 165, distance: 11.6
click at [278, 165] on div "Ampiclox 500mg (Beecham) Capsules Ampiclox 500mg (Generic)Capsules Ampiclox dro…" at bounding box center [251, 185] width 109 height 56
click at [278, 165] on div "Ampiclox 500mg (Beecham) Capsules" at bounding box center [251, 167] width 109 height 18
type input "200"
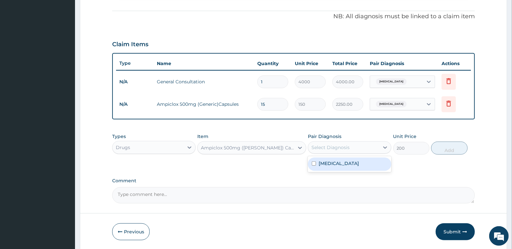
click at [349, 145] on div "Select Diagnosis" at bounding box center [330, 147] width 38 height 7
click at [336, 165] on label "Carbuncle" at bounding box center [339, 163] width 40 height 7
checkbox input "true"
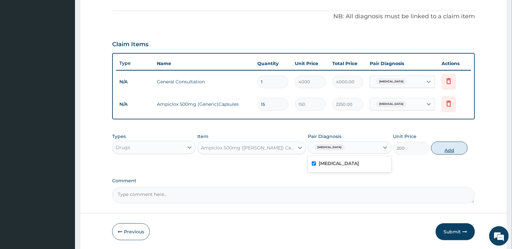
click at [451, 144] on button "Add" at bounding box center [449, 148] width 36 height 13
type input "0"
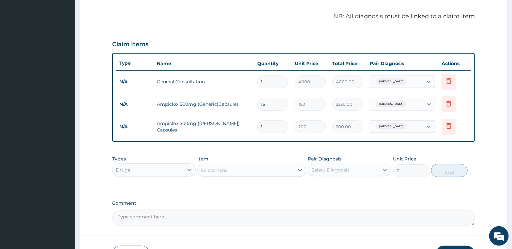
type input "15"
type input "3000.00"
type input "15"
click at [449, 104] on icon at bounding box center [449, 104] width 8 height 8
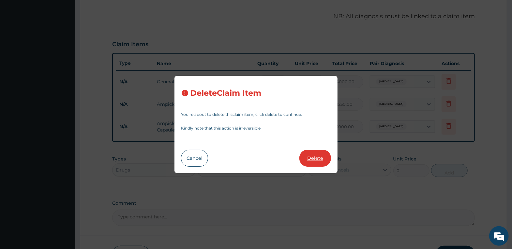
click at [320, 159] on button "Delete" at bounding box center [315, 158] width 32 height 17
type input "200"
type input "3000.00"
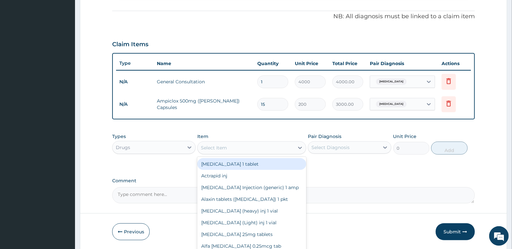
click at [225, 147] on div "Select Item" at bounding box center [214, 148] width 26 height 7
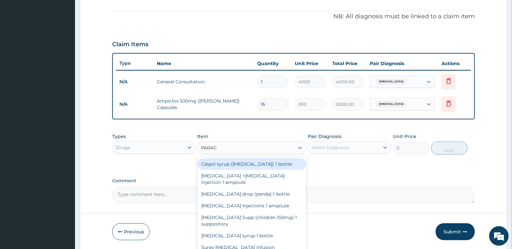
type input "PARACE"
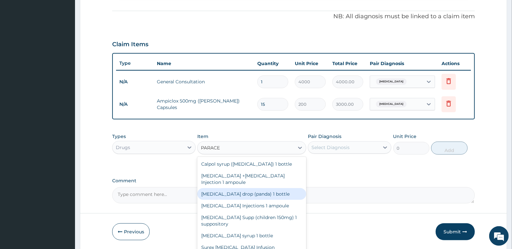
scroll to position [11, 0]
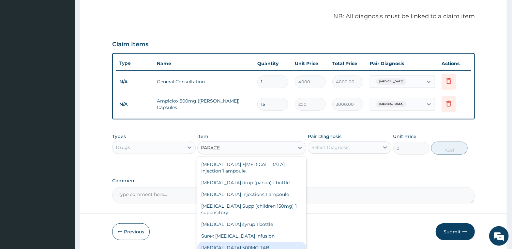
click at [257, 242] on div "PARACETAMOL 500MG TAB" at bounding box center [251, 248] width 109 height 12
type input "20"
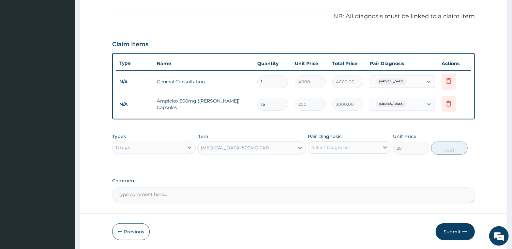
click at [336, 145] on div "Select Diagnosis" at bounding box center [330, 147] width 38 height 7
drag, startPoint x: 337, startPoint y: 162, endPoint x: 392, endPoint y: 146, distance: 57.5
click at [338, 162] on label "Carbuncle" at bounding box center [339, 163] width 40 height 7
checkbox input "true"
drag, startPoint x: 451, startPoint y: 147, endPoint x: 411, endPoint y: 150, distance: 40.2
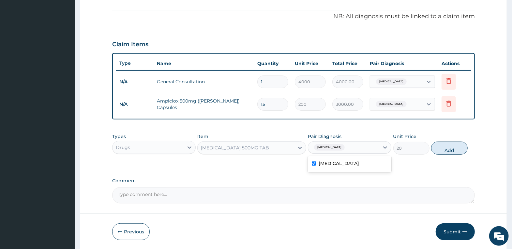
click at [451, 147] on button "Add" at bounding box center [449, 148] width 36 height 13
type input "0"
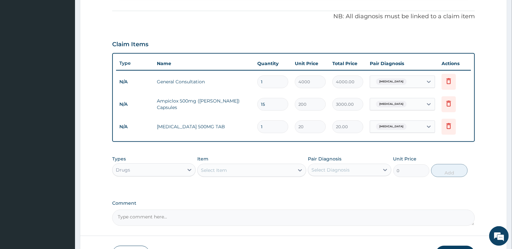
type input "18"
type input "360.00"
type input "18"
click at [341, 201] on label "Comment" at bounding box center [293, 204] width 363 height 6
click at [341, 210] on textarea "Comment" at bounding box center [293, 218] width 363 height 16
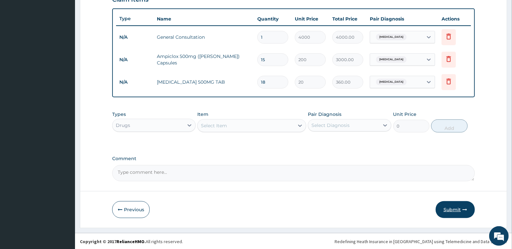
click at [452, 209] on button "Submit" at bounding box center [455, 210] width 39 height 17
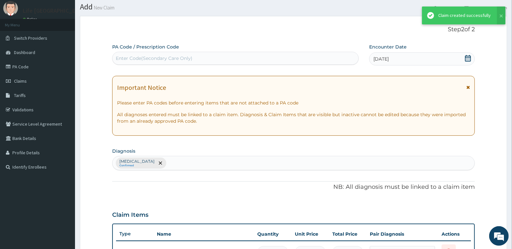
scroll to position [234, 0]
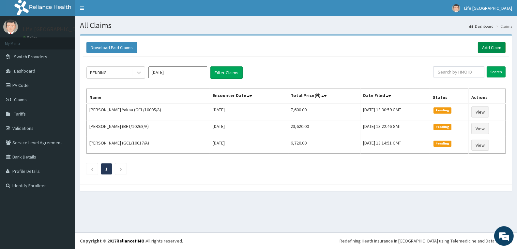
click at [492, 42] on link "Add Claim" at bounding box center [492, 47] width 28 height 11
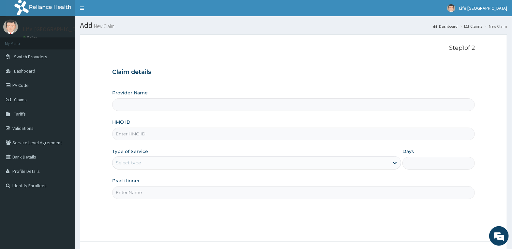
type input "Life [GEOGRAPHIC_DATA]"
click at [251, 139] on input "HMO ID" at bounding box center [293, 134] width 363 height 13
type input "FIE/10050/A"
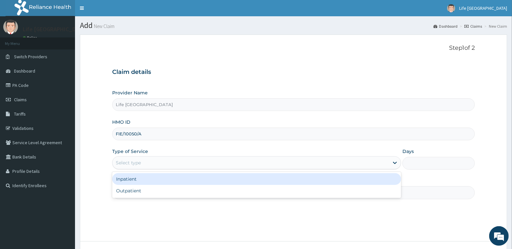
click at [334, 167] on div "Select type" at bounding box center [251, 163] width 277 height 10
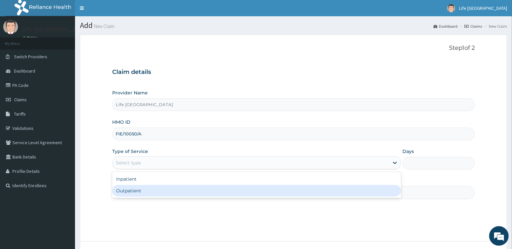
click at [308, 197] on div "Outpatient" at bounding box center [256, 191] width 289 height 12
type input "1"
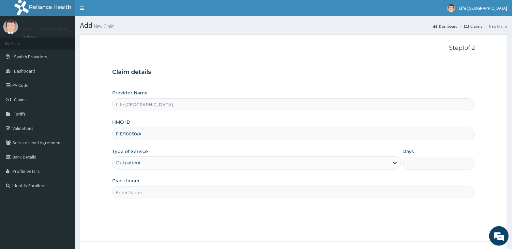
click at [323, 192] on input "Practitioner" at bounding box center [293, 193] width 363 height 13
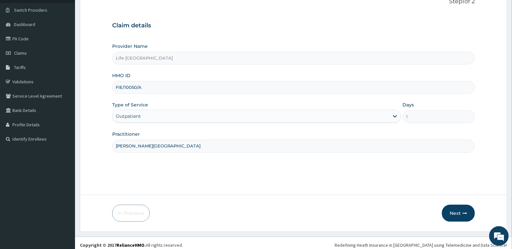
scroll to position [51, 0]
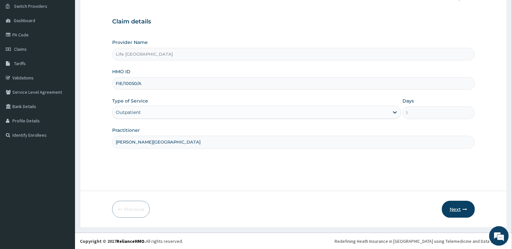
type input "[PERSON_NAME][GEOGRAPHIC_DATA]"
click at [462, 209] on button "Next" at bounding box center [458, 209] width 33 height 17
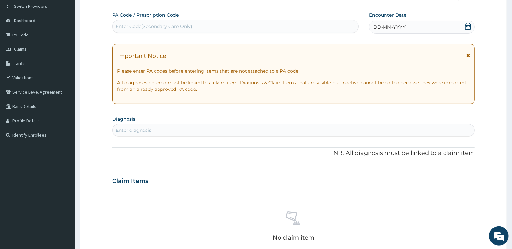
click at [392, 27] on span "DD-MM-YYYY" at bounding box center [389, 27] width 32 height 7
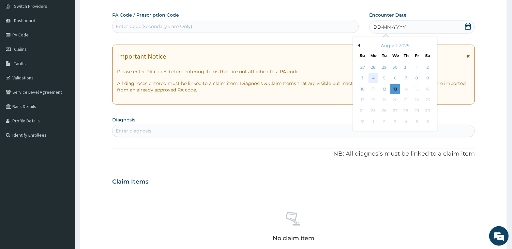
click at [375, 79] on div "4" at bounding box center [374, 79] width 10 height 10
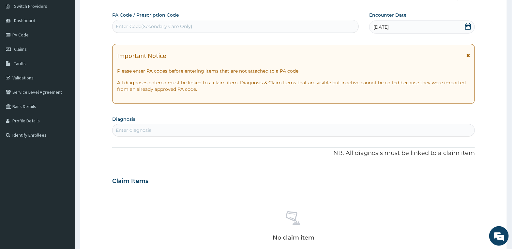
click at [169, 129] on div "Enter diagnosis" at bounding box center [294, 130] width 362 height 10
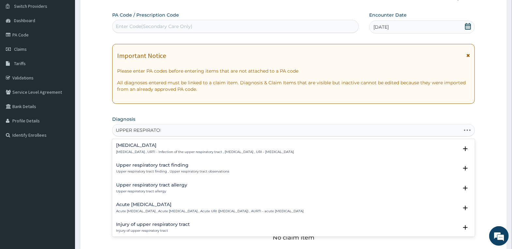
type input "UPPER RESPIRATORY"
click at [163, 206] on h4 "Acute upper respiratory infection" at bounding box center [210, 205] width 188 height 5
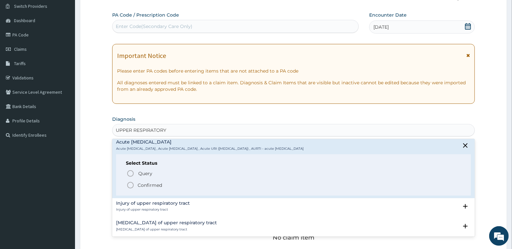
scroll to position [65, 0]
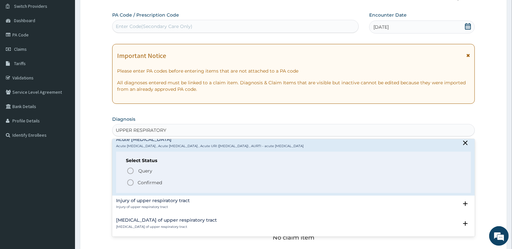
click at [156, 182] on p "Confirmed" at bounding box center [150, 183] width 24 height 7
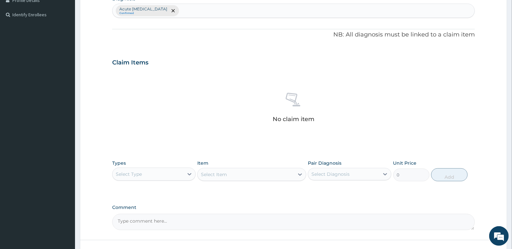
scroll to position [181, 0]
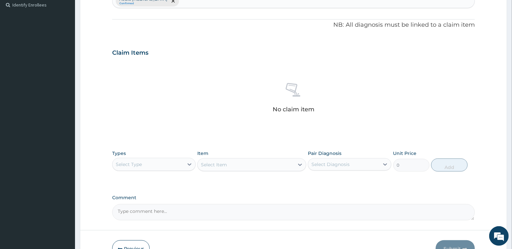
click at [171, 161] on div "Select Type" at bounding box center [148, 164] width 71 height 10
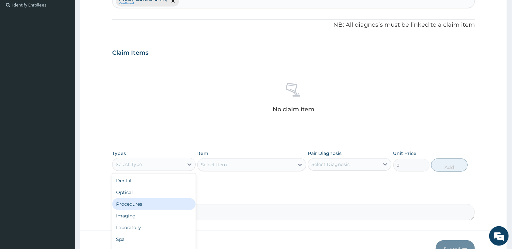
click at [164, 202] on div "Procedures" at bounding box center [153, 205] width 83 height 12
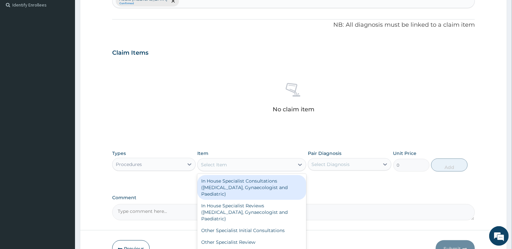
click at [263, 161] on div "Select Item" at bounding box center [246, 165] width 97 height 10
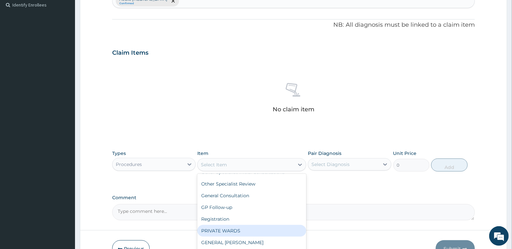
scroll to position [65, 0]
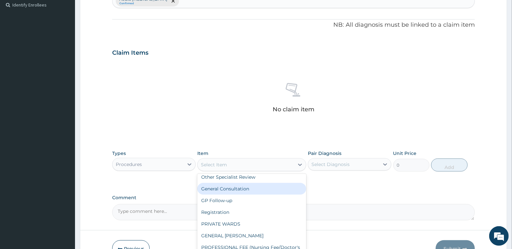
click at [239, 192] on div "General Consultation" at bounding box center [251, 189] width 109 height 12
type input "4000"
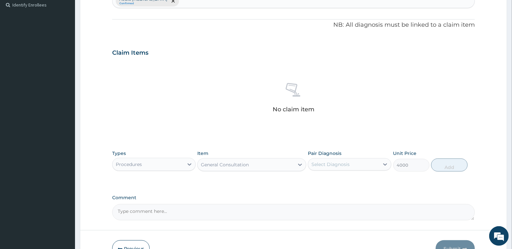
click at [353, 164] on div "Select Diagnosis" at bounding box center [343, 164] width 71 height 10
click at [345, 184] on label "Acute upper respiratory infection" at bounding box center [346, 180] width 55 height 7
checkbox input "true"
click at [455, 161] on button "Add" at bounding box center [449, 165] width 36 height 13
type input "0"
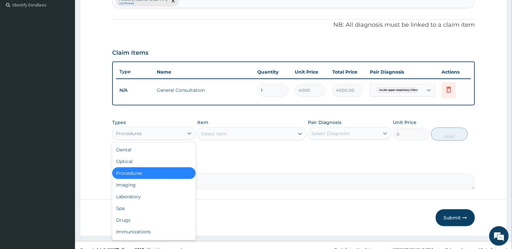
click at [132, 138] on div "Procedures" at bounding box center [148, 133] width 71 height 10
click at [156, 218] on div "Drugs" at bounding box center [153, 221] width 83 height 12
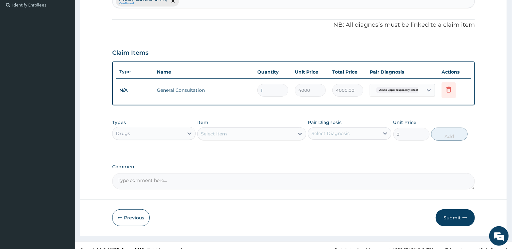
click at [229, 131] on div "Select Item" at bounding box center [246, 134] width 97 height 10
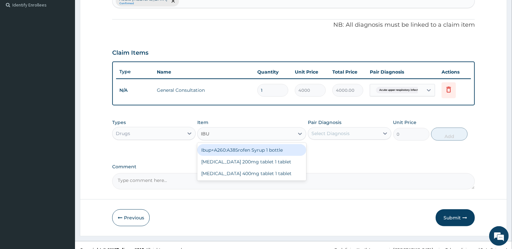
type input "IBUP"
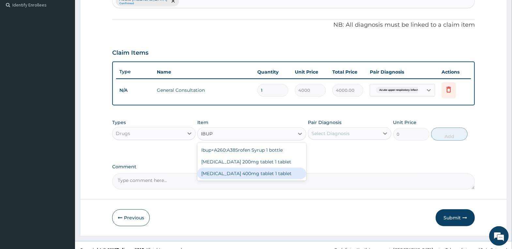
click at [242, 178] on div "[MEDICAL_DATA] 400mg tablet 1 tablet" at bounding box center [251, 174] width 109 height 12
type input "150"
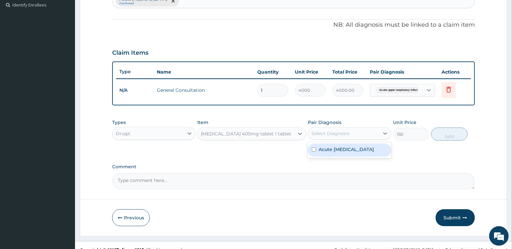
click at [358, 138] on div "Select Diagnosis" at bounding box center [343, 133] width 71 height 10
click at [357, 153] on label "Acute upper respiratory infection" at bounding box center [346, 149] width 55 height 7
checkbox input "true"
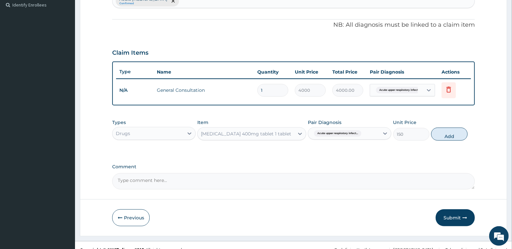
drag, startPoint x: 444, startPoint y: 131, endPoint x: 334, endPoint y: 126, distance: 110.4
click at [444, 131] on button "Add" at bounding box center [449, 134] width 36 height 13
type input "0"
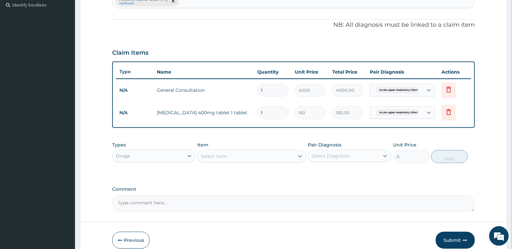
drag, startPoint x: 263, startPoint y: 113, endPoint x: 231, endPoint y: 112, distance: 32.3
click at [231, 112] on tr "N/A Ibuprofen 400mg tablet 1 tablet 1 150 150.00 Acute upper respiratory infect…" at bounding box center [293, 113] width 355 height 23
type input "9"
type input "1350.00"
type input "9"
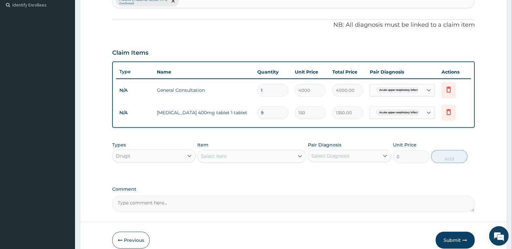
click at [268, 159] on div "Select Item" at bounding box center [246, 156] width 97 height 10
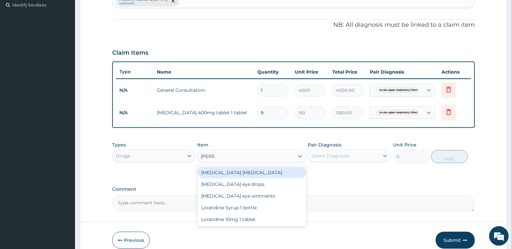
type input "LORAT"
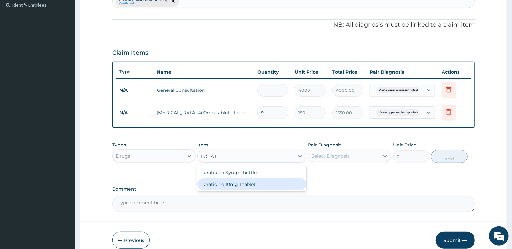
click at [273, 184] on div "Loratidine 10mg 1 tablet" at bounding box center [251, 185] width 109 height 12
type input "80"
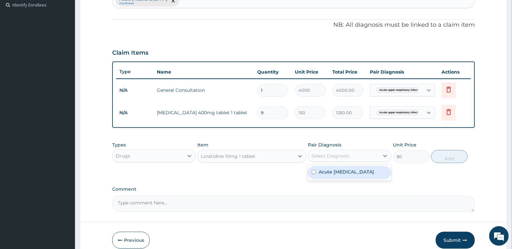
click at [323, 156] on div "Select Diagnosis" at bounding box center [330, 156] width 38 height 7
click at [331, 175] on label "Acute upper respiratory infection" at bounding box center [346, 172] width 55 height 7
checkbox input "true"
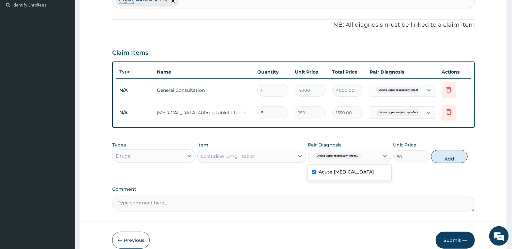
click at [458, 158] on button "Add" at bounding box center [449, 156] width 36 height 13
type input "0"
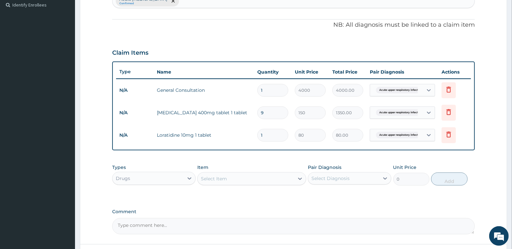
drag, startPoint x: 243, startPoint y: 135, endPoint x: 231, endPoint y: 135, distance: 12.1
click at [233, 135] on tr "N/A Loratidine 10mg 1 tablet 1 80 80.00 Acute upper respiratory infect... Delete" at bounding box center [293, 135] width 355 height 23
type input "5"
type input "400.00"
type input "5"
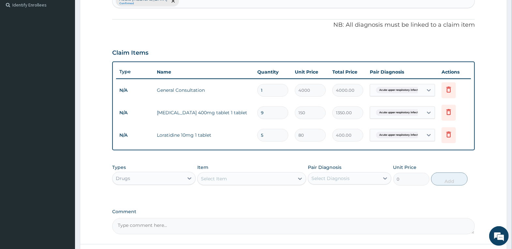
click at [310, 194] on div "Types Drugs Item Select Item Pair Diagnosis Select Diagnosis Unit Price 0 Add" at bounding box center [293, 180] width 363 height 38
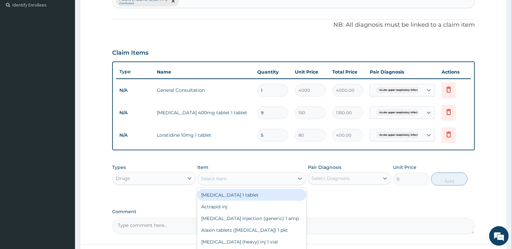
click at [233, 181] on div "Select Item" at bounding box center [246, 179] width 97 height 10
type input "D"
type input "COUG"
click at [240, 196] on div "Vifex Cough Syrup 1 bottle" at bounding box center [251, 195] width 109 height 12
type input "1000"
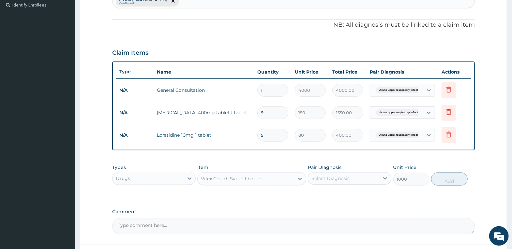
click at [325, 182] on div "Select Diagnosis" at bounding box center [343, 178] width 71 height 10
click at [332, 195] on label "Acute upper respiratory infection" at bounding box center [346, 194] width 55 height 7
checkbox input "true"
click at [447, 179] on button "Add" at bounding box center [449, 179] width 36 height 13
type input "0"
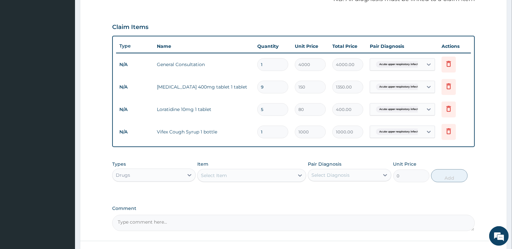
scroll to position [257, 0]
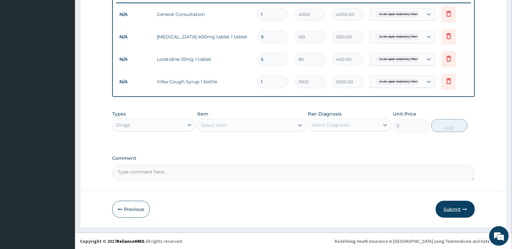
click at [461, 210] on button "Submit" at bounding box center [455, 209] width 39 height 17
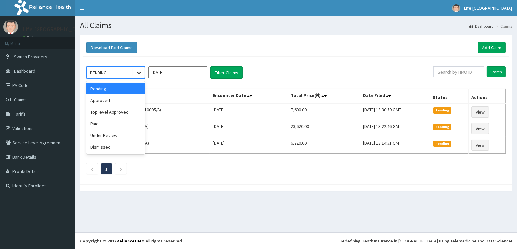
click at [138, 74] on icon at bounding box center [139, 72] width 7 height 7
click at [130, 97] on div "Approved" at bounding box center [115, 101] width 59 height 12
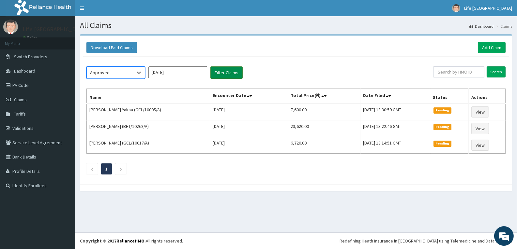
click at [233, 72] on button "Filter Claims" at bounding box center [226, 73] width 32 height 12
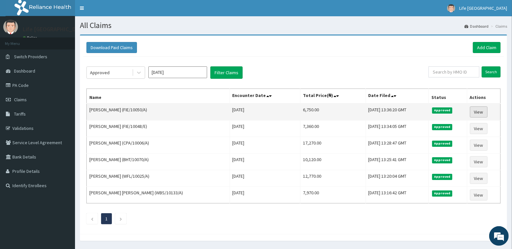
click at [480, 111] on link "View" at bounding box center [479, 112] width 18 height 11
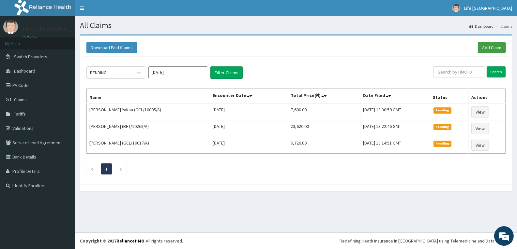
click at [496, 46] on link "Add Claim" at bounding box center [492, 47] width 28 height 11
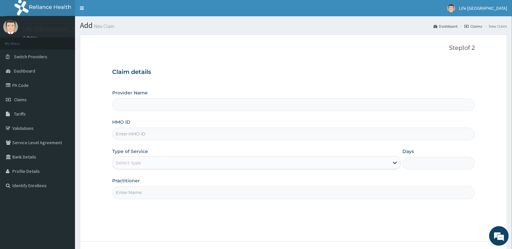
type input "Life Fountain Medical Centre"
click at [153, 135] on input "HMO ID" at bounding box center [293, 134] width 363 height 13
type input "RET/34885/A"
click at [178, 161] on div "Select type" at bounding box center [251, 163] width 277 height 10
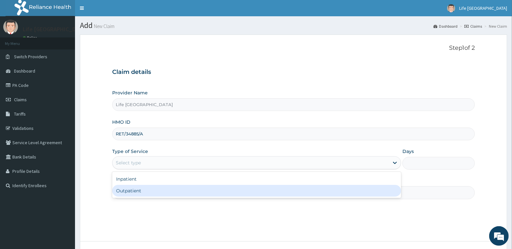
click at [181, 192] on div "Outpatient" at bounding box center [256, 191] width 289 height 12
type input "1"
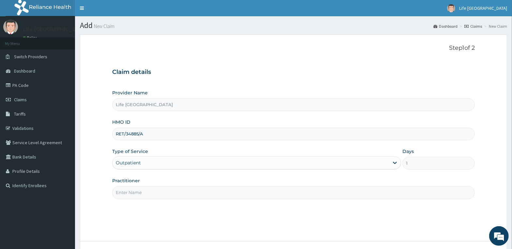
click at [196, 187] on input "Practitioner" at bounding box center [293, 193] width 363 height 13
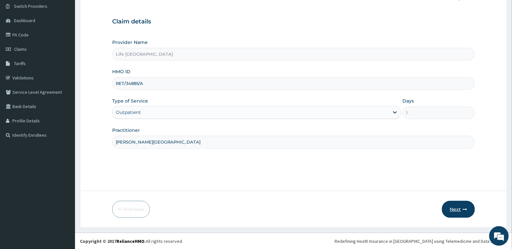
type input "DR. AGBOOLA"
click at [459, 207] on button "Next" at bounding box center [458, 209] width 33 height 17
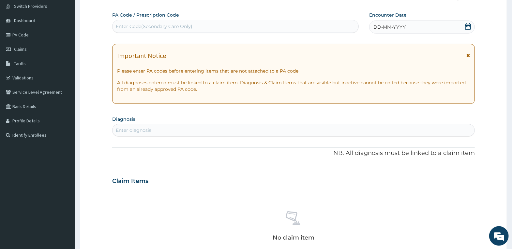
click at [392, 26] on span "DD-MM-YYYY" at bounding box center [389, 27] width 32 height 7
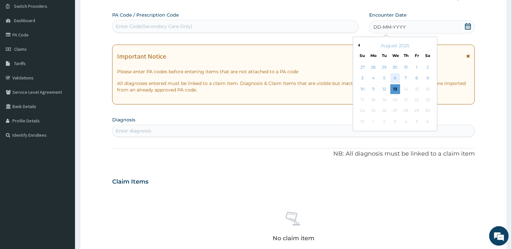
click at [394, 80] on div "6" at bounding box center [395, 79] width 10 height 10
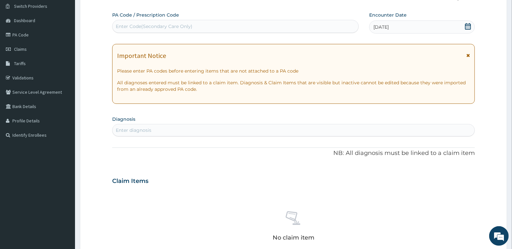
click at [357, 130] on div "Enter diagnosis" at bounding box center [294, 130] width 362 height 10
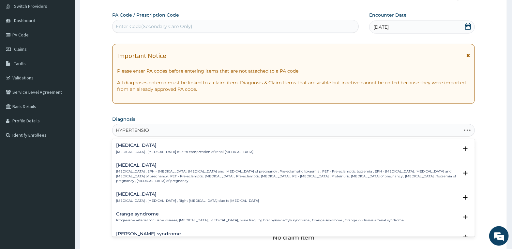
type input "HYPERTENSION"
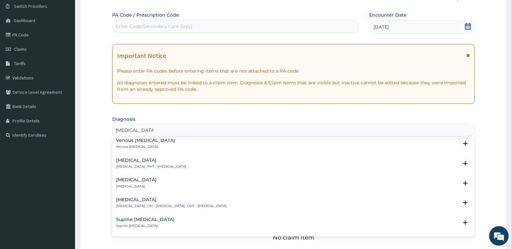
scroll to position [190, 0]
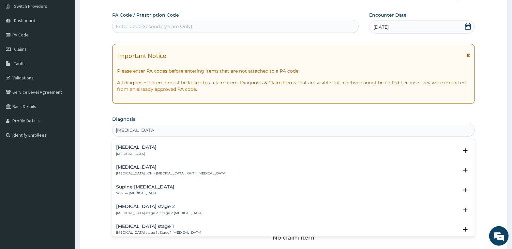
click at [163, 224] on div "Hypertension stage 1 Hypertension stage 1 , Stage 1 hypertension" at bounding box center [158, 229] width 85 height 11
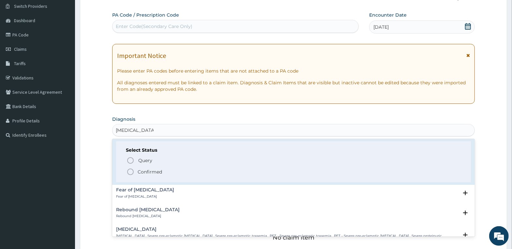
scroll to position [288, 0]
click at [157, 169] on p "Confirmed" at bounding box center [150, 172] width 24 height 7
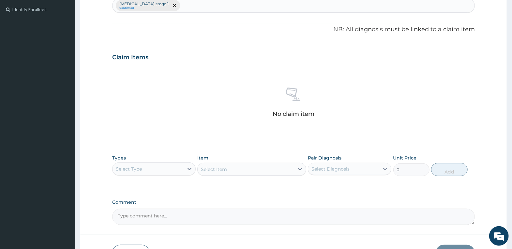
scroll to position [181, 0]
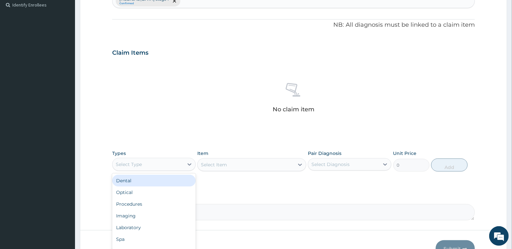
click at [177, 162] on div "Select Type" at bounding box center [148, 164] width 71 height 10
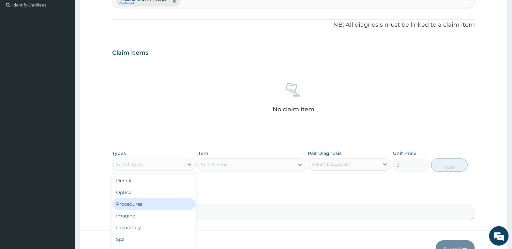
click at [162, 203] on div "Procedures" at bounding box center [153, 205] width 83 height 12
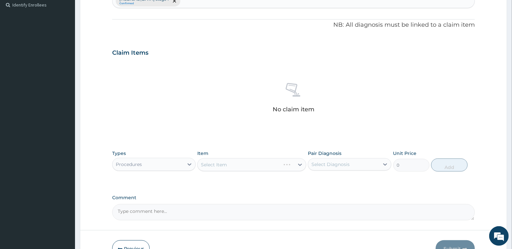
click at [238, 160] on div "Select Item" at bounding box center [251, 164] width 109 height 13
click at [242, 167] on div "Select Item" at bounding box center [251, 164] width 109 height 13
click at [242, 164] on div "Select Item" at bounding box center [246, 165] width 97 height 10
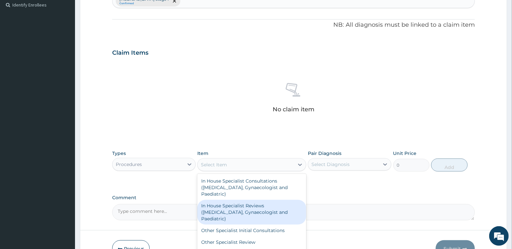
type input "G"
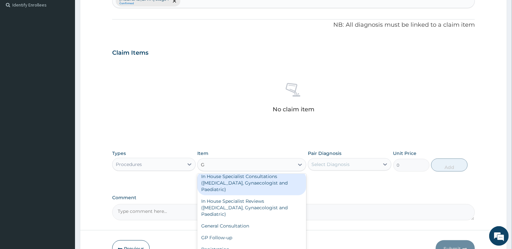
scroll to position [0, 0]
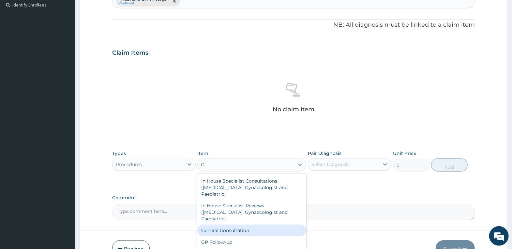
click at [248, 230] on div "General Consultation" at bounding box center [251, 231] width 109 height 12
type input "4000"
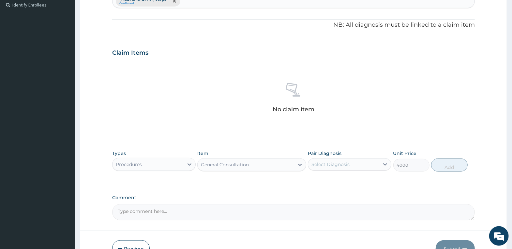
click at [337, 165] on div "Select Diagnosis" at bounding box center [330, 164] width 38 height 7
click at [341, 180] on label "Hypertension stage 1" at bounding box center [348, 180] width 58 height 7
checkbox input "true"
click at [450, 164] on button "Add" at bounding box center [449, 165] width 36 height 13
type input "0"
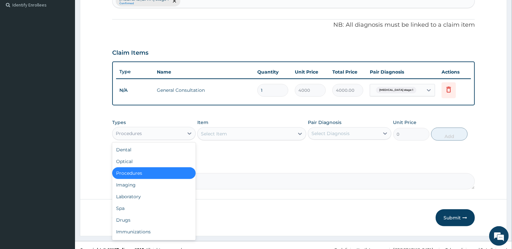
click at [165, 138] on div "Procedures" at bounding box center [148, 133] width 71 height 10
click at [152, 218] on div "Drugs" at bounding box center [153, 221] width 83 height 12
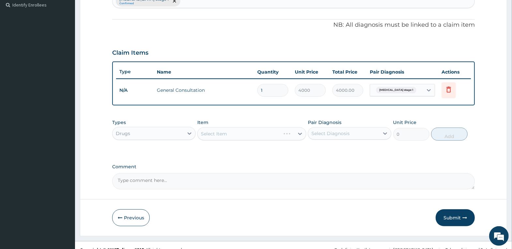
click at [217, 136] on div "Select Item" at bounding box center [251, 134] width 109 height 13
click at [221, 132] on div "Select Item" at bounding box center [251, 134] width 109 height 13
click at [233, 132] on div "Select Item" at bounding box center [246, 134] width 97 height 10
type input "BISOP"
click at [239, 149] on div "Bisoprolol 5mg 1 tab" at bounding box center [251, 150] width 109 height 12
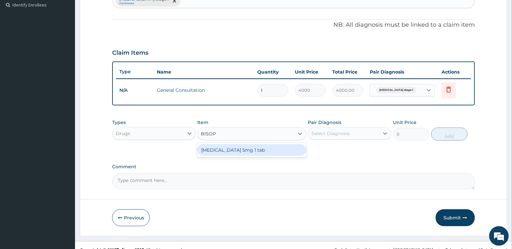
type input "150"
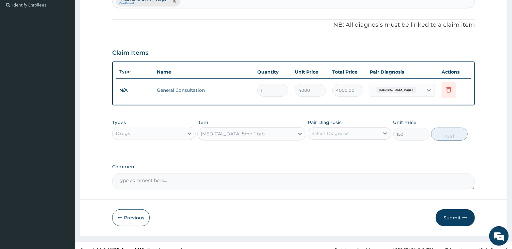
click at [323, 133] on div "Select Diagnosis" at bounding box center [330, 133] width 38 height 7
click at [328, 150] on label "Hypertension stage 1" at bounding box center [348, 149] width 58 height 7
checkbox input "true"
click at [456, 135] on button "Add" at bounding box center [449, 134] width 36 height 13
type input "0"
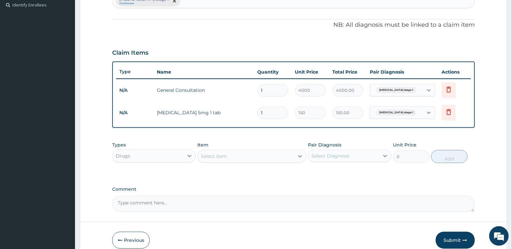
type input "10"
type input "1500.00"
type input "10"
click at [285, 155] on div "Select Item" at bounding box center [246, 156] width 97 height 10
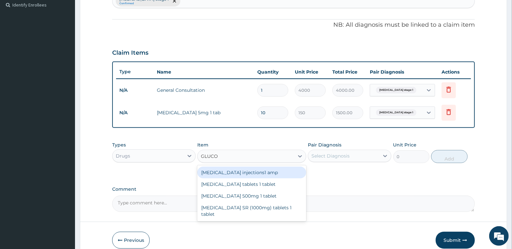
type input "GLUCOP"
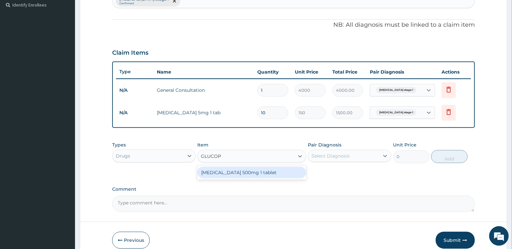
click at [263, 173] on div "Glucophage 500mg 1 tablet" at bounding box center [251, 173] width 109 height 12
type input "150"
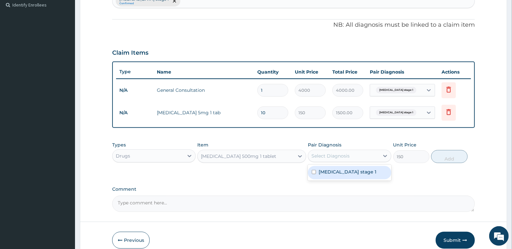
drag, startPoint x: 332, startPoint y: 153, endPoint x: 332, endPoint y: 161, distance: 8.2
click at [332, 153] on div "Select Diagnosis" at bounding box center [330, 156] width 38 height 7
click at [333, 173] on label "Hypertension stage 1" at bounding box center [348, 172] width 58 height 7
checkbox input "true"
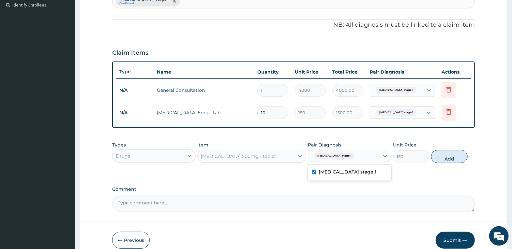
click at [453, 152] on button "Add" at bounding box center [449, 156] width 36 height 13
type input "0"
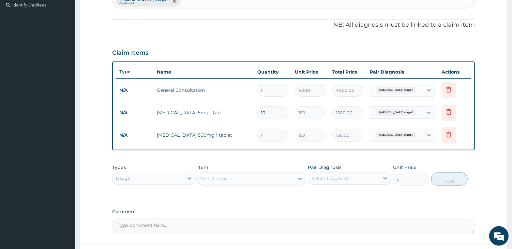
drag, startPoint x: 278, startPoint y: 140, endPoint x: 230, endPoint y: 137, distance: 47.7
click at [230, 137] on tr "N/A Glucophage 500mg 1 tablet 1 150 150.00 Hypertension stage 1 Delete" at bounding box center [293, 135] width 355 height 23
type input "2"
type input "300.00"
type input "28"
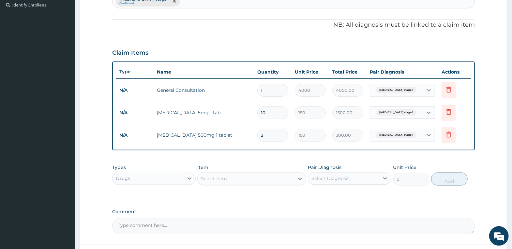
type input "4200.00"
type input "28"
click at [238, 176] on div "Select Item" at bounding box center [246, 179] width 97 height 10
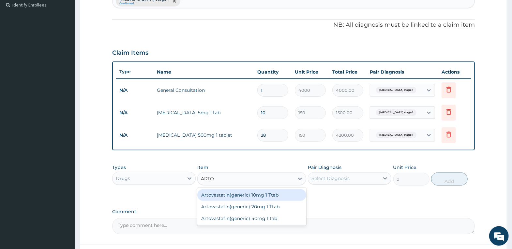
type input "ARTOV"
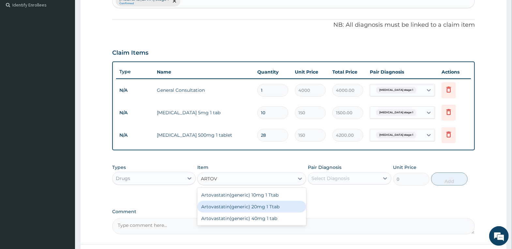
click at [260, 209] on div "Artovastatin(generic) 20mg 1 Ttab" at bounding box center [251, 207] width 109 height 12
type input "120"
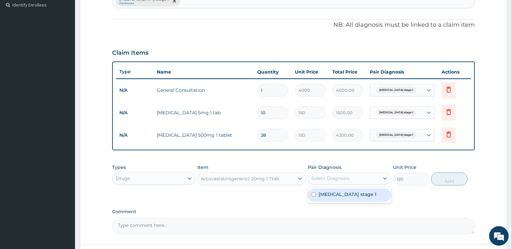
click at [335, 178] on div "Select Diagnosis" at bounding box center [330, 178] width 38 height 7
click at [335, 195] on label "Hypertension stage 1" at bounding box center [348, 194] width 58 height 7
checkbox input "true"
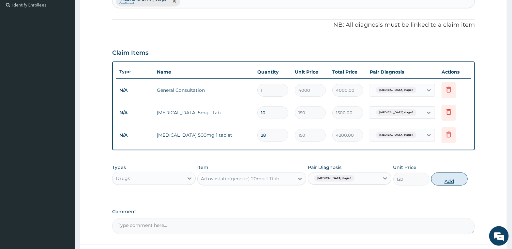
click at [446, 180] on button "Add" at bounding box center [449, 179] width 36 height 13
type input "0"
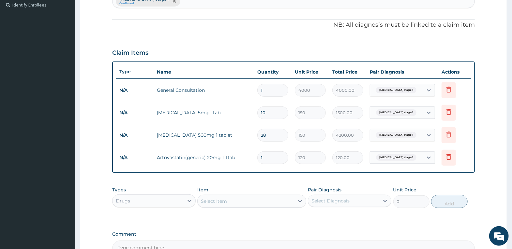
click at [270, 160] on input "1" at bounding box center [272, 158] width 31 height 13
type input "14"
type input "1680.00"
type input "14"
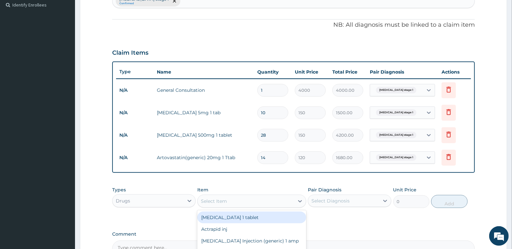
click at [268, 202] on div "Select Item" at bounding box center [246, 201] width 97 height 10
type input "LISIN"
click at [258, 219] on div "Lisinopril 10mg tablet 1 tablet" at bounding box center [251, 218] width 109 height 12
type input "120"
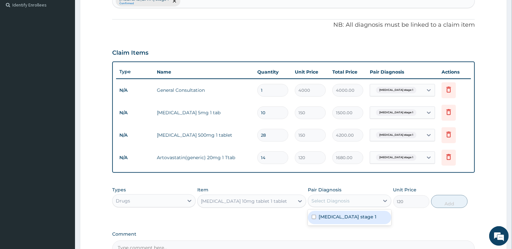
click at [323, 201] on div "Select Diagnosis" at bounding box center [330, 201] width 38 height 7
click at [332, 218] on label "Hypertension stage 1" at bounding box center [348, 217] width 58 height 7
checkbox input "true"
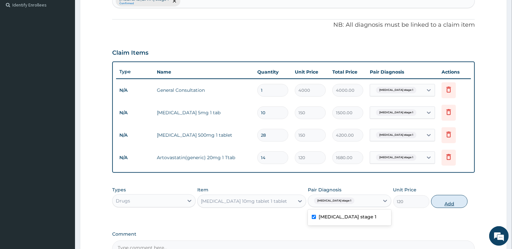
click at [446, 197] on button "Add" at bounding box center [449, 201] width 36 height 13
type input "0"
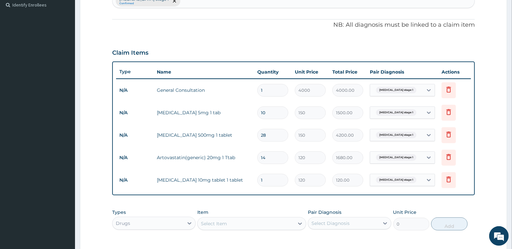
click at [280, 183] on input "1" at bounding box center [272, 180] width 31 height 13
type input "14"
type input "1680.00"
type input "14"
click at [315, 204] on div "PA Code / Prescription Code Enter Code(Secondary Care Only) Encounter Date 06-0…" at bounding box center [293, 80] width 363 height 399
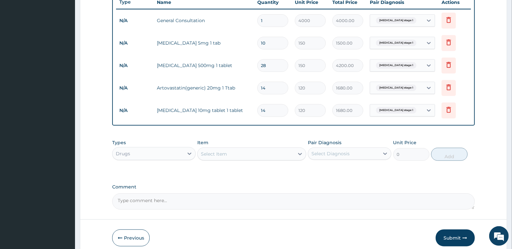
scroll to position [279, 0]
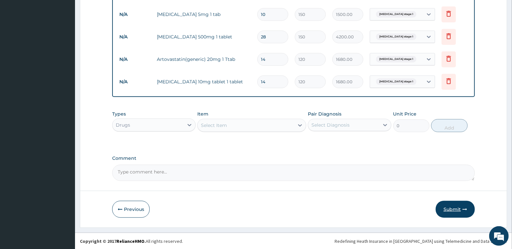
click at [456, 205] on button "Submit" at bounding box center [455, 209] width 39 height 17
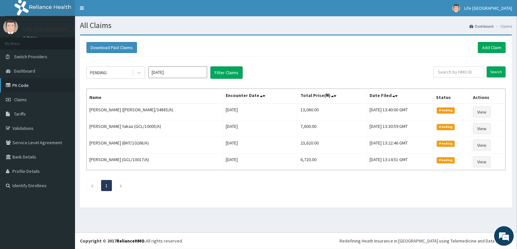
click at [38, 87] on link "PA Code" at bounding box center [37, 85] width 75 height 14
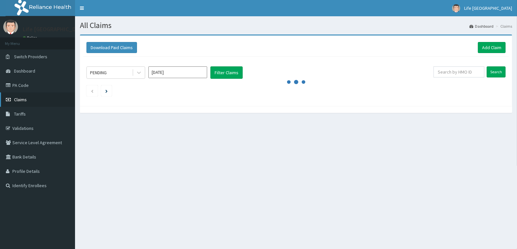
click at [24, 99] on span "Claims" at bounding box center [20, 100] width 13 height 6
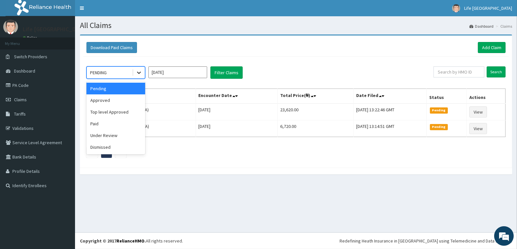
click at [139, 69] on icon at bounding box center [139, 72] width 7 height 7
click at [128, 101] on div "Approved" at bounding box center [115, 101] width 59 height 12
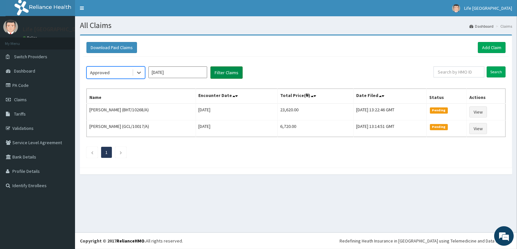
click at [235, 68] on button "Filter Claims" at bounding box center [226, 73] width 32 height 12
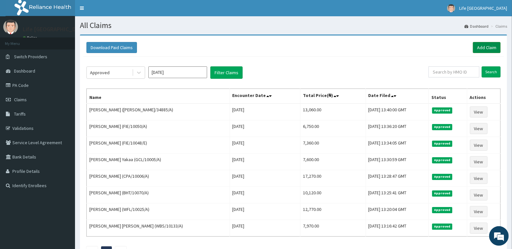
click at [485, 48] on link "Add Claim" at bounding box center [487, 47] width 28 height 11
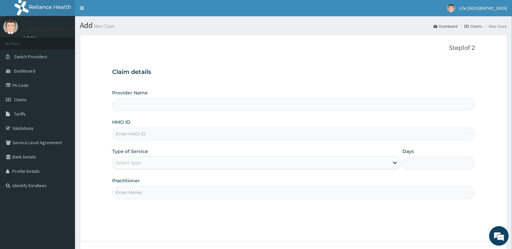
type input "Life [GEOGRAPHIC_DATA]"
click at [339, 133] on input "HMO ID" at bounding box center [293, 134] width 363 height 13
drag, startPoint x: 178, startPoint y: 137, endPoint x: 117, endPoint y: 131, distance: 61.6
click at [117, 131] on input "rbn/10221/a" at bounding box center [293, 134] width 363 height 13
type input "r"
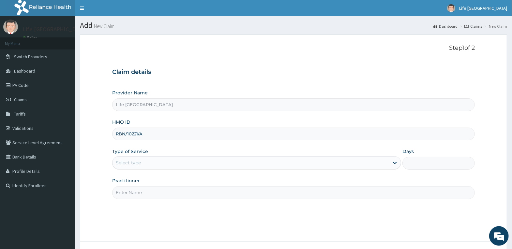
type input "RBN/10221/A"
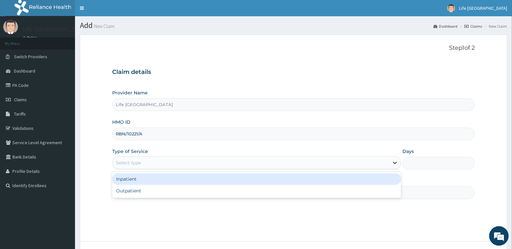
click at [283, 167] on div "Select type" at bounding box center [251, 163] width 277 height 10
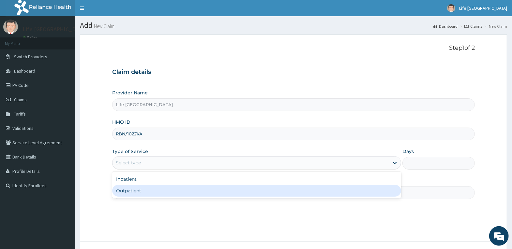
drag, startPoint x: 287, startPoint y: 184, endPoint x: 282, endPoint y: 191, distance: 8.5
click at [282, 191] on div "Inpatient Outpatient" at bounding box center [256, 185] width 289 height 26
click at [289, 191] on div "Outpatient" at bounding box center [256, 191] width 289 height 12
type input "1"
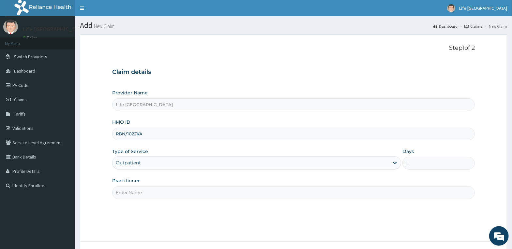
click at [397, 194] on input "Practitioner" at bounding box center [293, 193] width 363 height 13
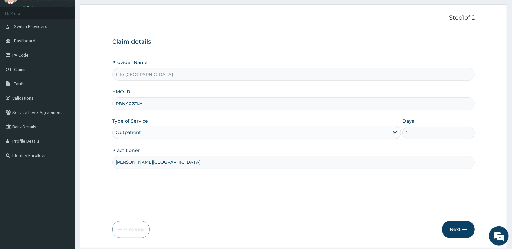
scroll to position [51, 0]
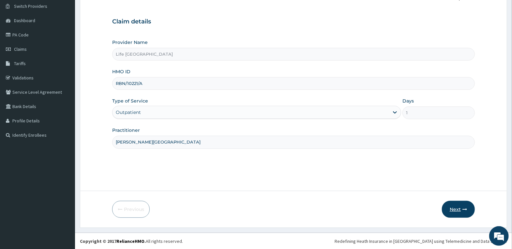
type input "[PERSON_NAME][GEOGRAPHIC_DATA]"
click at [463, 203] on button "Next" at bounding box center [458, 209] width 33 height 17
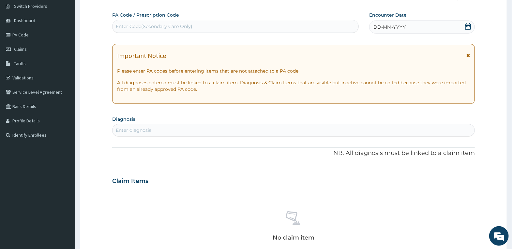
click at [421, 23] on div "DD-MM-YYYY" at bounding box center [422, 27] width 106 height 13
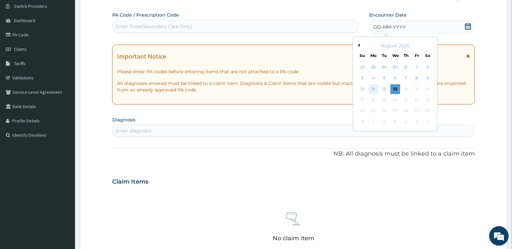
click at [373, 88] on div "11" at bounding box center [374, 89] width 10 height 10
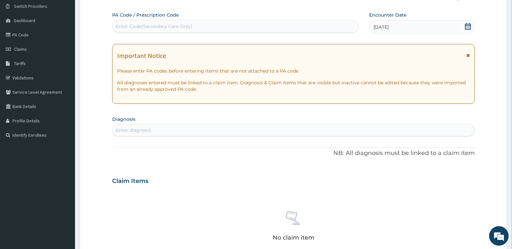
click at [336, 131] on div "Enter diagnosis" at bounding box center [294, 130] width 362 height 10
type input "[MEDICAL_DATA]"
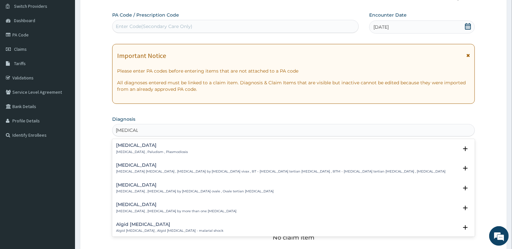
click at [145, 146] on h4 "[MEDICAL_DATA]" at bounding box center [152, 145] width 72 height 5
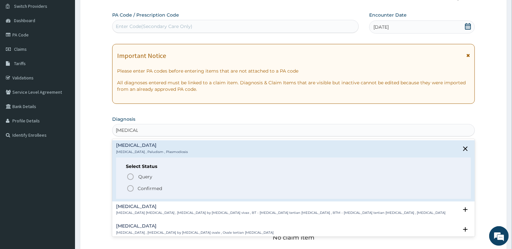
click at [156, 188] on p "Confirmed" at bounding box center [150, 189] width 24 height 7
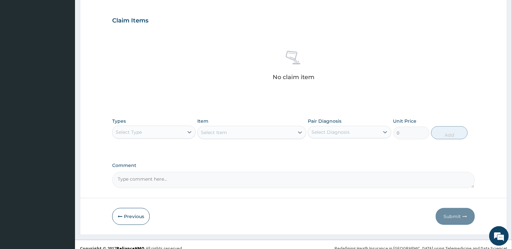
scroll to position [214, 0]
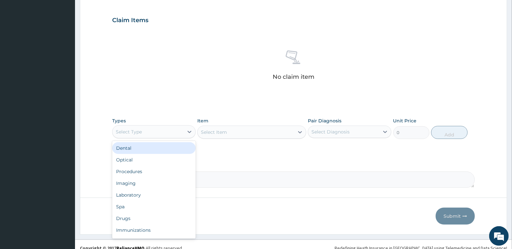
click at [175, 130] on div "Select Type" at bounding box center [148, 132] width 71 height 10
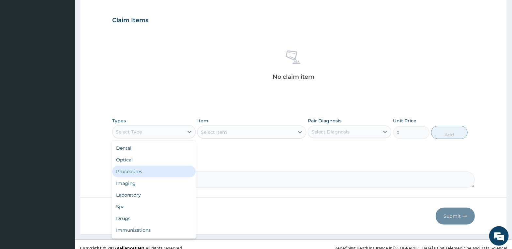
drag, startPoint x: 173, startPoint y: 170, endPoint x: 185, endPoint y: 147, distance: 25.5
click at [173, 170] on div "Procedures" at bounding box center [153, 172] width 83 height 12
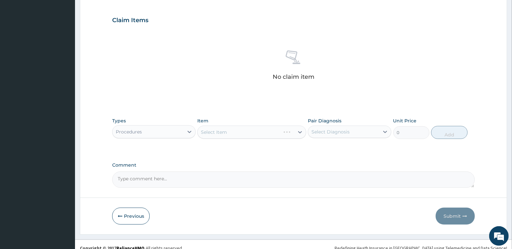
click at [222, 129] on div "Select Item" at bounding box center [251, 132] width 109 height 13
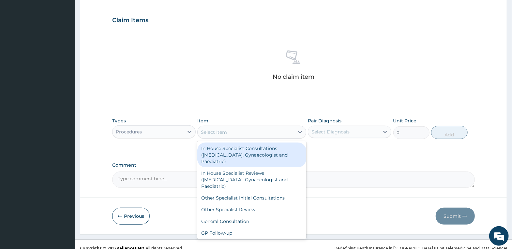
click at [232, 129] on div "Select Item" at bounding box center [246, 132] width 97 height 10
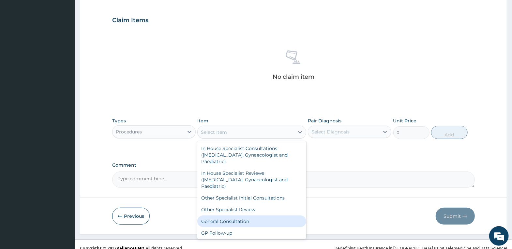
click at [238, 218] on div "General Consultation" at bounding box center [251, 222] width 109 height 12
type input "4000"
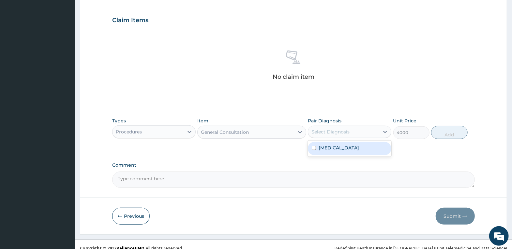
click at [331, 130] on div "Select Diagnosis" at bounding box center [330, 132] width 38 height 7
drag, startPoint x: 324, startPoint y: 149, endPoint x: 399, endPoint y: 126, distance: 78.1
click at [326, 149] on label "[MEDICAL_DATA]" at bounding box center [339, 148] width 40 height 7
checkbox input "true"
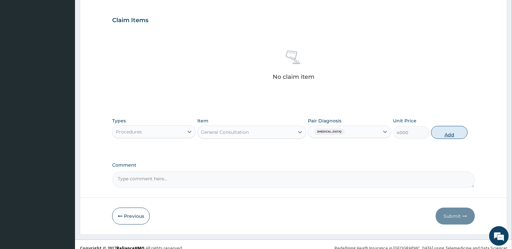
click at [452, 132] on button "Add" at bounding box center [449, 132] width 36 height 13
type input "0"
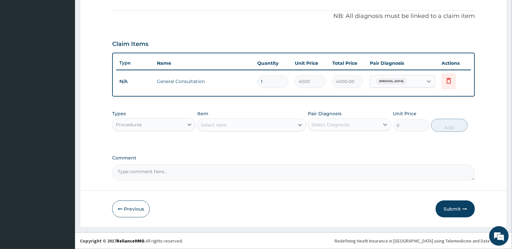
scroll to position [189, 0]
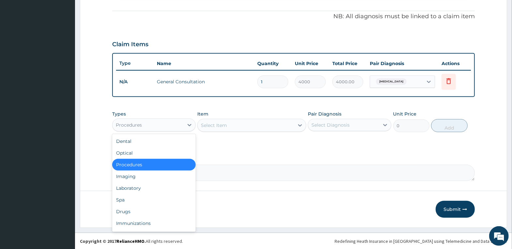
click at [161, 123] on div "Procedures" at bounding box center [148, 125] width 71 height 10
click at [158, 188] on div "Laboratory" at bounding box center [153, 189] width 83 height 12
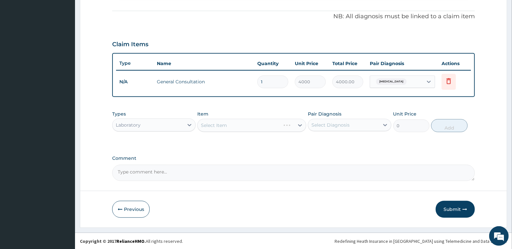
click at [223, 121] on div "Select Item" at bounding box center [251, 125] width 109 height 13
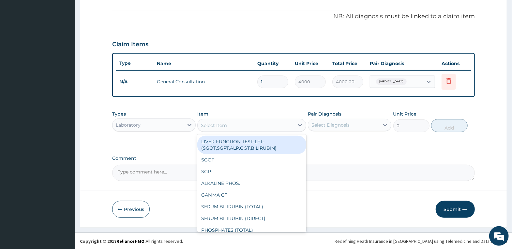
click at [219, 127] on div "Select Item" at bounding box center [214, 125] width 26 height 7
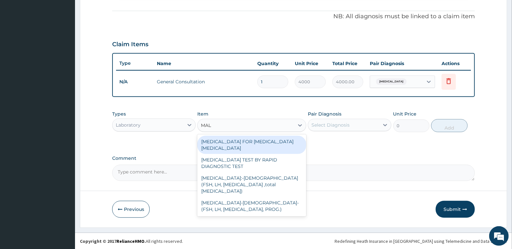
type input "MALA"
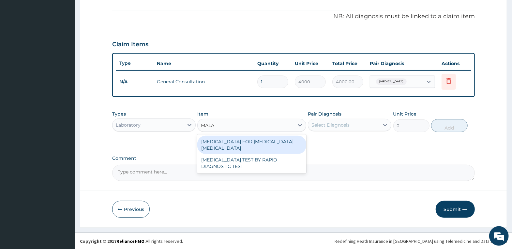
click at [293, 143] on div "[MEDICAL_DATA] FOR [MEDICAL_DATA] [MEDICAL_DATA]" at bounding box center [251, 145] width 109 height 18
type input "2500"
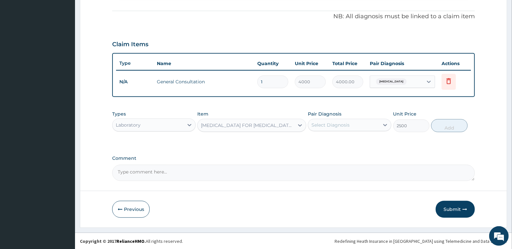
click at [333, 125] on div "Select Diagnosis" at bounding box center [330, 125] width 38 height 7
click at [338, 140] on div "[MEDICAL_DATA]" at bounding box center [349, 141] width 83 height 13
checkbox input "true"
click at [451, 122] on button "Add" at bounding box center [449, 125] width 36 height 13
type input "0"
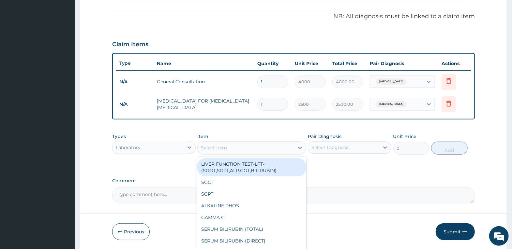
click at [244, 149] on div "Select Item" at bounding box center [246, 148] width 97 height 10
click at [167, 152] on div "Laboratory" at bounding box center [148, 148] width 71 height 10
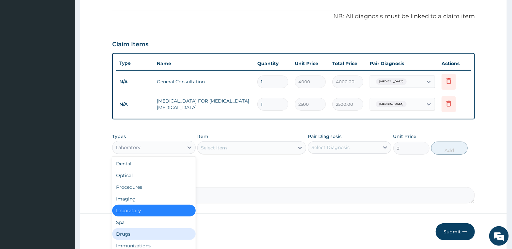
click at [148, 233] on div "Drugs" at bounding box center [153, 235] width 83 height 12
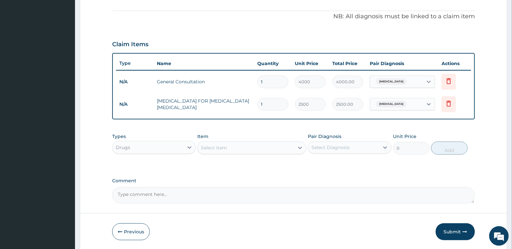
click at [244, 146] on div "Select Item" at bounding box center [251, 148] width 109 height 13
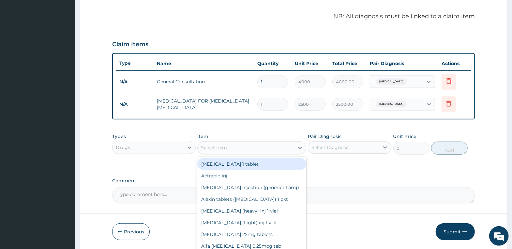
click at [245, 149] on div "Select Item" at bounding box center [246, 148] width 97 height 10
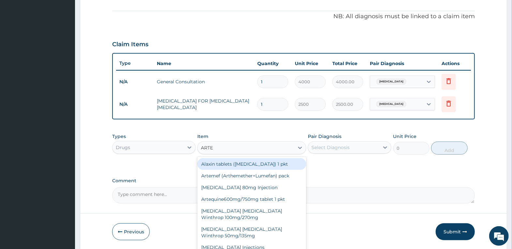
type input "ARTEM"
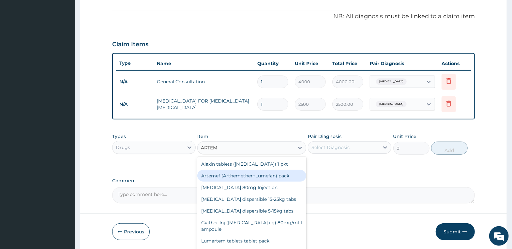
click at [245, 177] on div "Artemef (Arthemether+Lumefan) pack" at bounding box center [251, 176] width 109 height 12
type input "2500"
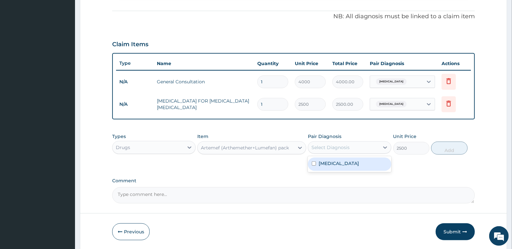
click at [325, 147] on div "Select Diagnosis" at bounding box center [330, 147] width 38 height 7
click at [330, 166] on label "[MEDICAL_DATA]" at bounding box center [339, 163] width 40 height 7
checkbox input "true"
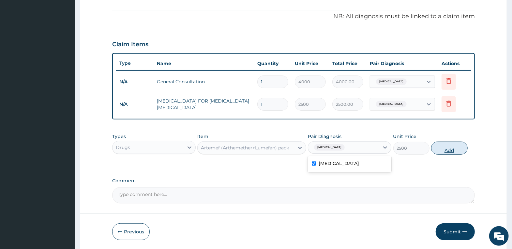
click at [449, 146] on button "Add" at bounding box center [449, 148] width 36 height 13
type input "0"
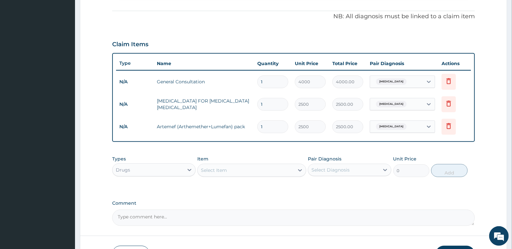
click at [256, 172] on div "Select Item" at bounding box center [246, 170] width 97 height 10
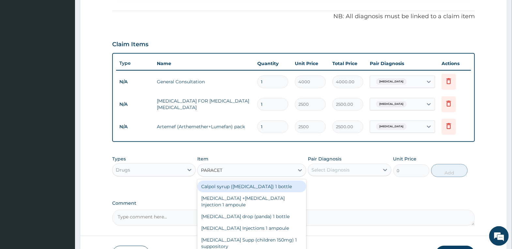
type input "PARACETA"
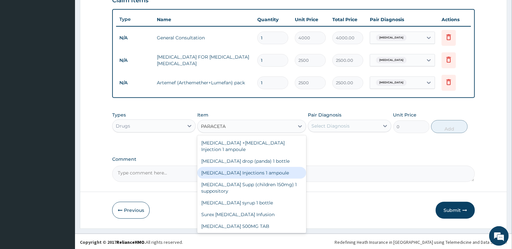
scroll to position [234, 0]
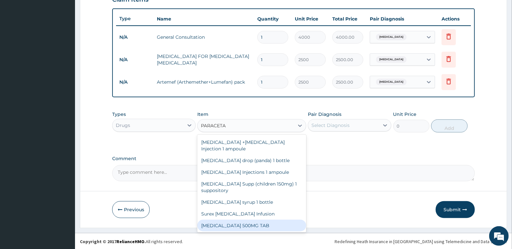
click at [270, 227] on div "[MEDICAL_DATA] 500MG TAB" at bounding box center [251, 226] width 109 height 12
type input "20"
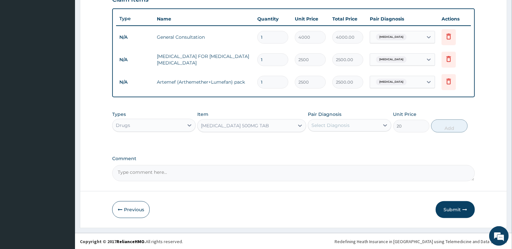
click at [354, 122] on div "Select Diagnosis" at bounding box center [343, 125] width 71 height 10
click at [348, 147] on div "[MEDICAL_DATA]" at bounding box center [349, 142] width 83 height 13
checkbox input "true"
click at [457, 126] on button "Add" at bounding box center [449, 126] width 36 height 13
type input "0"
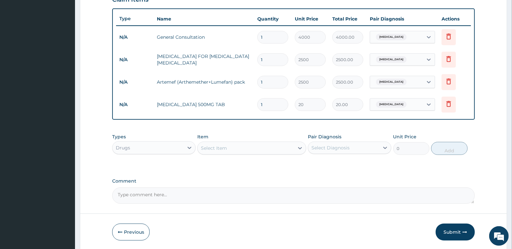
drag, startPoint x: 272, startPoint y: 106, endPoint x: 240, endPoint y: 101, distance: 33.0
click at [241, 101] on tr "N/A [MEDICAL_DATA] 500MG TAB 1 20 20.00 [MEDICAL_DATA] Delete" at bounding box center [293, 105] width 355 height 23
type input "3"
type input "60.00"
type input "36"
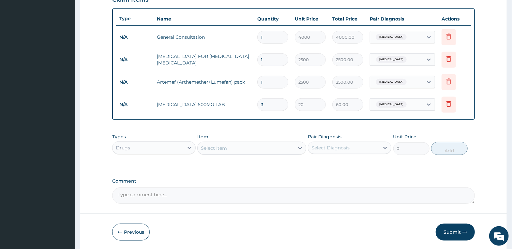
type input "720.00"
type input "36"
click at [492, 96] on form "Step 2 of 2 PA Code / Prescription Code Enter Code(Secondary Care Only) Encount…" at bounding box center [293, 25] width 427 height 450
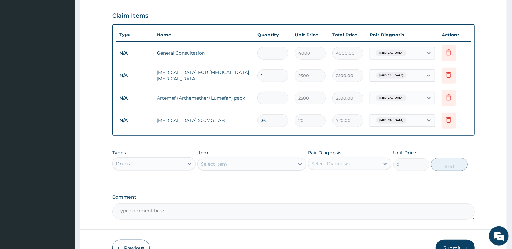
scroll to position [192, 0]
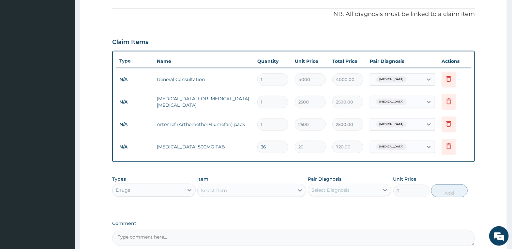
drag, startPoint x: 243, startPoint y: 113, endPoint x: 478, endPoint y: 174, distance: 243.5
click at [478, 174] on form "Step 2 of 2 PA Code / Prescription Code Enter Code(Secondary Care Only) Encount…" at bounding box center [293, 68] width 427 height 450
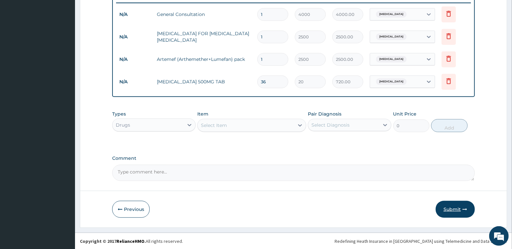
click at [461, 206] on button "Submit" at bounding box center [455, 209] width 39 height 17
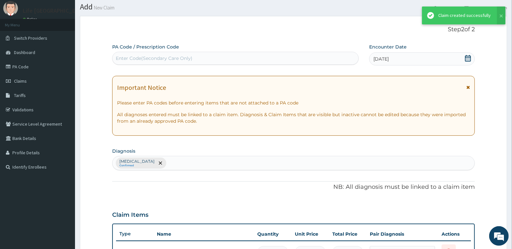
scroll to position [257, 0]
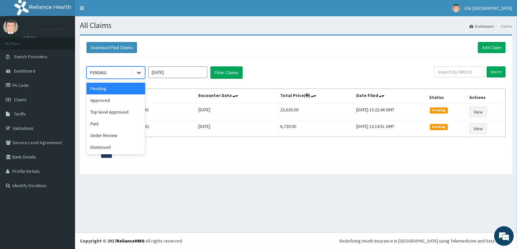
click at [141, 73] on icon at bounding box center [139, 72] width 7 height 7
click at [138, 100] on div "Approved" at bounding box center [115, 101] width 59 height 12
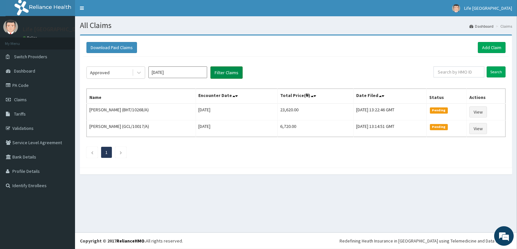
click at [224, 75] on button "Filter Claims" at bounding box center [226, 73] width 32 height 12
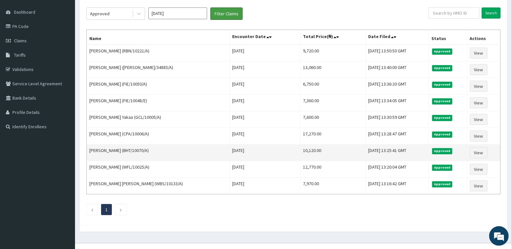
scroll to position [69, 0]
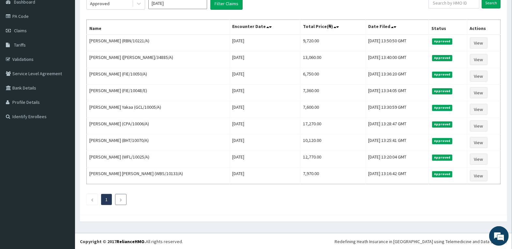
click at [123, 203] on li at bounding box center [120, 199] width 11 height 11
click at [121, 199] on icon "Next page" at bounding box center [120, 200] width 3 height 4
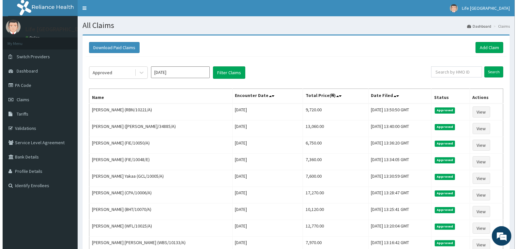
scroll to position [0, 0]
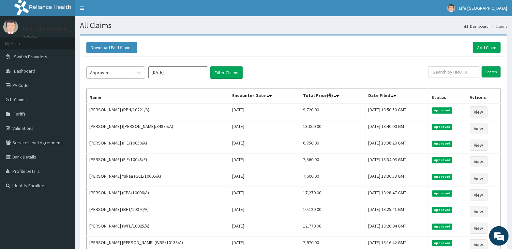
click at [126, 68] on div "Approved" at bounding box center [109, 73] width 45 height 10
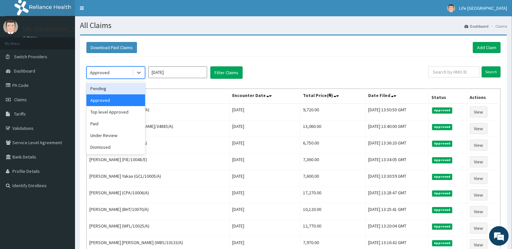
click at [127, 87] on div "Pending" at bounding box center [115, 89] width 59 height 12
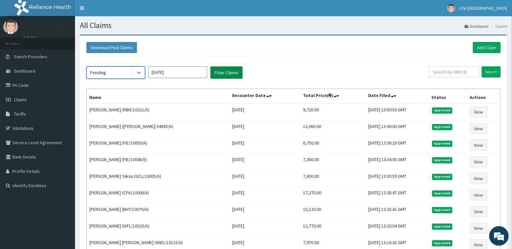
click at [233, 70] on button "Filter Claims" at bounding box center [226, 73] width 32 height 12
